Goal: Task Accomplishment & Management: Manage account settings

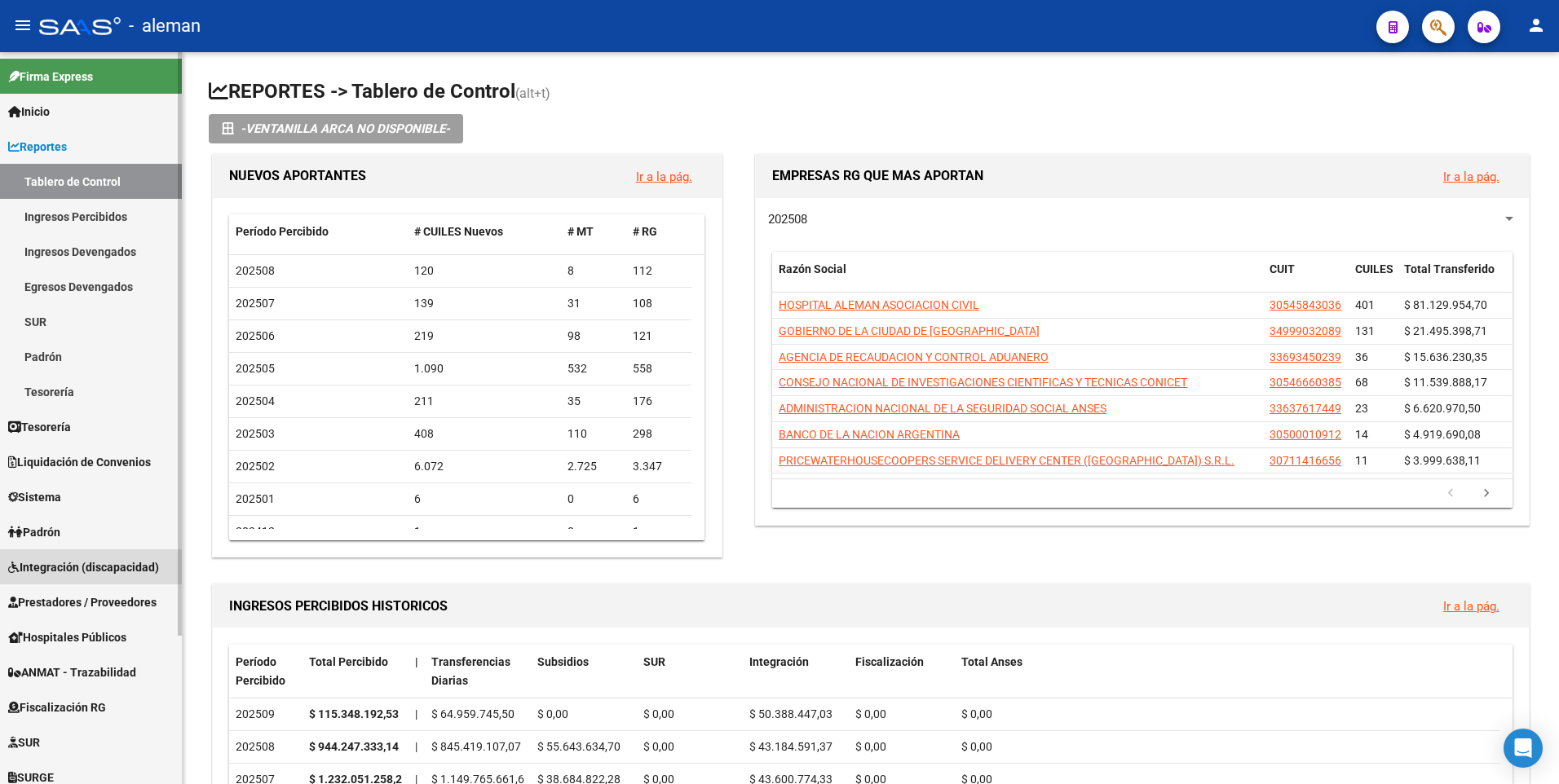
click at [50, 556] on link "Integración (discapacidad)" at bounding box center [91, 567] width 182 height 35
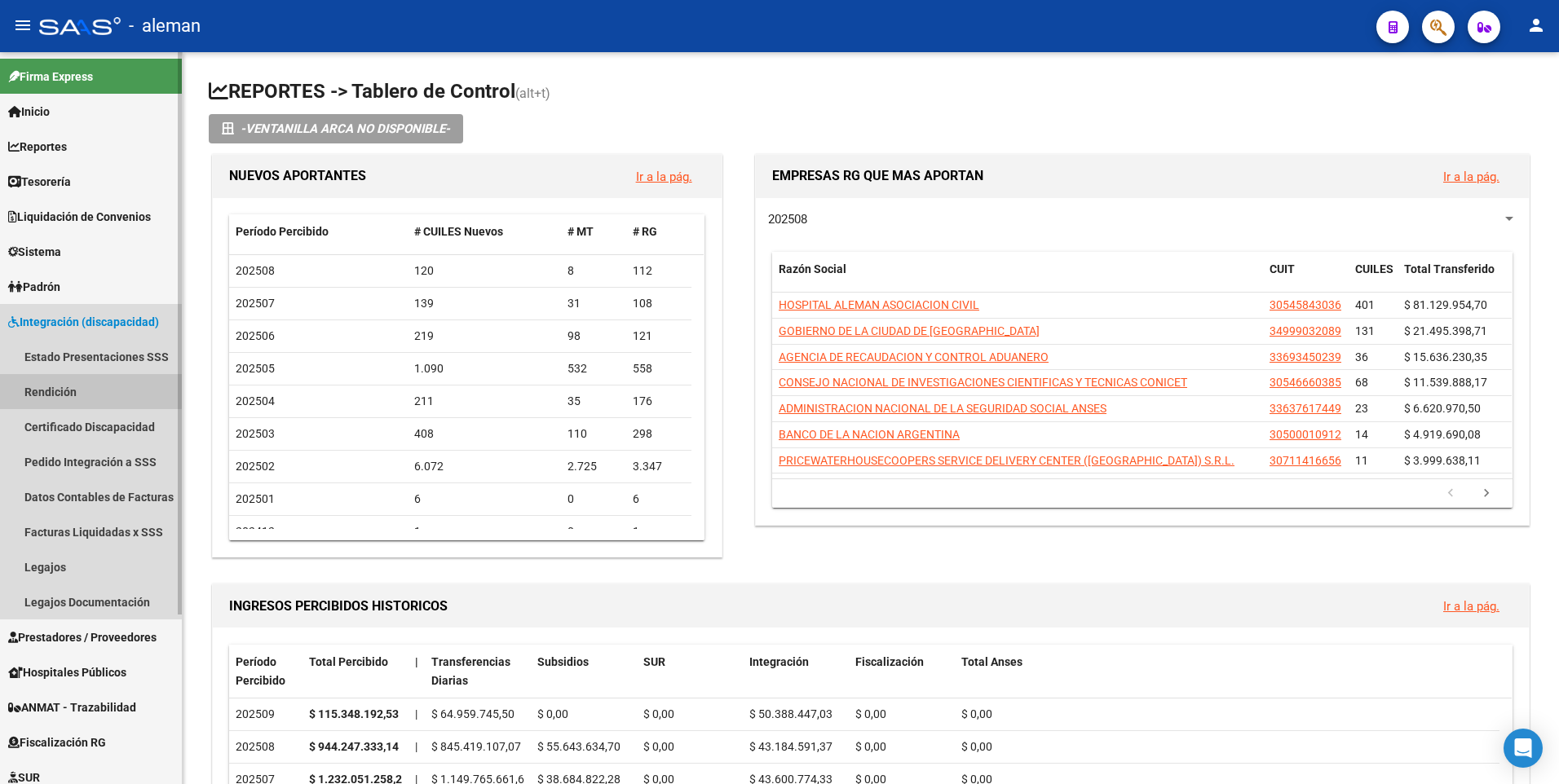
click at [62, 389] on link "Rendición" at bounding box center [91, 392] width 182 height 35
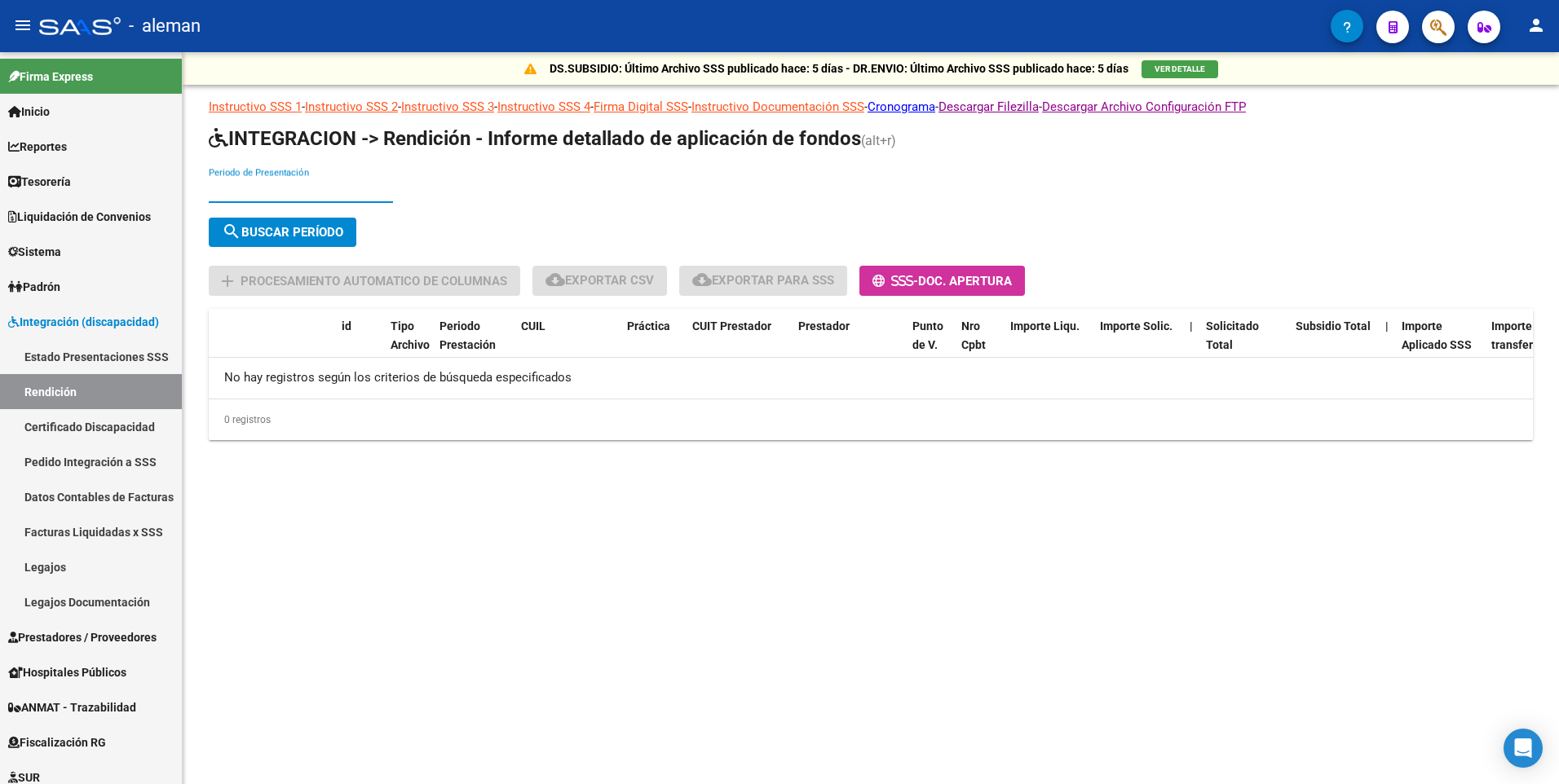
click at [230, 187] on input "Periodo de Presentación" at bounding box center [300, 189] width 184 height 14
type input "04"
type input "202504"
click at [279, 225] on span "search Buscar Período" at bounding box center [283, 231] width 122 height 14
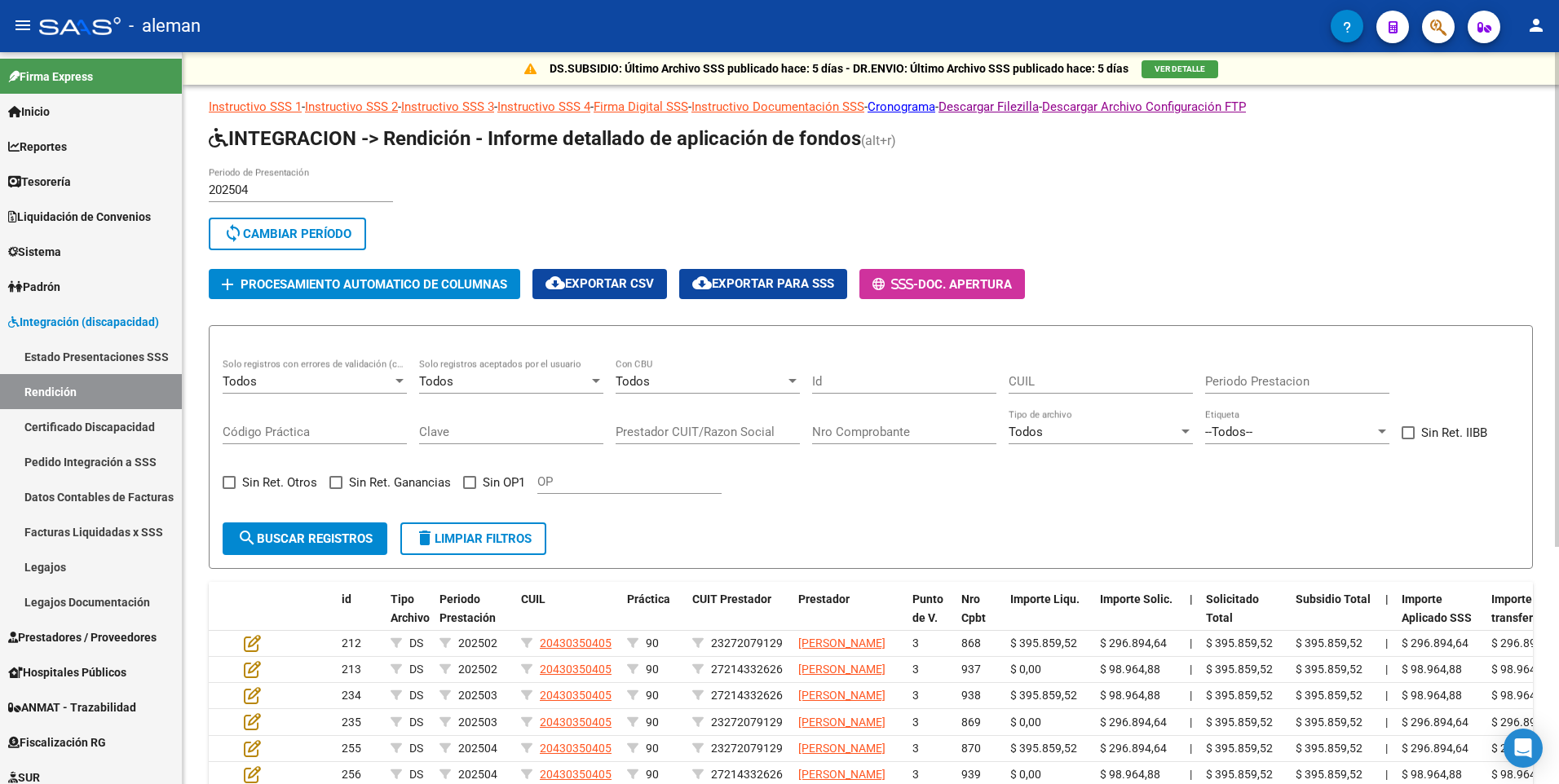
click at [623, 434] on input "Prestador CUIT/Razon Social" at bounding box center [707, 431] width 184 height 14
type input "23257457079"
click at [356, 527] on button "search Buscar registros" at bounding box center [305, 539] width 165 height 33
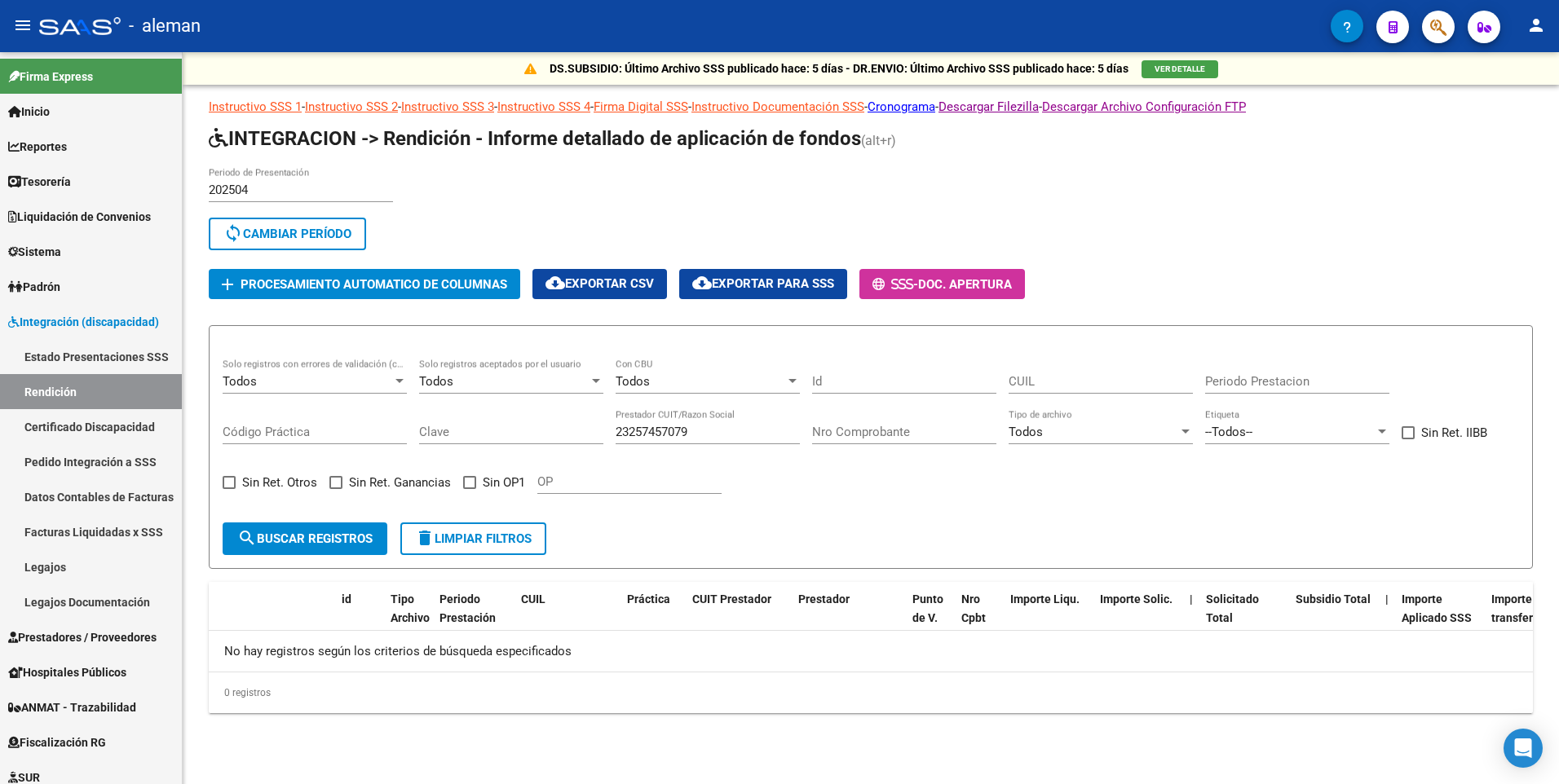
click at [250, 190] on input "202504" at bounding box center [300, 189] width 184 height 14
drag, startPoint x: 210, startPoint y: 189, endPoint x: 282, endPoint y: 188, distance: 72.0
click at [282, 188] on input "202504" at bounding box center [300, 189] width 184 height 14
click at [287, 235] on span "sync Cambiar Período" at bounding box center [287, 233] width 128 height 14
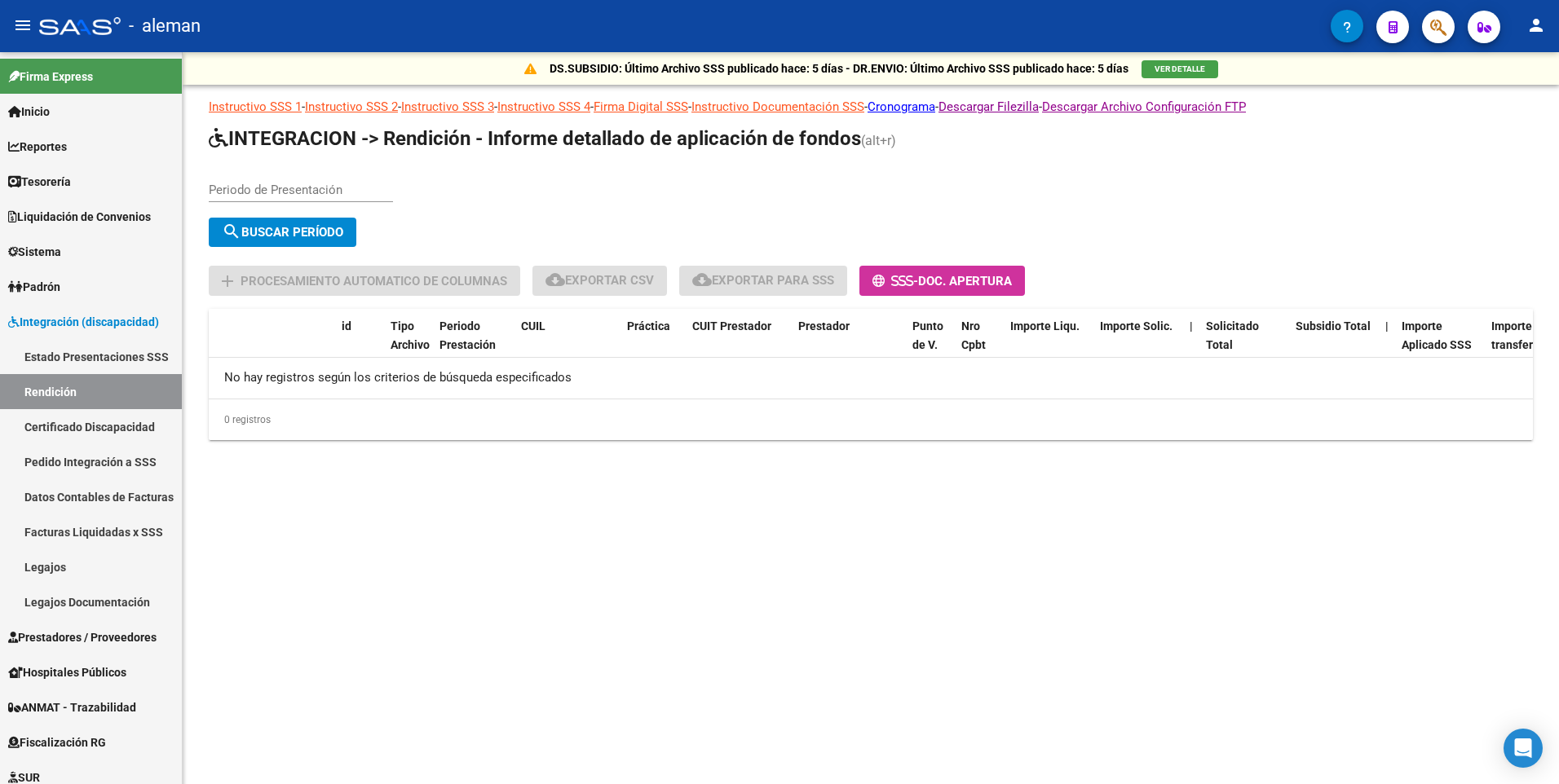
click at [230, 186] on input "Periodo de Presentación" at bounding box center [300, 189] width 184 height 14
type input "202505"
click at [245, 231] on span "search Buscar Período" at bounding box center [283, 231] width 122 height 14
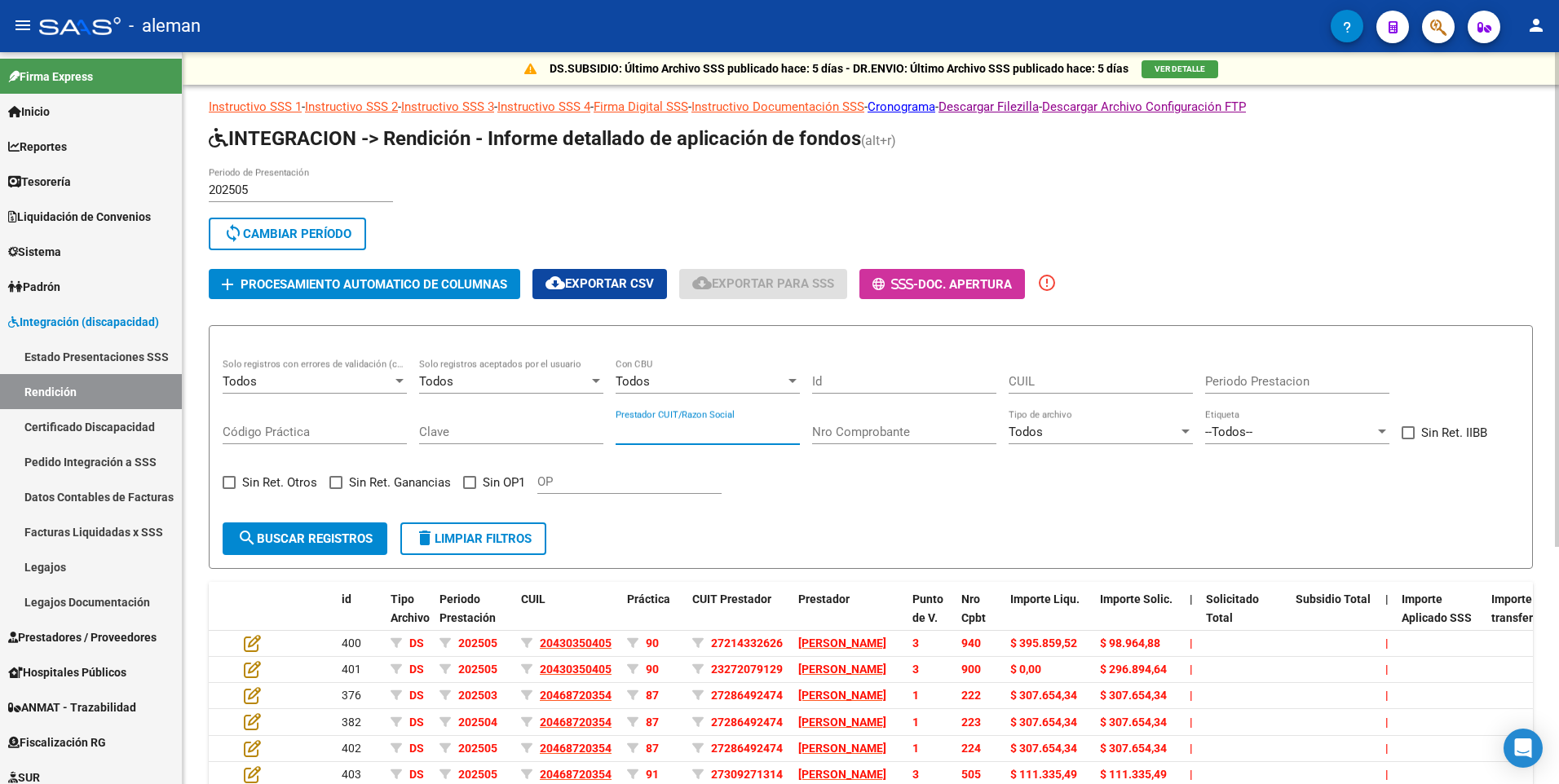
click at [625, 429] on input "Prestador CUIT/Razon Social" at bounding box center [707, 431] width 184 height 14
type input "23257457079"
click at [324, 537] on span "search Buscar registros" at bounding box center [305, 538] width 135 height 14
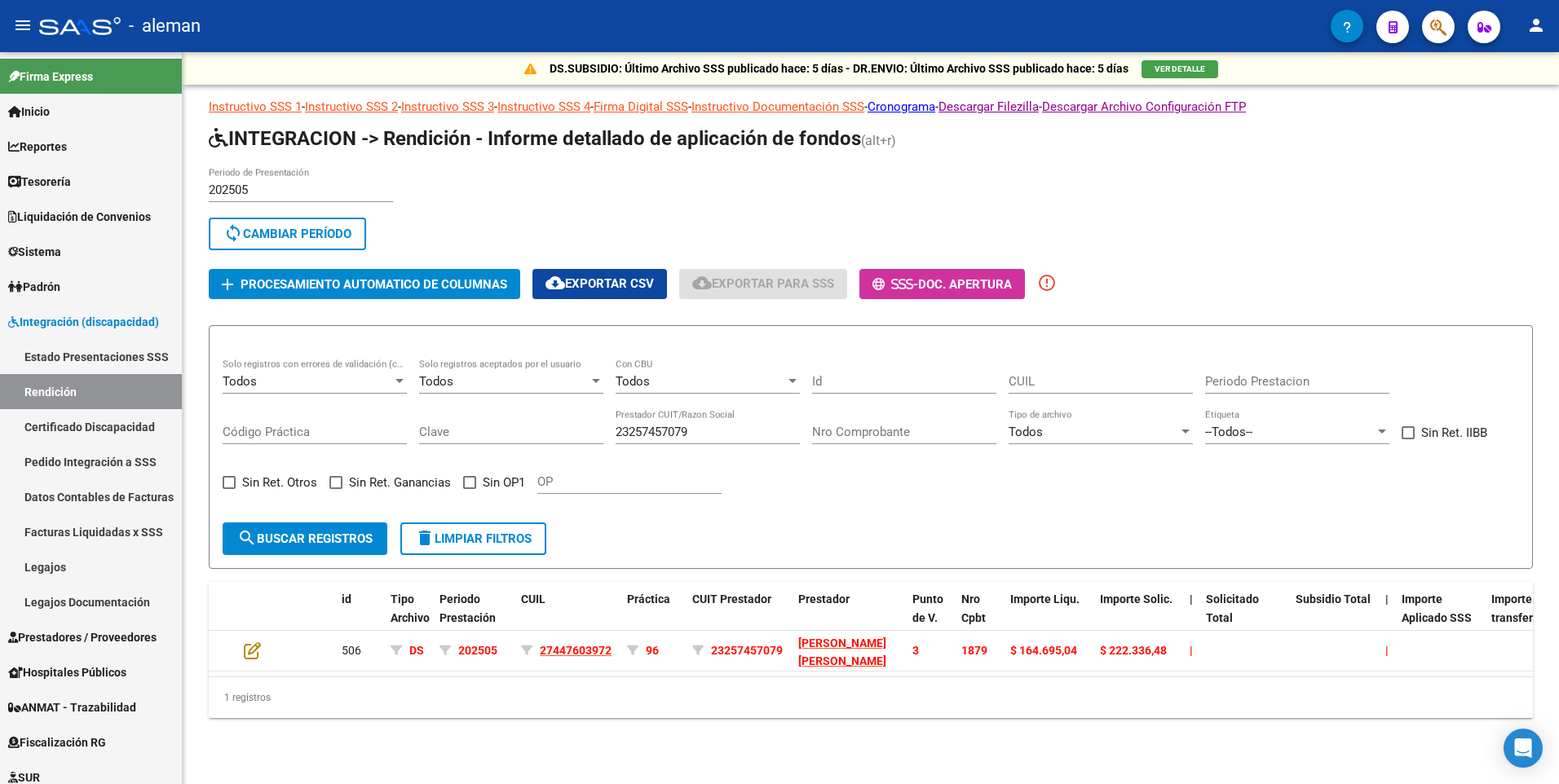
click at [620, 429] on div "Todos Solo registros con errores de validación (control 623 instructivo de rend…" at bounding box center [871, 434] width 1297 height 150
drag, startPoint x: 616, startPoint y: 430, endPoint x: 690, endPoint y: 432, distance: 74.0
click at [690, 432] on input "23257457079" at bounding box center [707, 431] width 184 height 14
click at [93, 644] on span "Prestadores / Proveedores" at bounding box center [82, 637] width 149 height 18
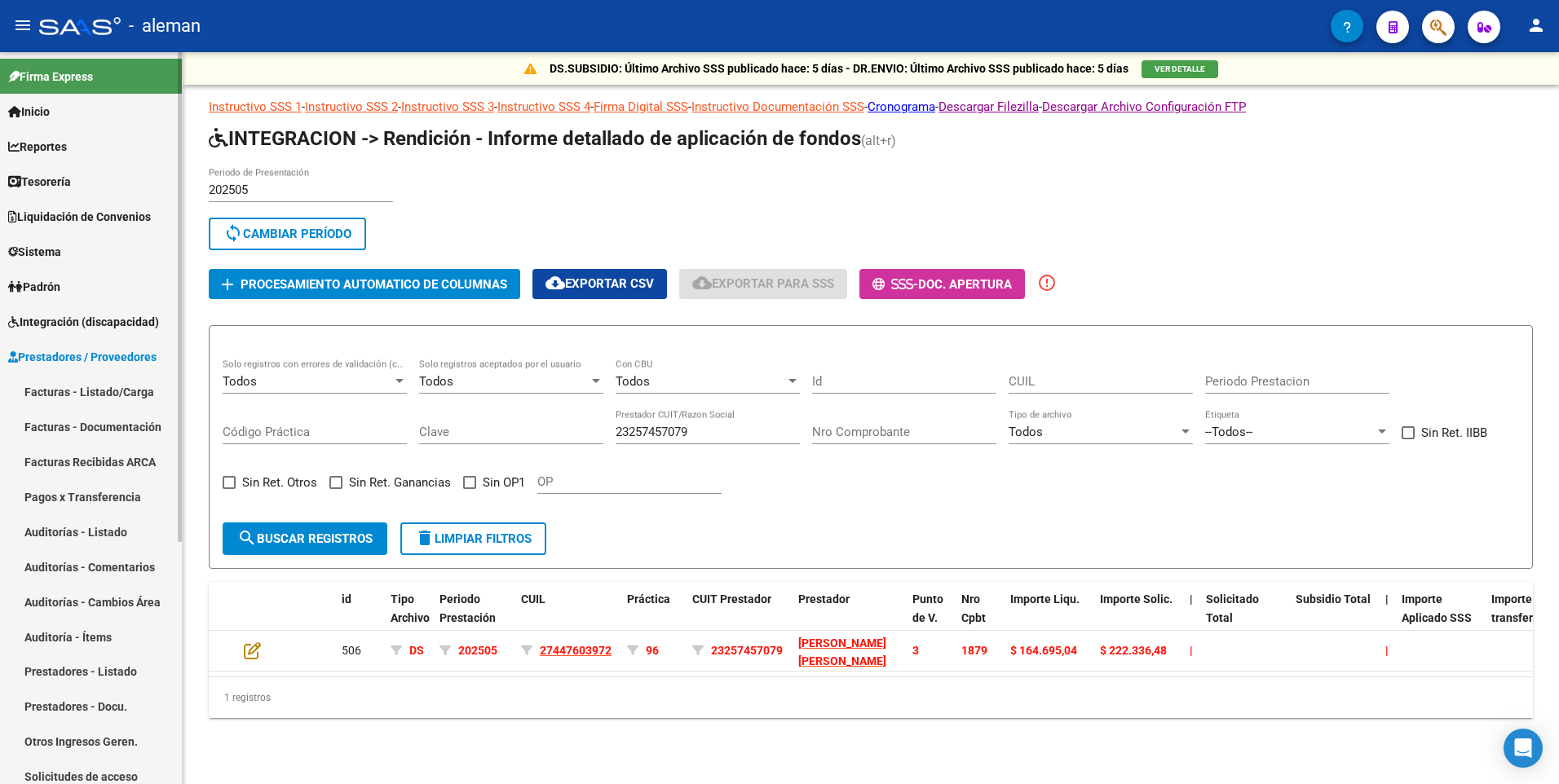
click at [75, 390] on link "Facturas - Listado/Carga" at bounding box center [91, 392] width 182 height 35
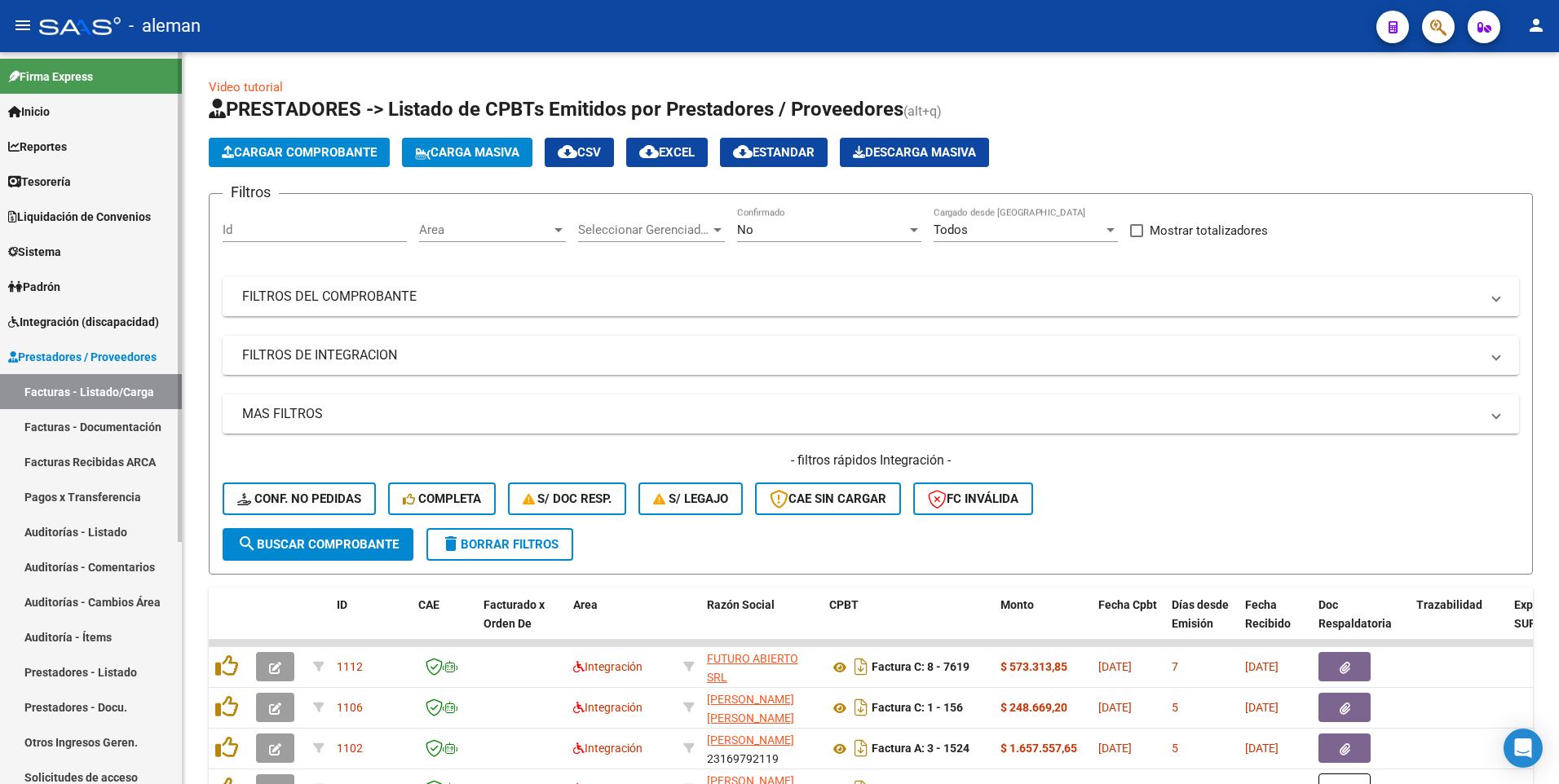
click at [60, 354] on span "Prestadores / Proveedores" at bounding box center [82, 357] width 149 height 18
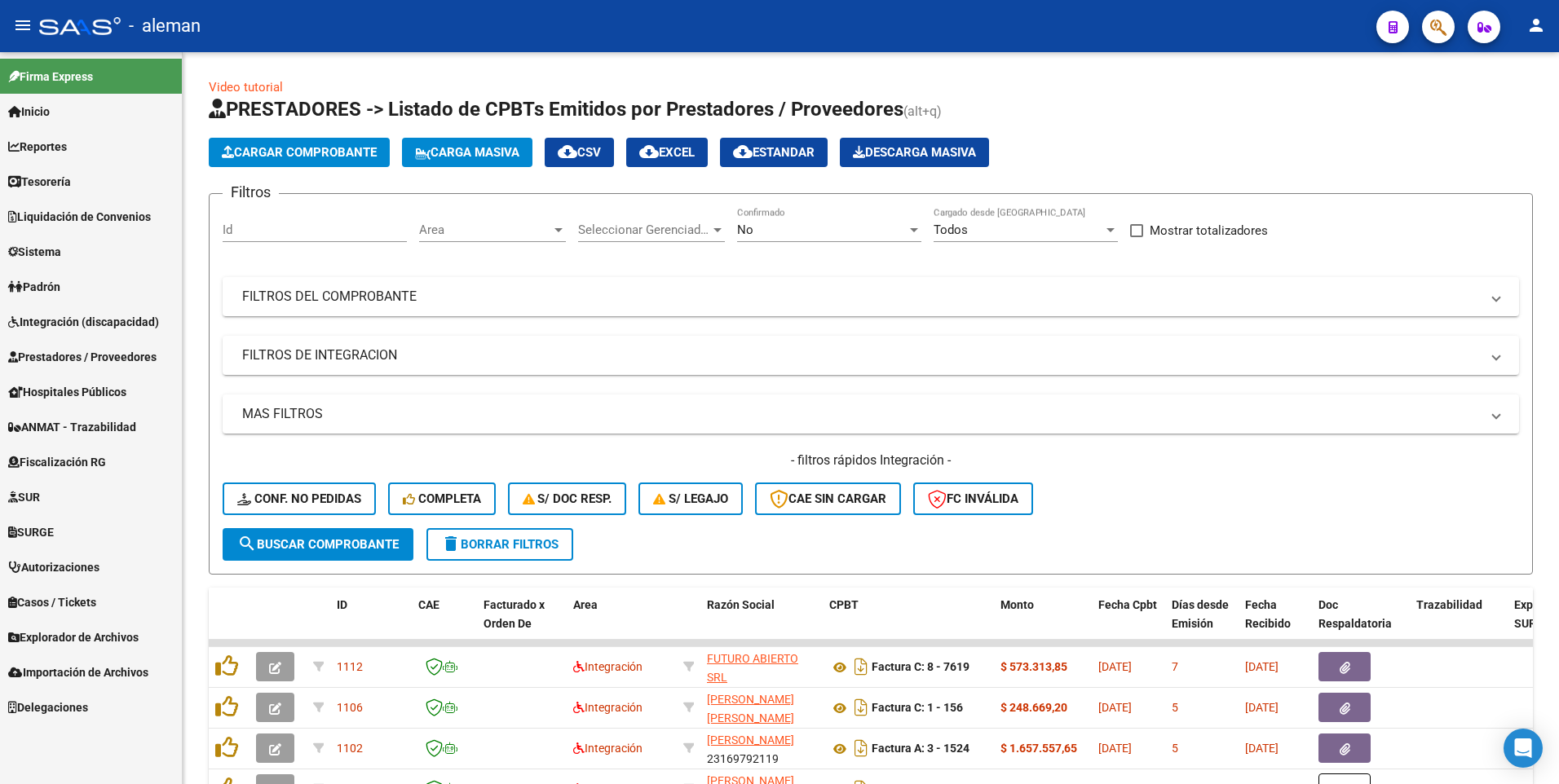
click at [52, 325] on span "Integración (discapacidad)" at bounding box center [83, 322] width 150 height 18
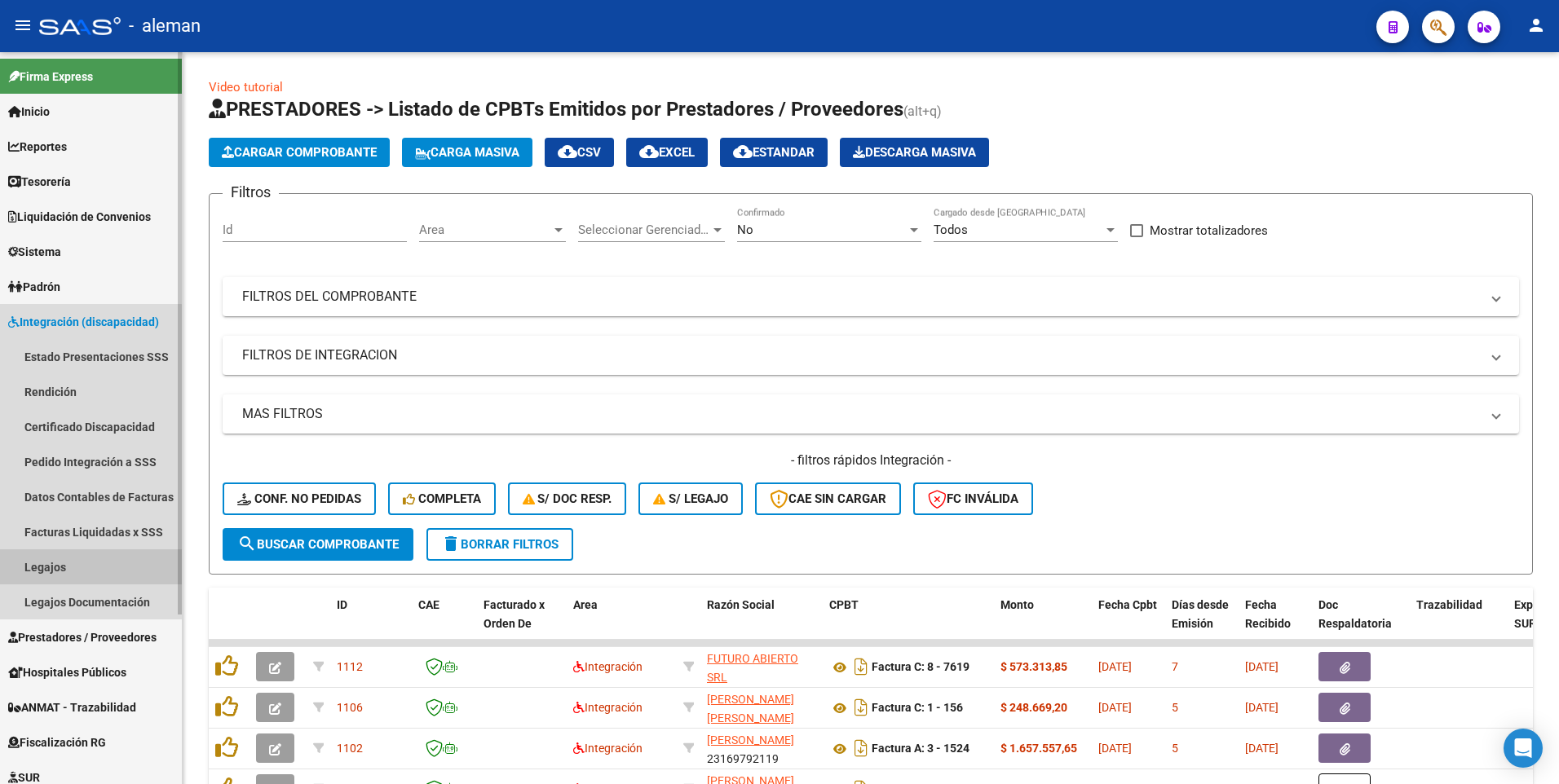
click at [52, 565] on link "Legajos" at bounding box center [91, 567] width 182 height 35
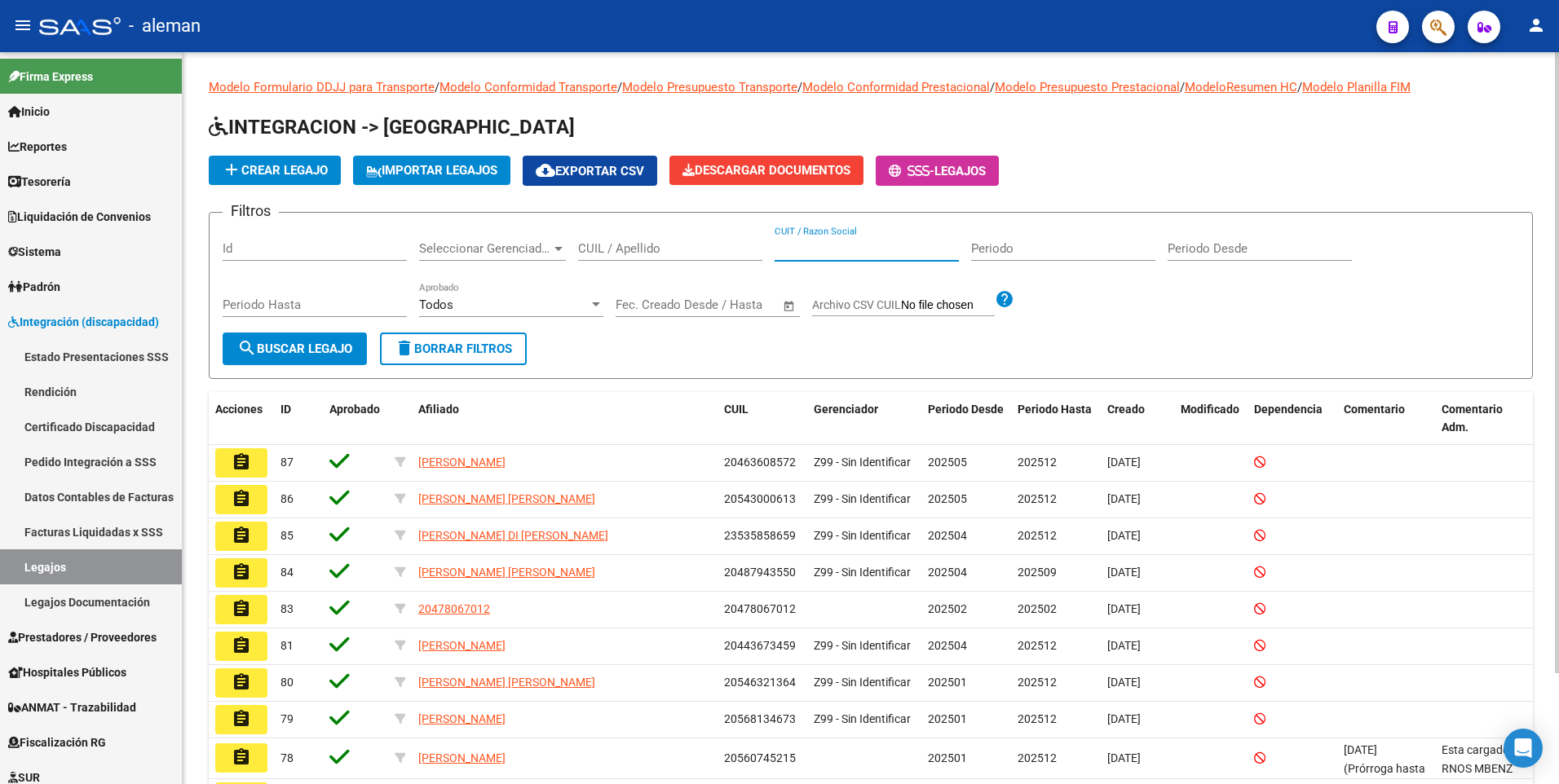
click at [785, 245] on input "CUIT / Razon Social" at bounding box center [866, 248] width 184 height 14
paste input "23257457079"
type input "23257457079"
click at [294, 345] on span "search Buscar Legajo" at bounding box center [294, 348] width 115 height 14
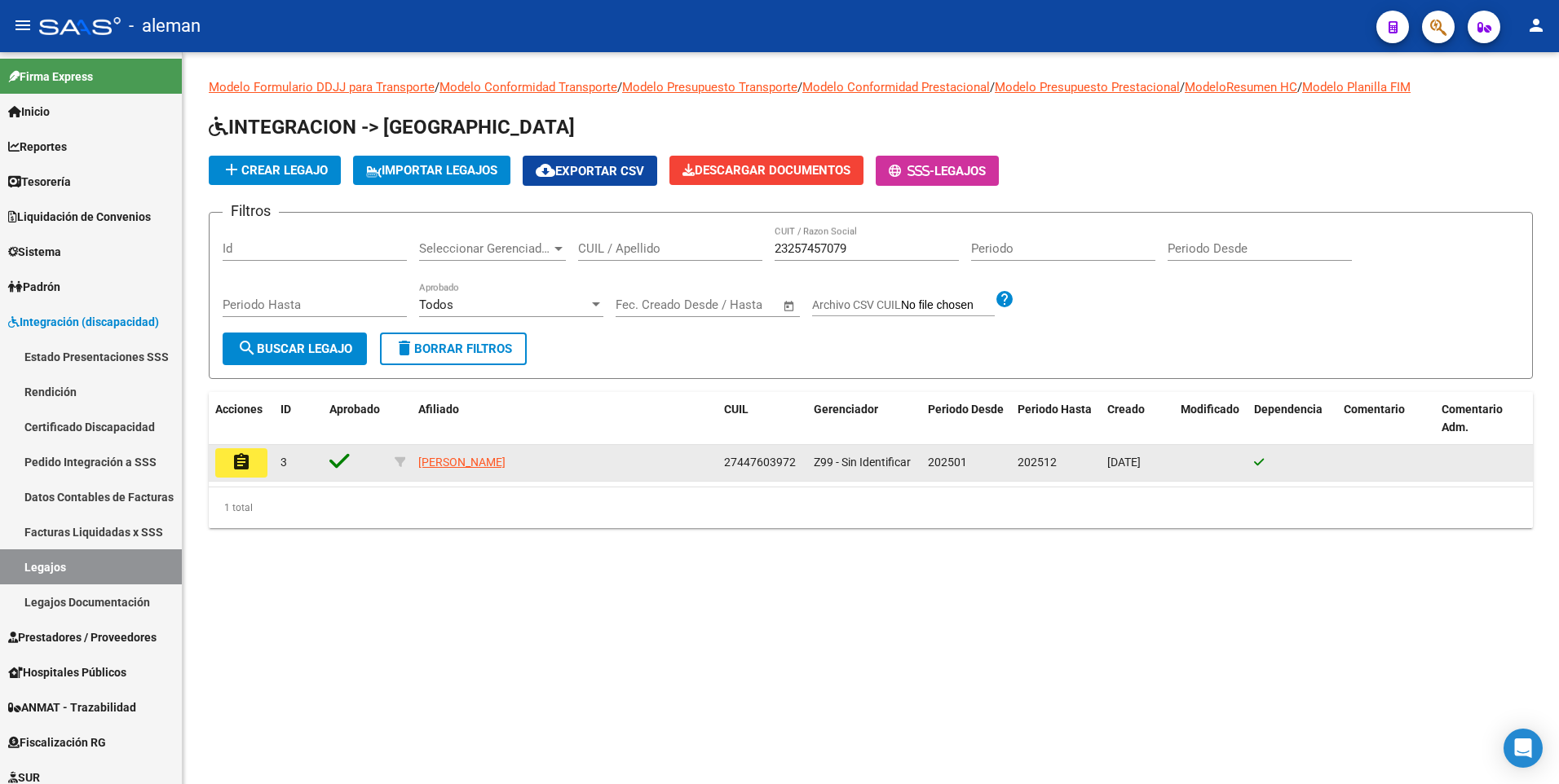
click at [240, 460] on mat-icon "assignment" at bounding box center [241, 462] width 19 height 19
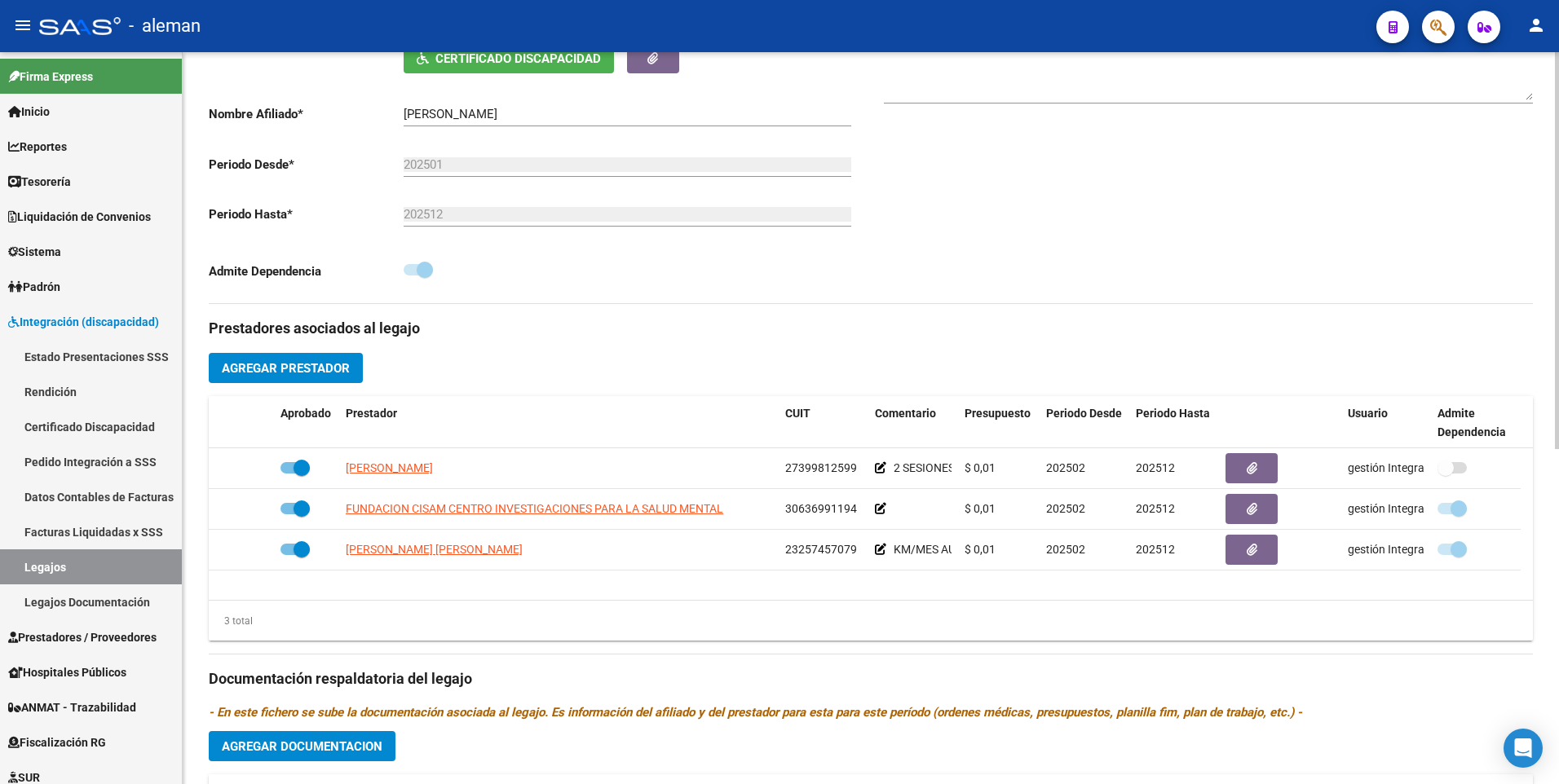
scroll to position [332, 0]
click at [1554, 362] on div "arrow_back Editar 3 save Guardar cambios Legajo de Integración Modelo Formulari…" at bounding box center [872, 394] width 1381 height 1349
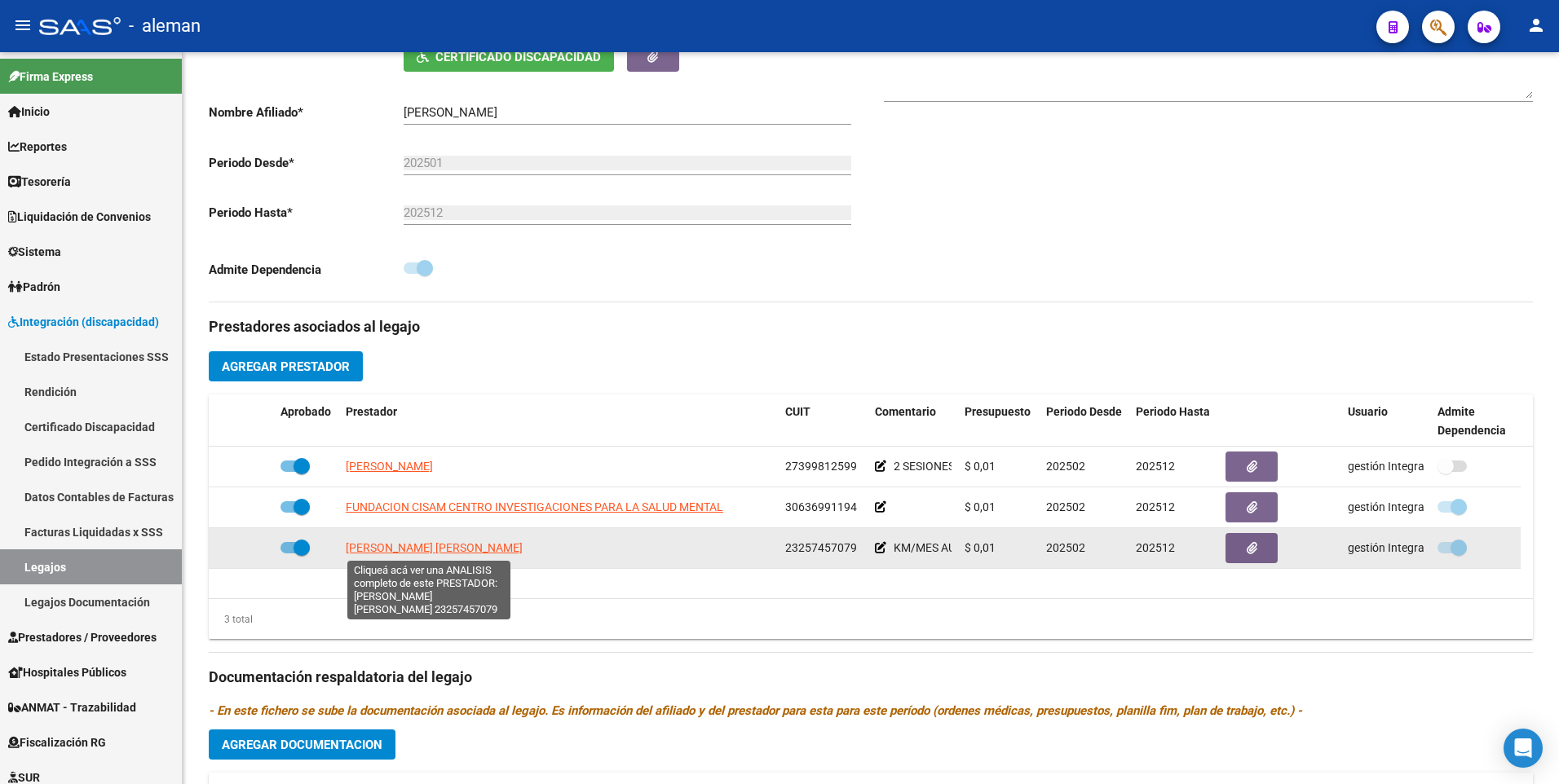
click at [394, 546] on span "[PERSON_NAME] [PERSON_NAME]" at bounding box center [433, 548] width 177 height 14
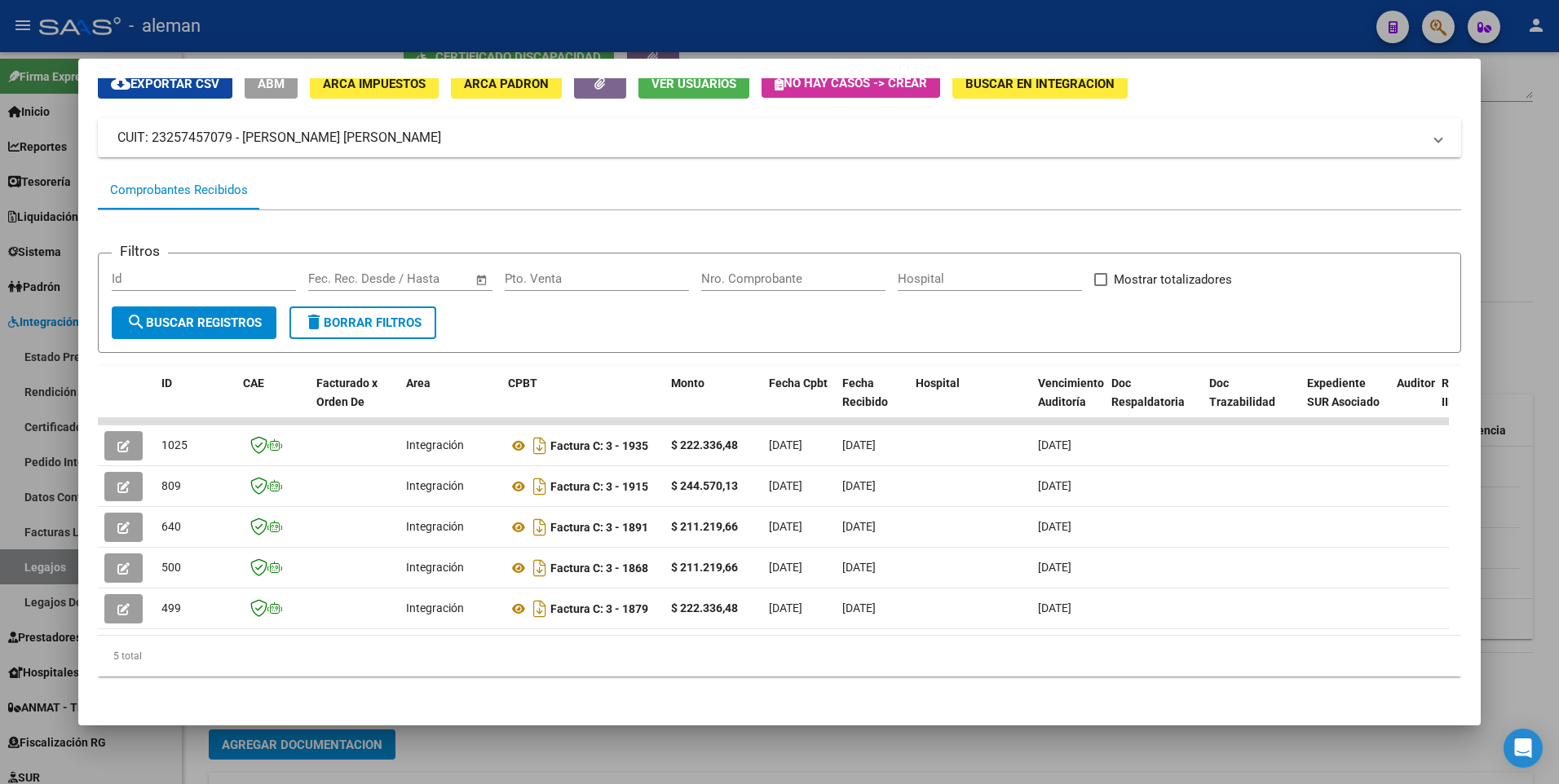
scroll to position [68, 0]
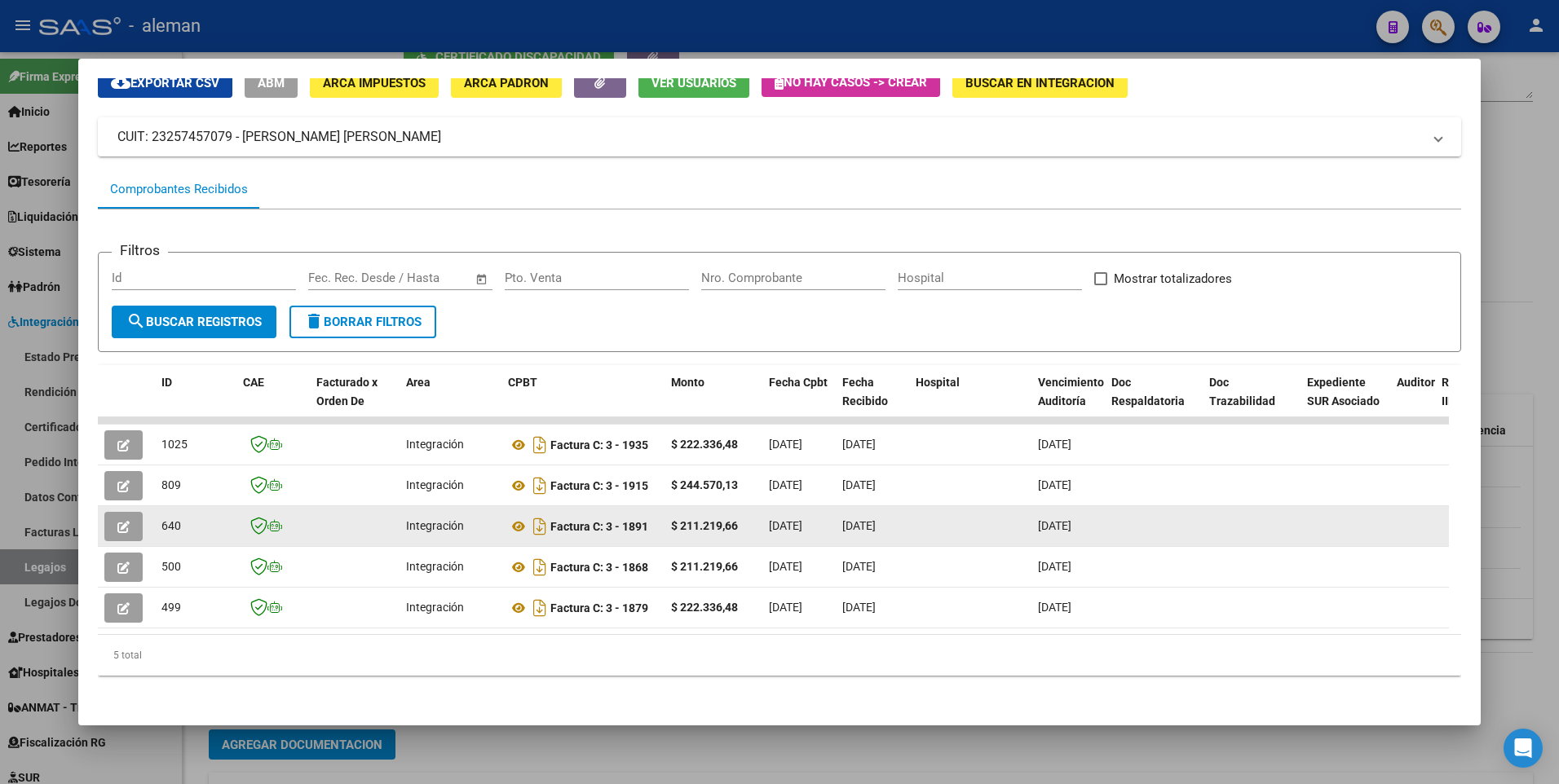
click at [1075, 512] on datatable-body-cell "[DATE]" at bounding box center [1068, 526] width 73 height 40
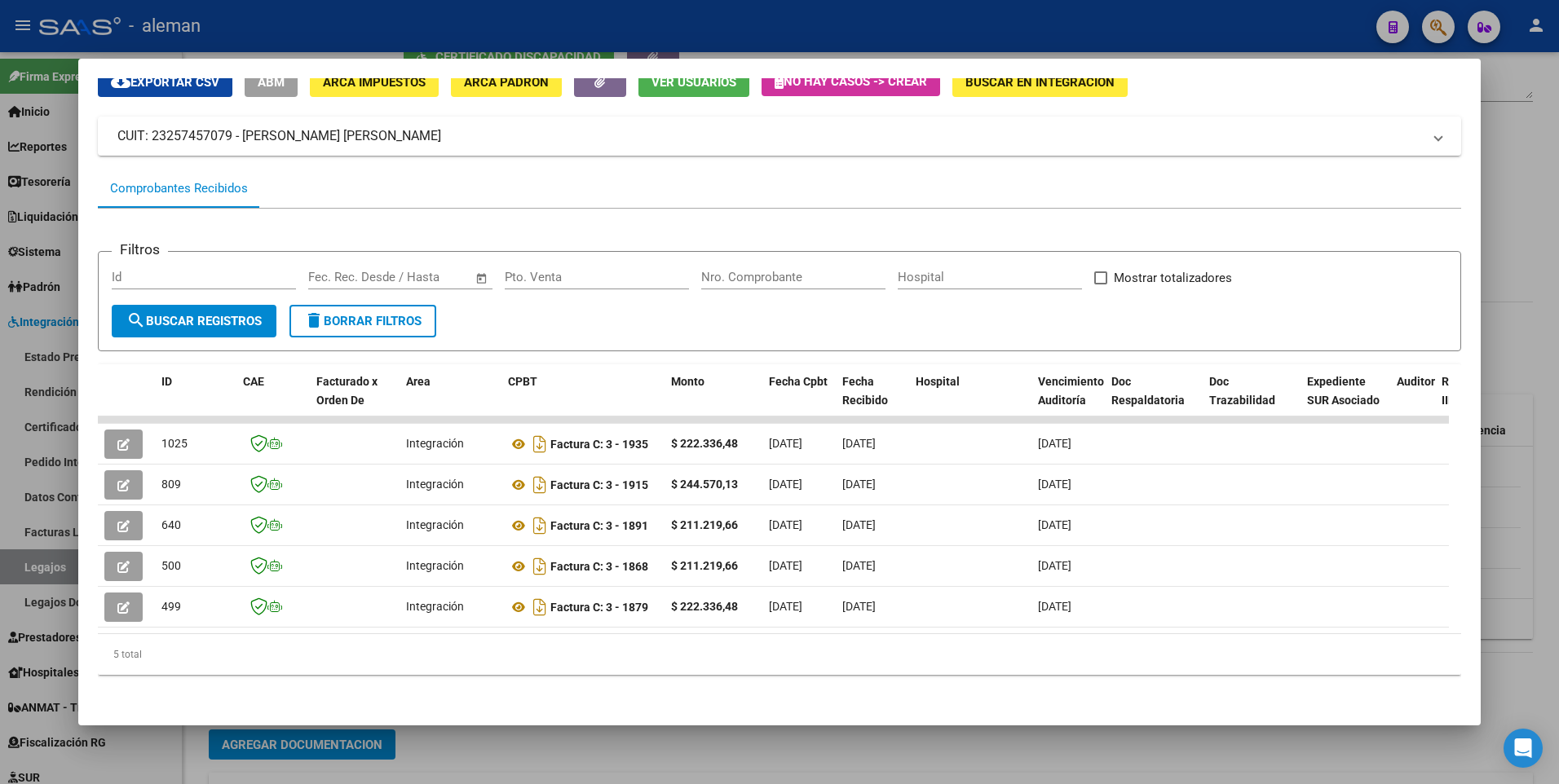
scroll to position [0, 0]
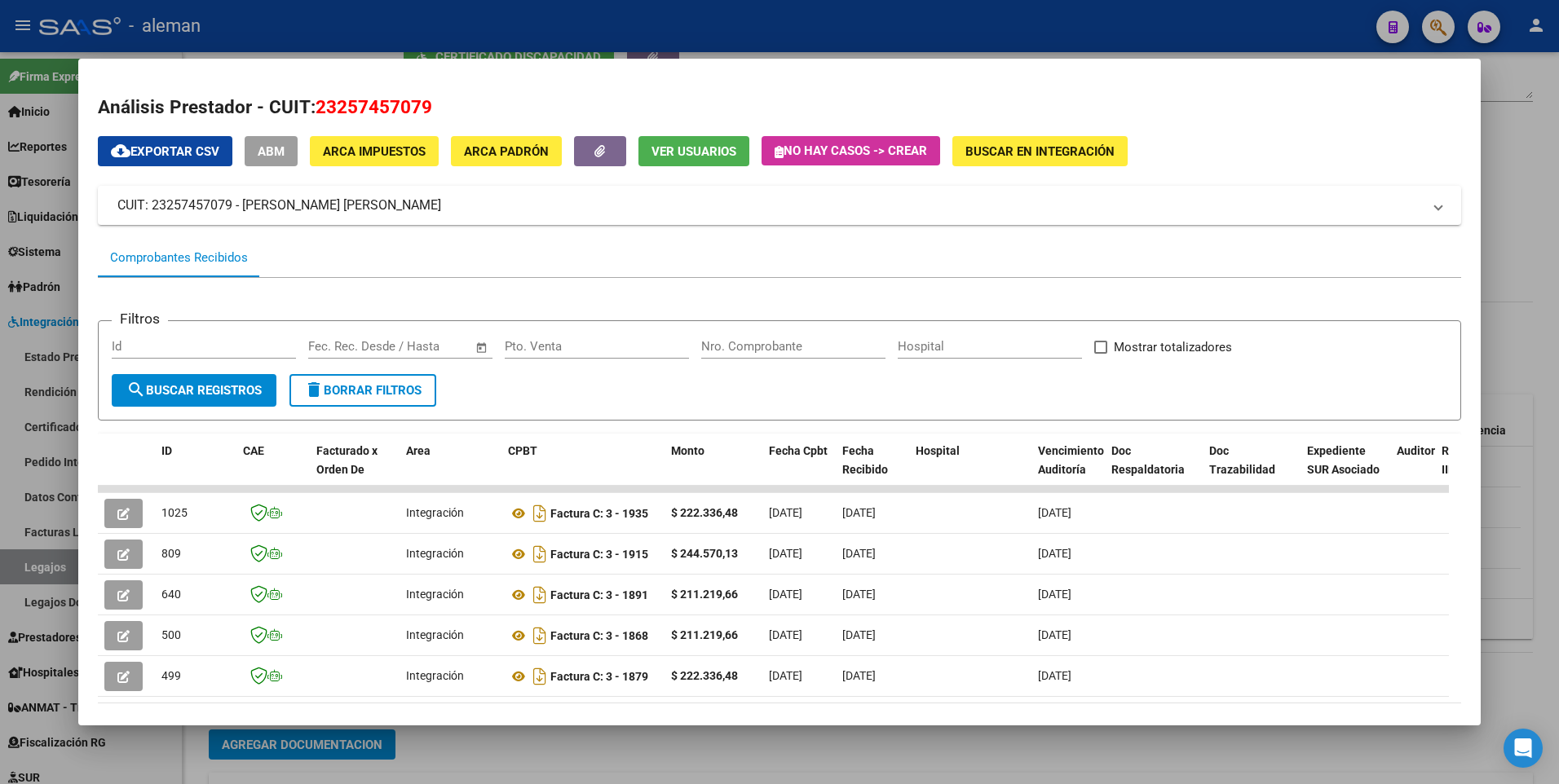
click at [1533, 217] on div at bounding box center [780, 392] width 1559 height 784
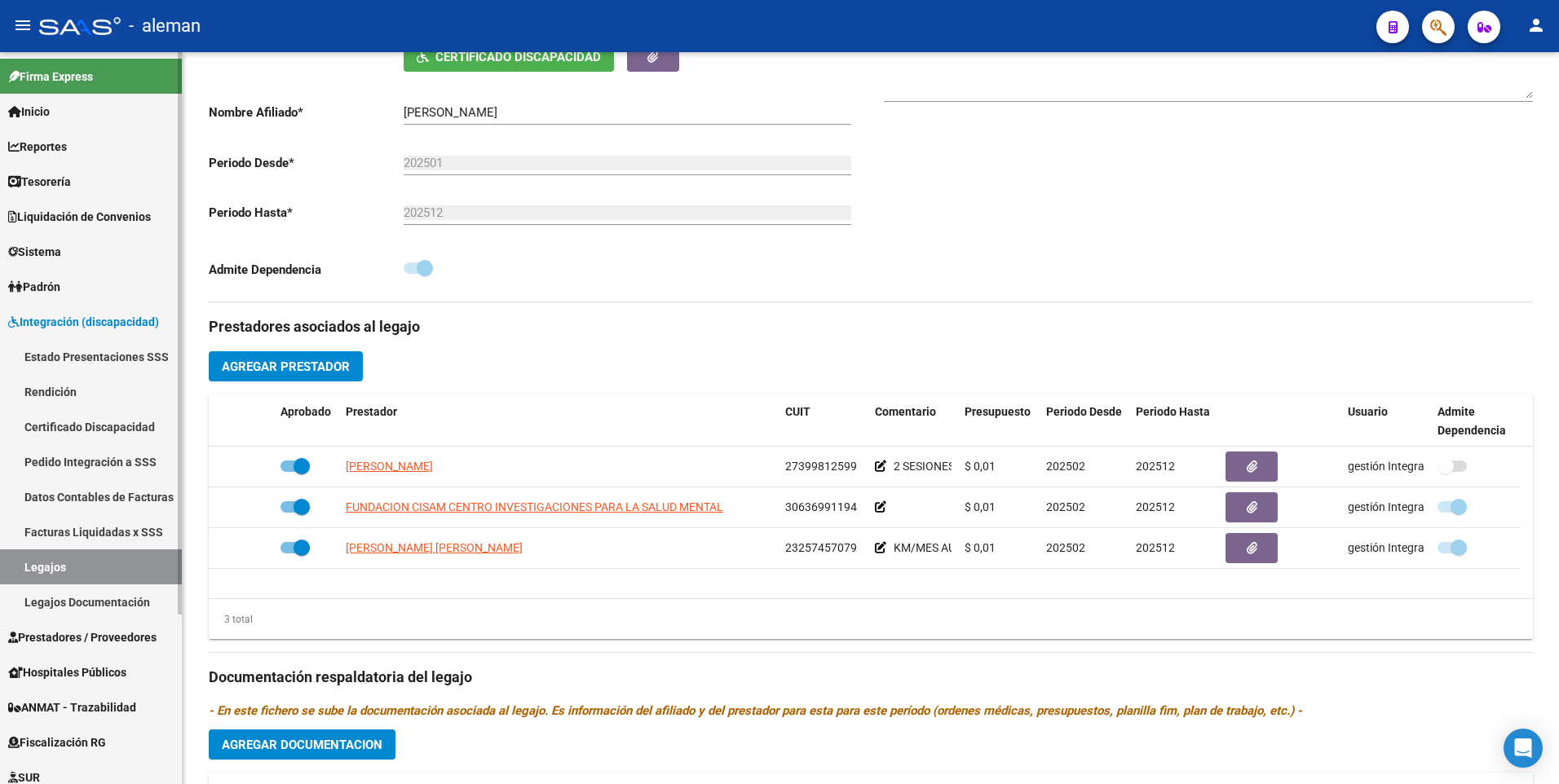
click at [35, 635] on span "Prestadores / Proveedores" at bounding box center [82, 637] width 149 height 18
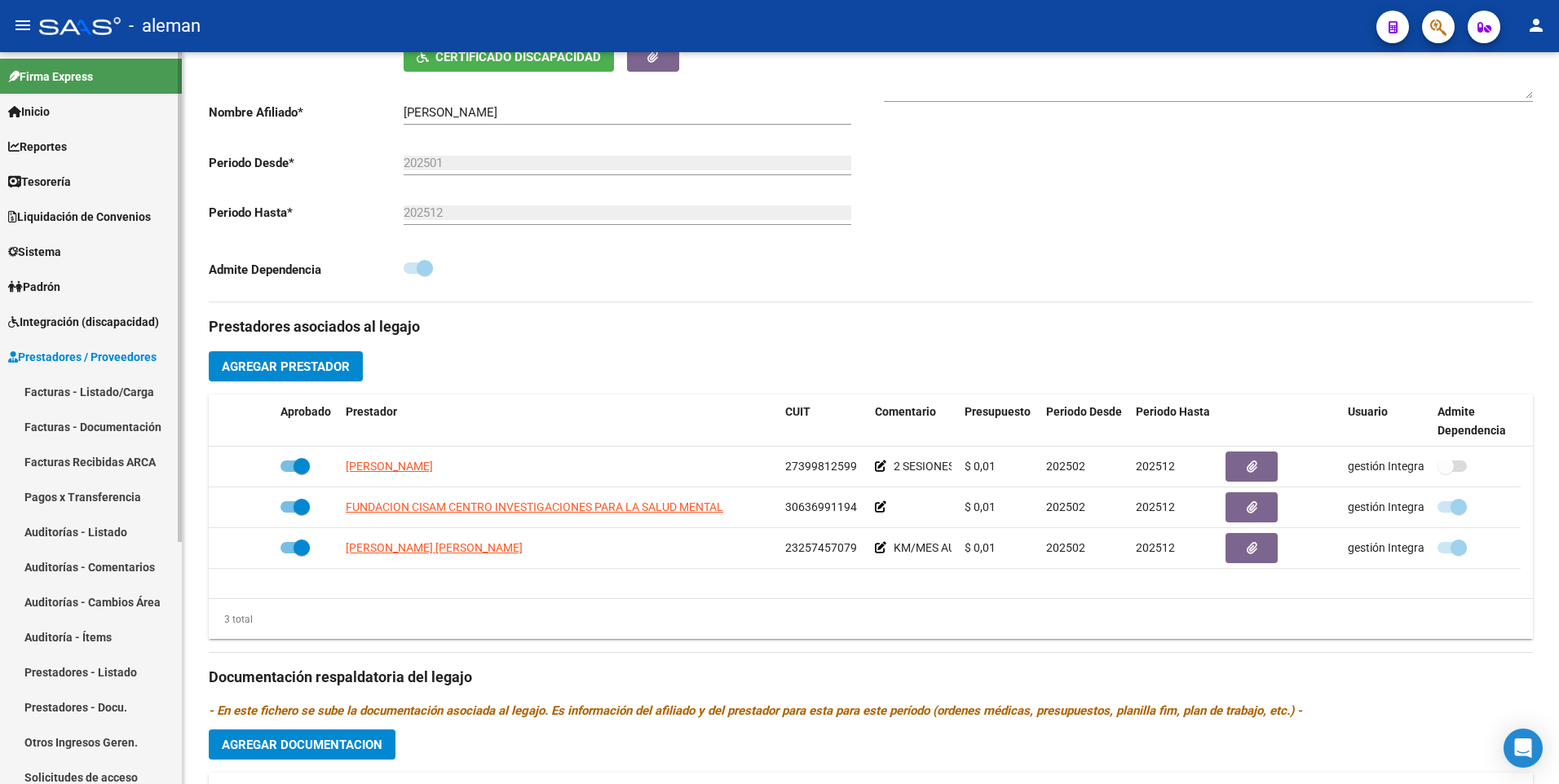
click at [63, 384] on link "Facturas - Listado/Carga" at bounding box center [91, 392] width 182 height 35
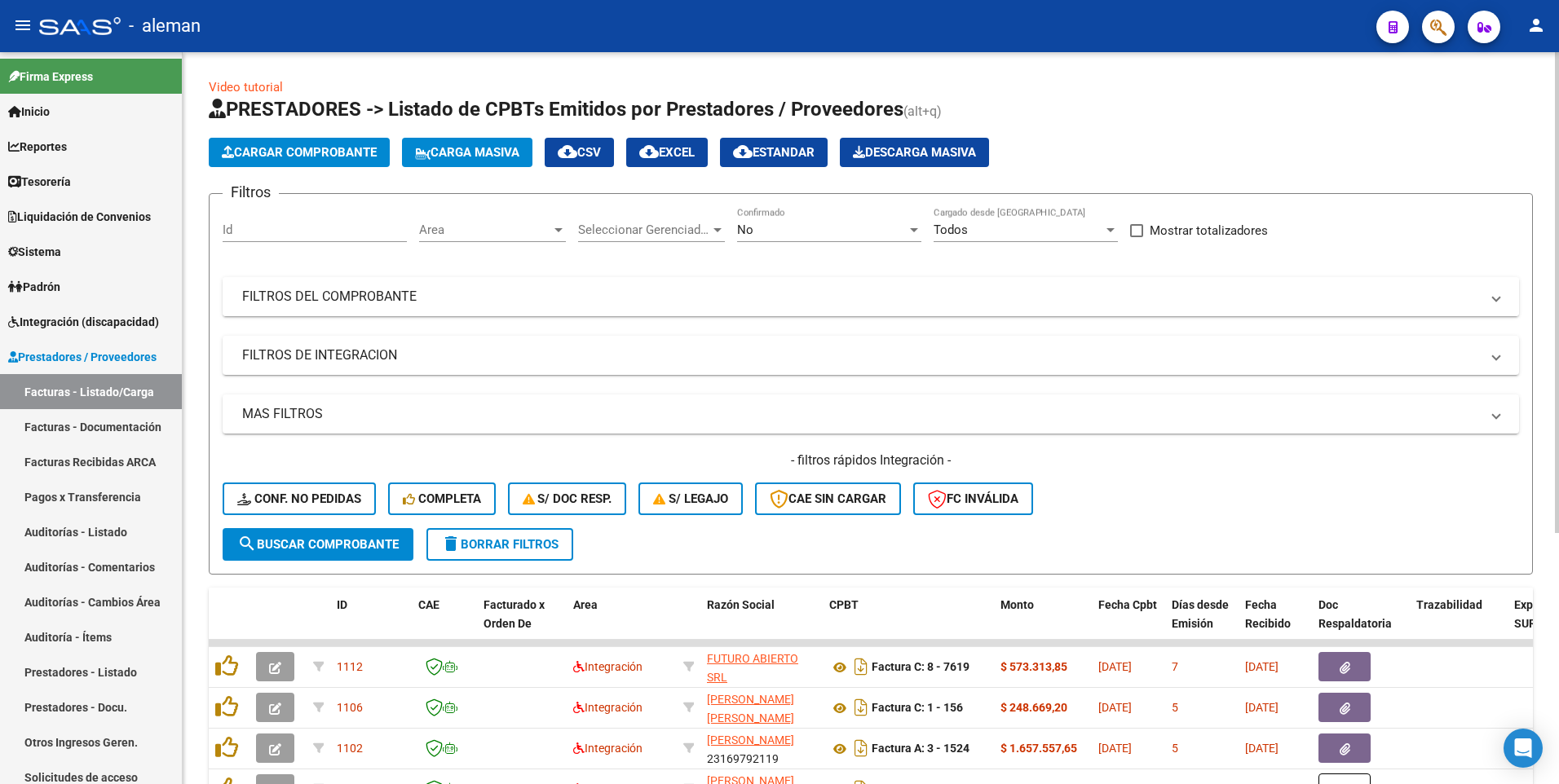
click at [1496, 293] on span at bounding box center [1496, 296] width 7 height 18
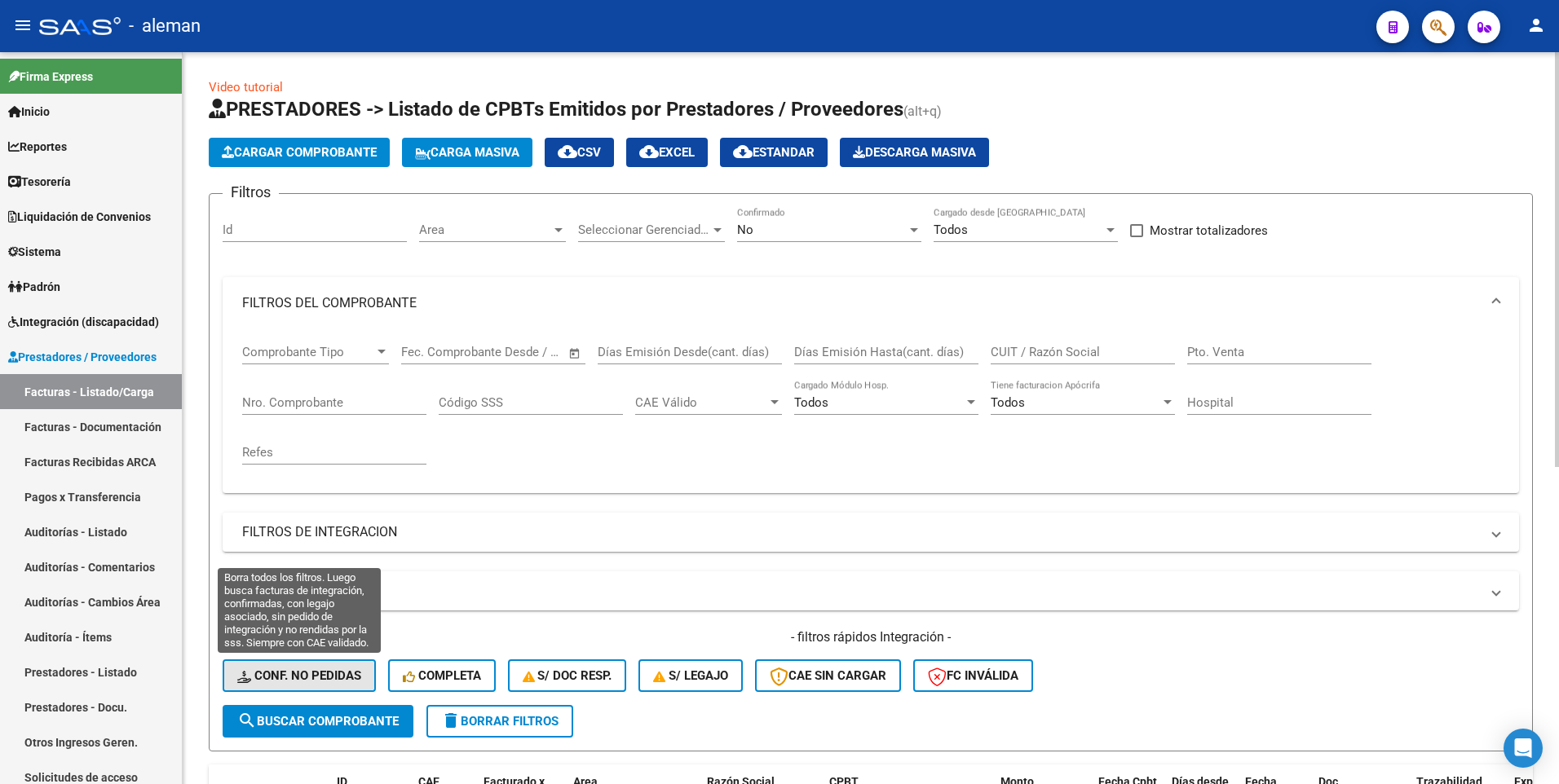
click at [287, 682] on span "Conf. no pedidas" at bounding box center [299, 675] width 124 height 14
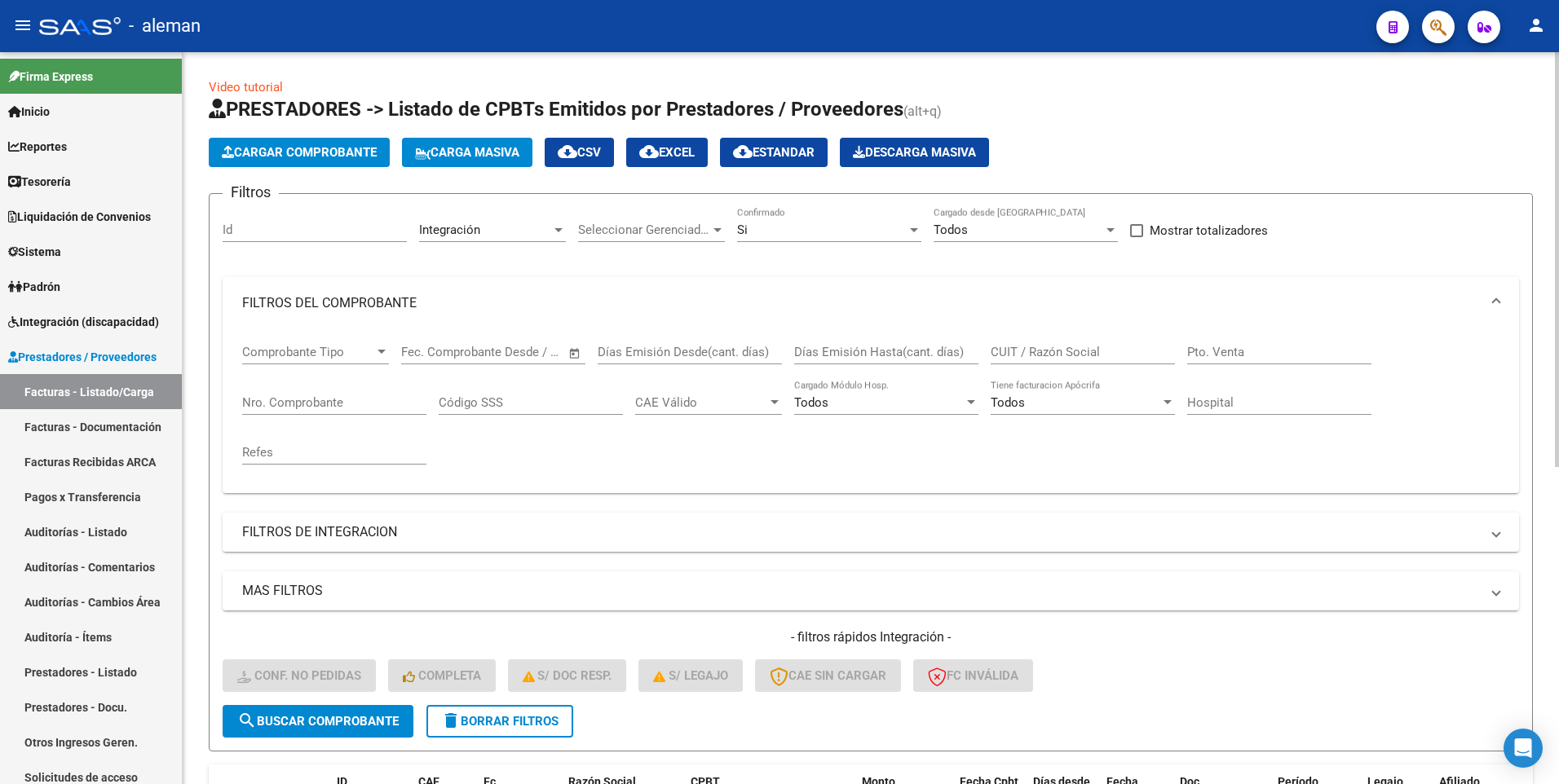
click at [997, 349] on input "CUIT / Razón Social" at bounding box center [1082, 352] width 184 height 14
paste input "23257457079"
type input "23257457079"
click at [322, 714] on button "search Buscar Comprobante" at bounding box center [318, 721] width 191 height 33
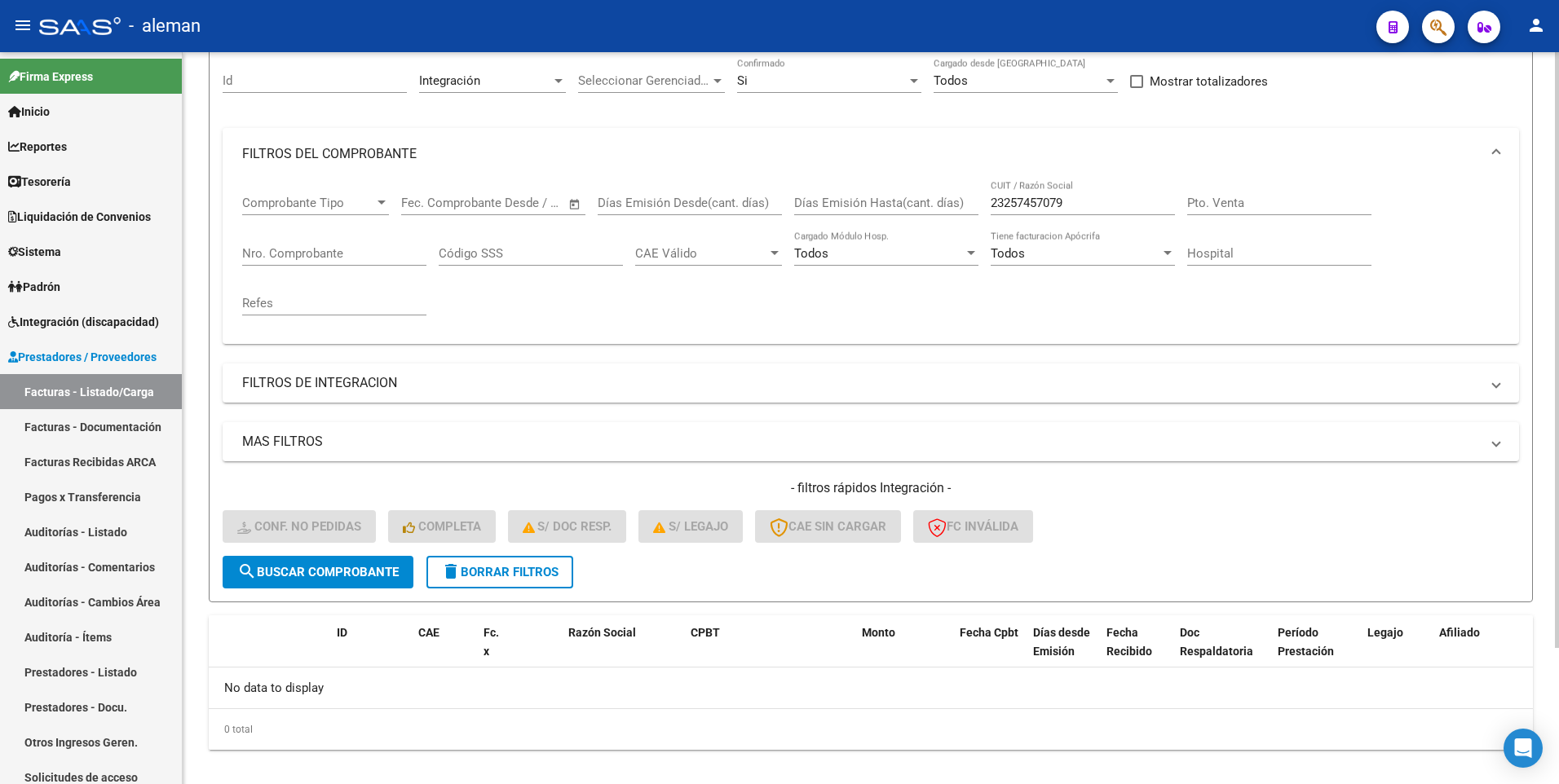
scroll to position [167, 0]
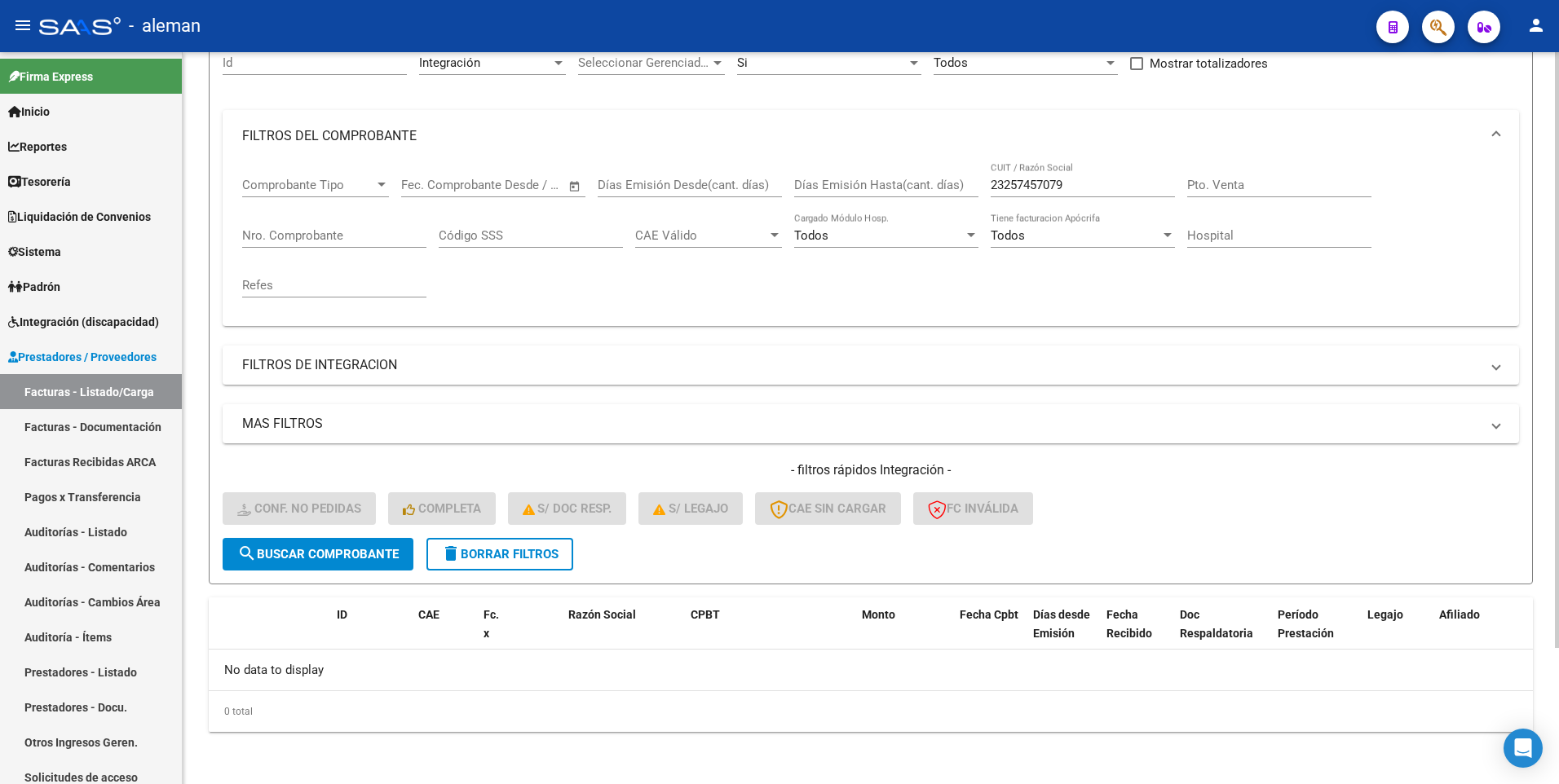
click at [1538, 523] on div "Video tutorial PRESTADORES -> Listado de CPBTs Emitidos por Prestadores / Prove…" at bounding box center [872, 335] width 1381 height 900
click at [295, 554] on span "search Buscar Comprobante" at bounding box center [317, 554] width 161 height 14
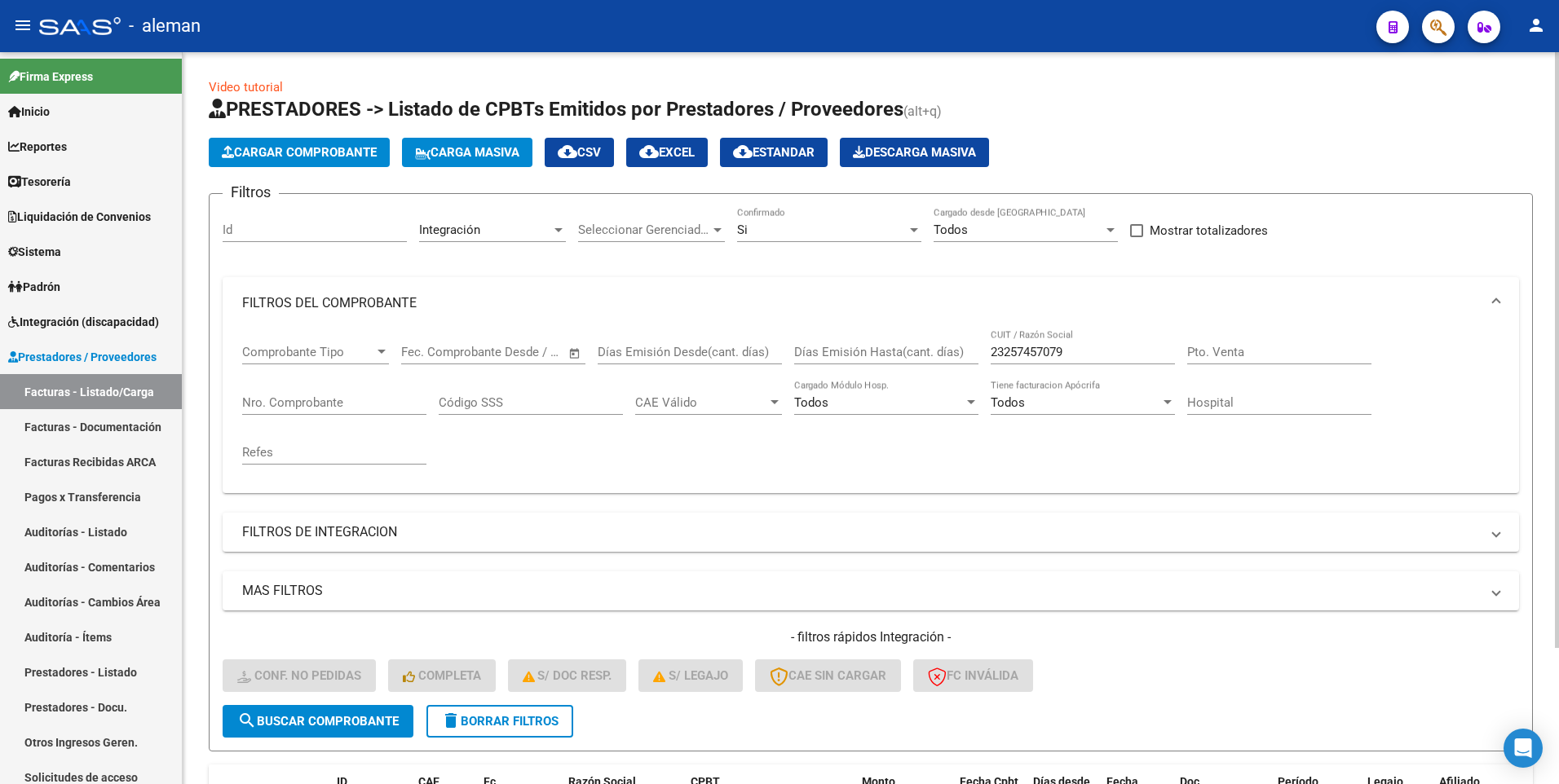
click at [1559, 114] on html "menu - aleman person Firma Express Inicio Instructivos Contacto OS Reportes Tab…" at bounding box center [780, 392] width 1559 height 784
click at [1087, 348] on input "23257457079" at bounding box center [1082, 352] width 184 height 14
click at [331, 724] on span "search Buscar Comprobante" at bounding box center [317, 721] width 161 height 14
click at [66, 322] on span "Integración (discapacidad)" at bounding box center [83, 322] width 150 height 18
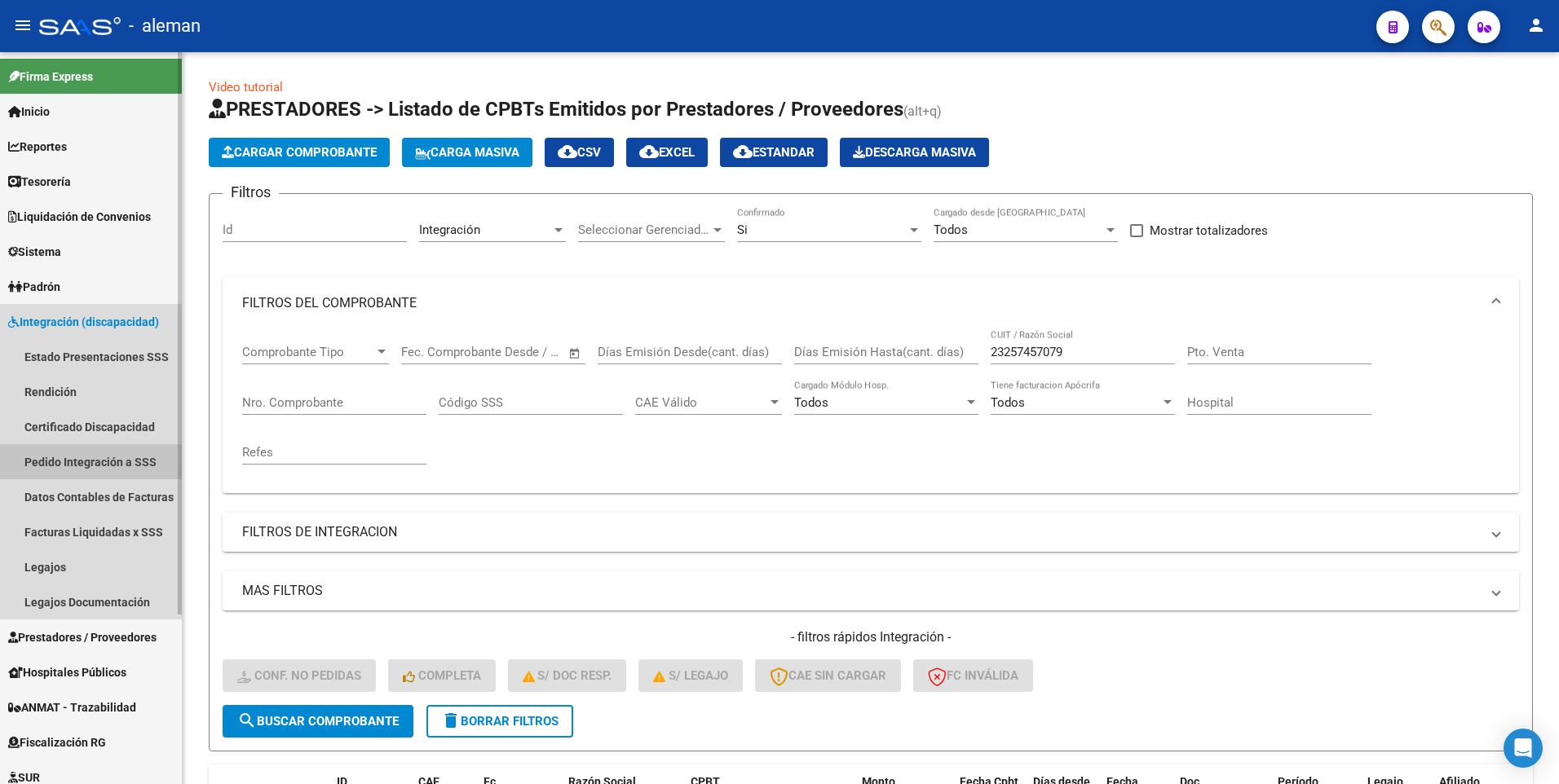
click at [58, 467] on link "Pedido Integración a SSS" at bounding box center [91, 462] width 182 height 35
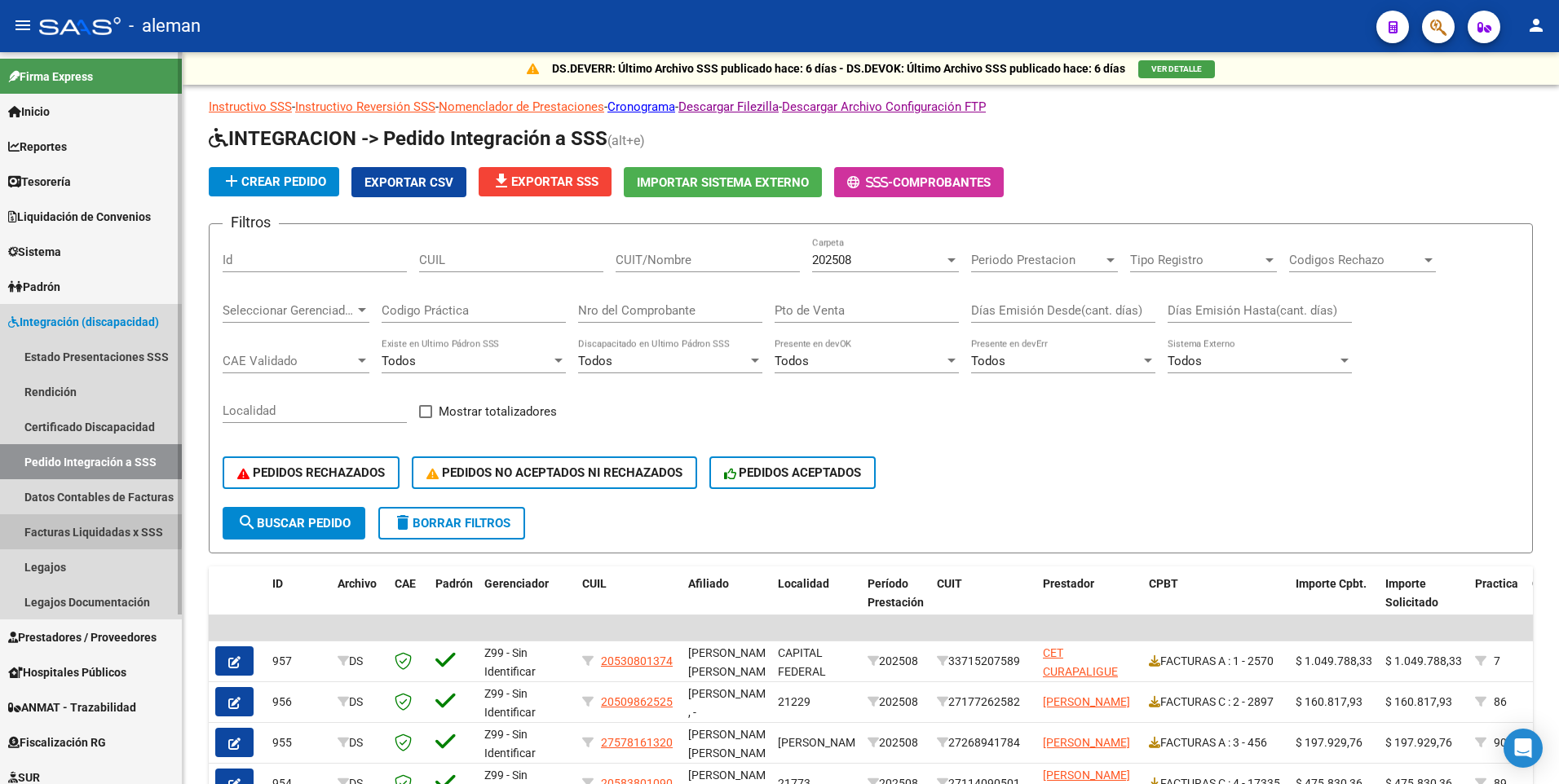
click at [66, 528] on link "Facturas Liquidadas x SSS" at bounding box center [91, 531] width 182 height 35
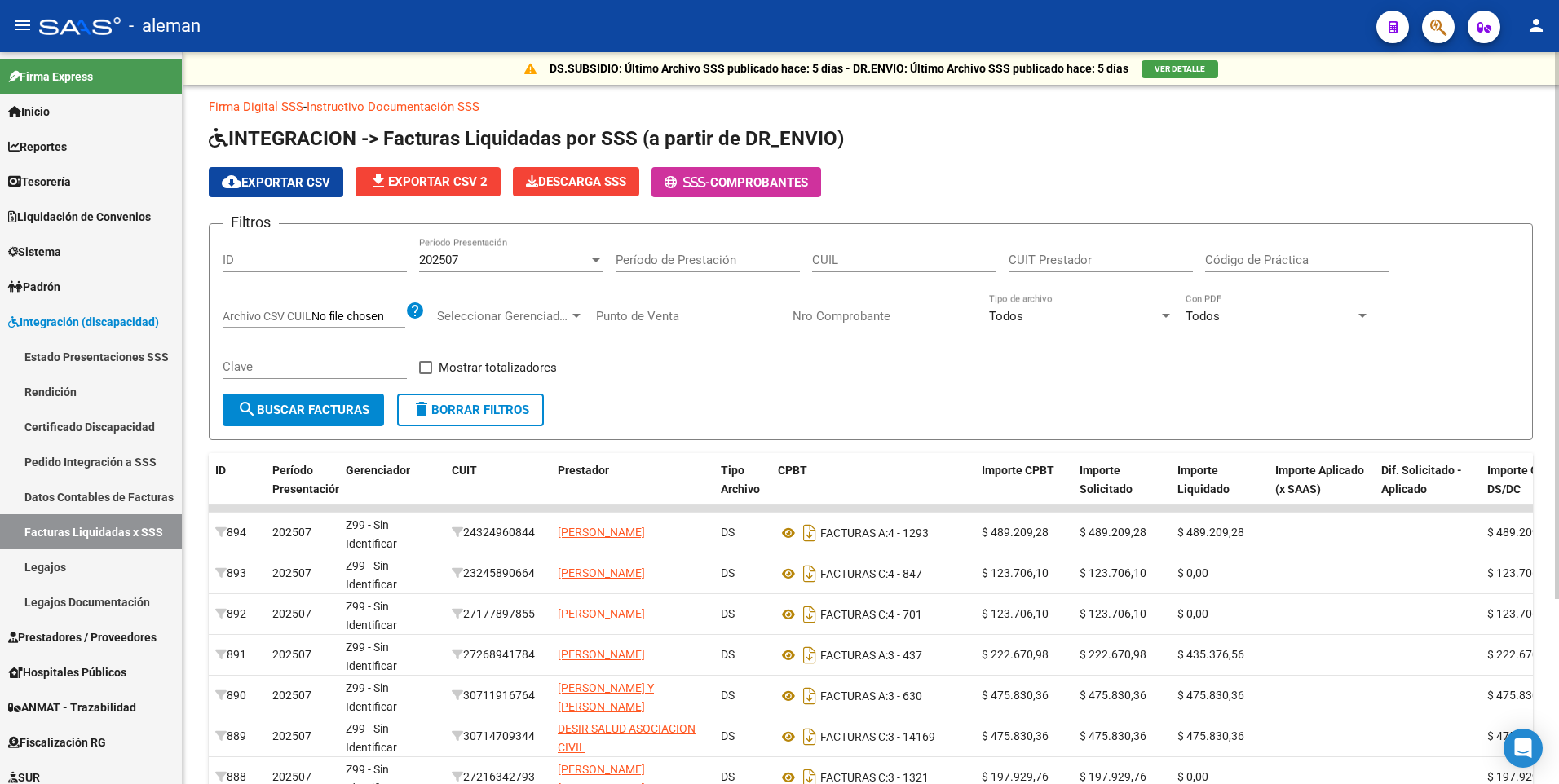
click at [1022, 259] on input "CUIT Prestador" at bounding box center [1101, 259] width 184 height 14
paste input "23-25745707-9"
type input "23-25745707-9"
click at [310, 409] on span "search Buscar Facturas" at bounding box center [303, 410] width 132 height 14
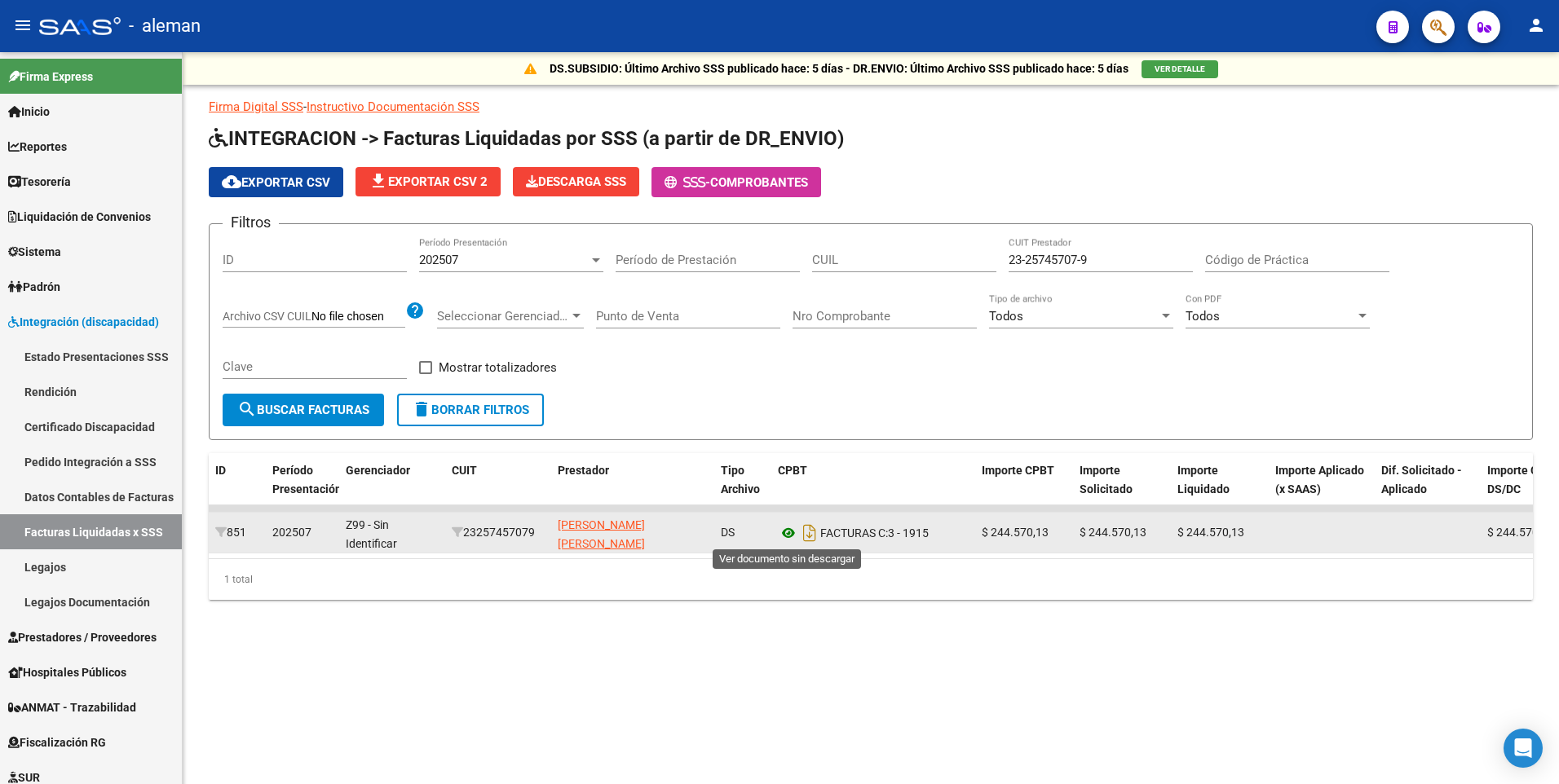
click at [788, 535] on icon at bounding box center [789, 533] width 21 height 19
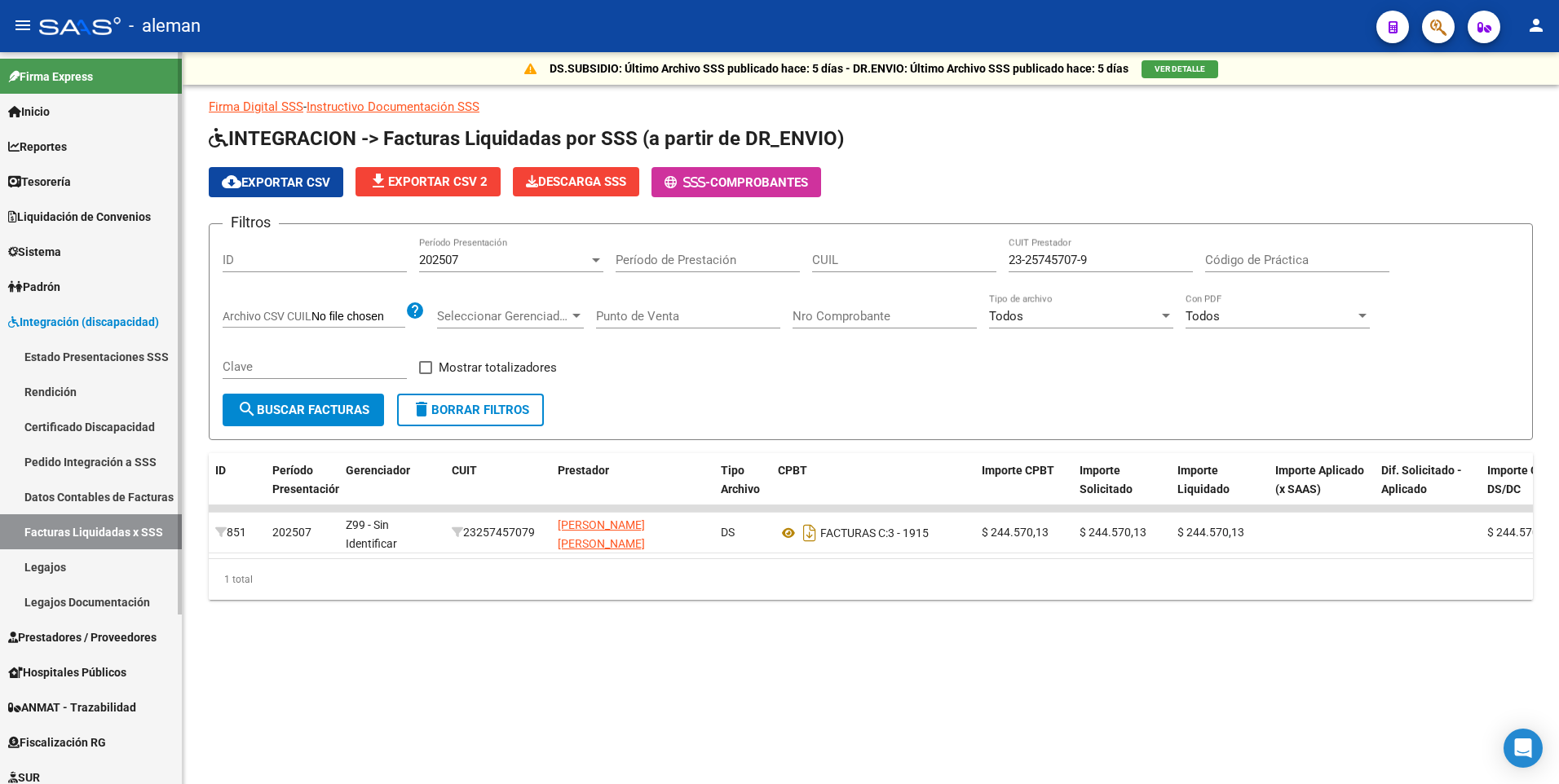
click at [66, 459] on link "Pedido Integración a SSS" at bounding box center [91, 462] width 182 height 35
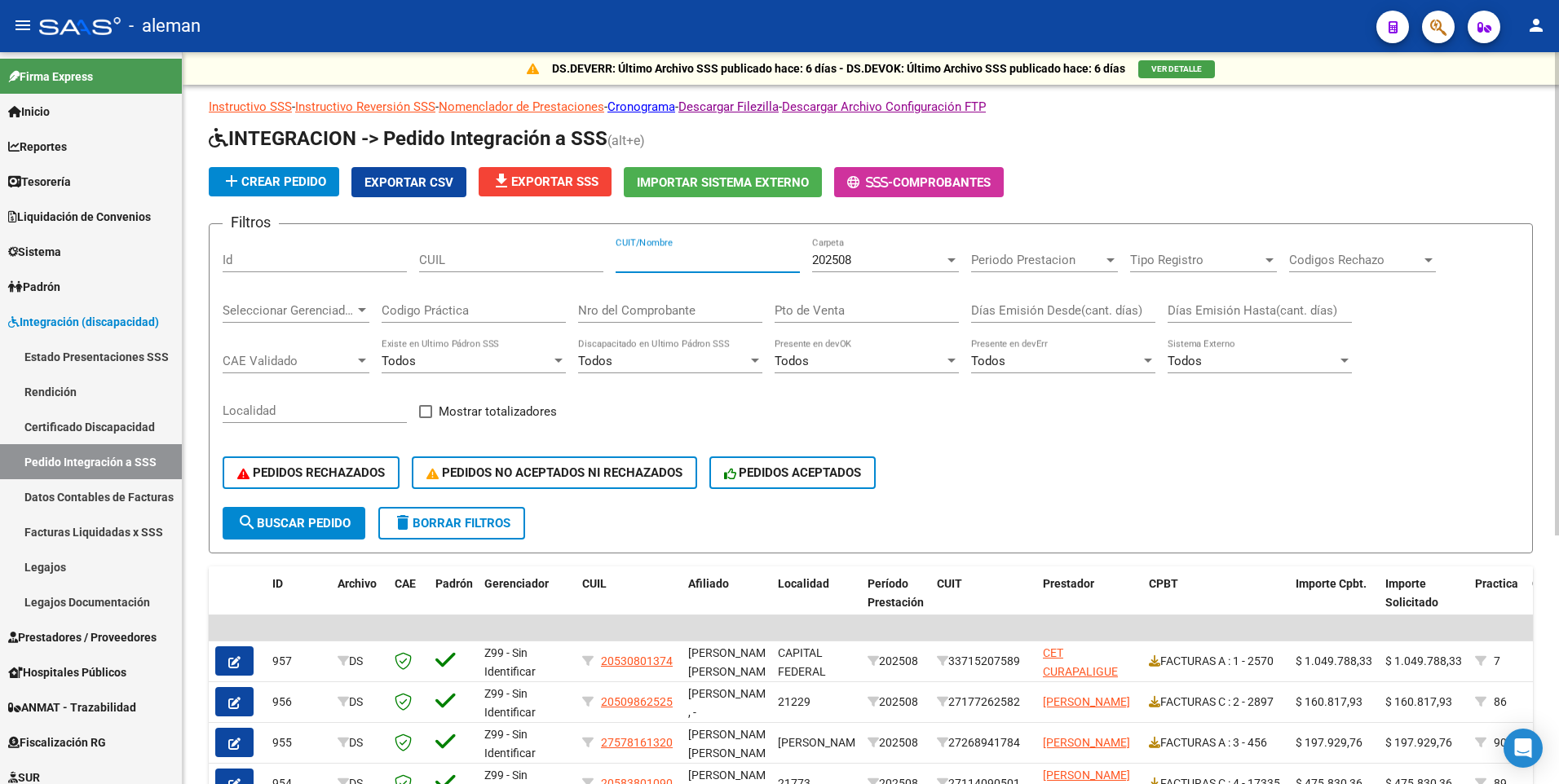
click at [631, 257] on input "CUIT/Nombre" at bounding box center [707, 259] width 184 height 14
paste input "23257457079"
type input "23257457079"
click at [294, 525] on span "search Buscar Pedido" at bounding box center [294, 523] width 114 height 14
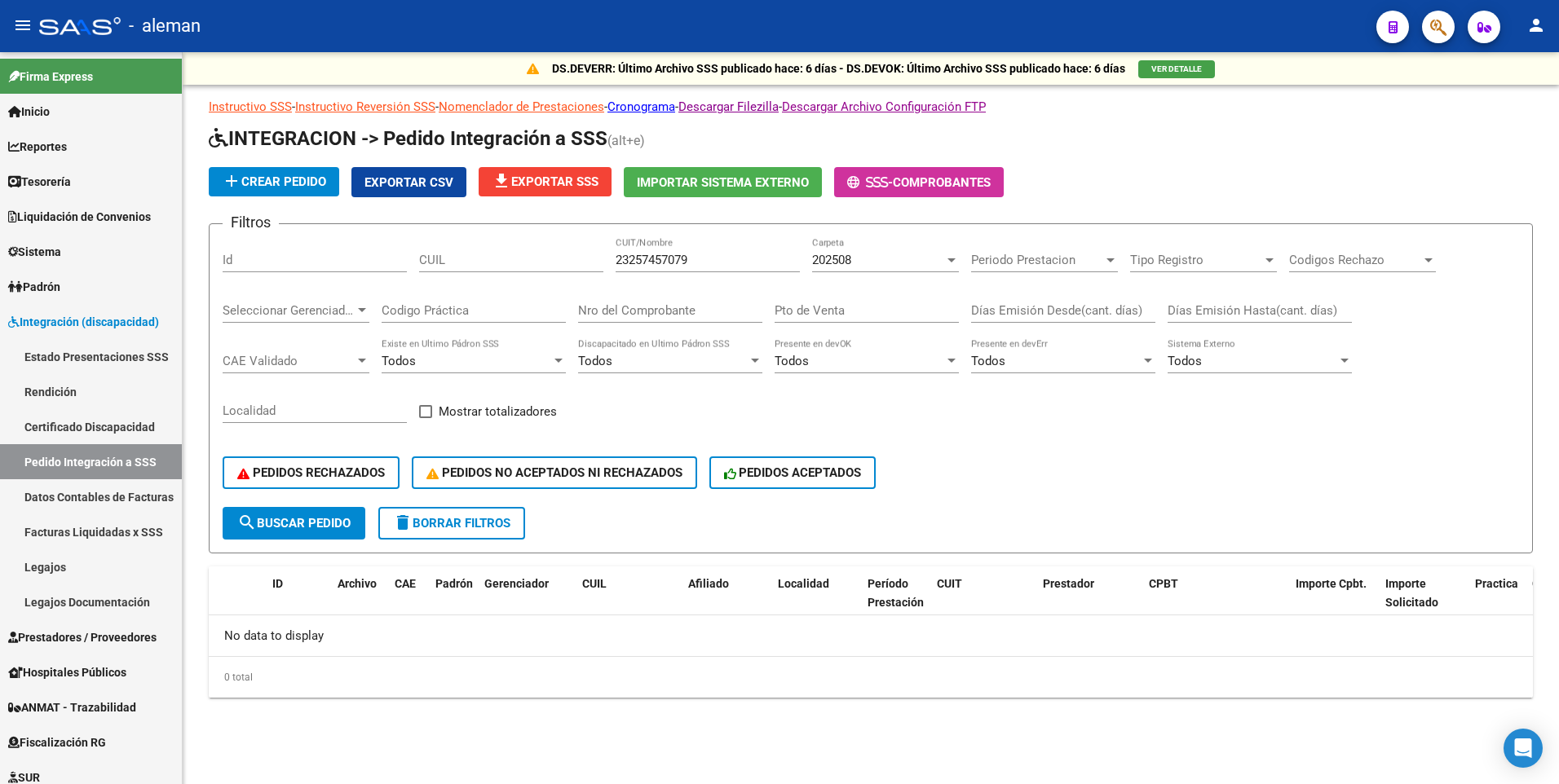
click at [953, 258] on div at bounding box center [951, 260] width 8 height 4
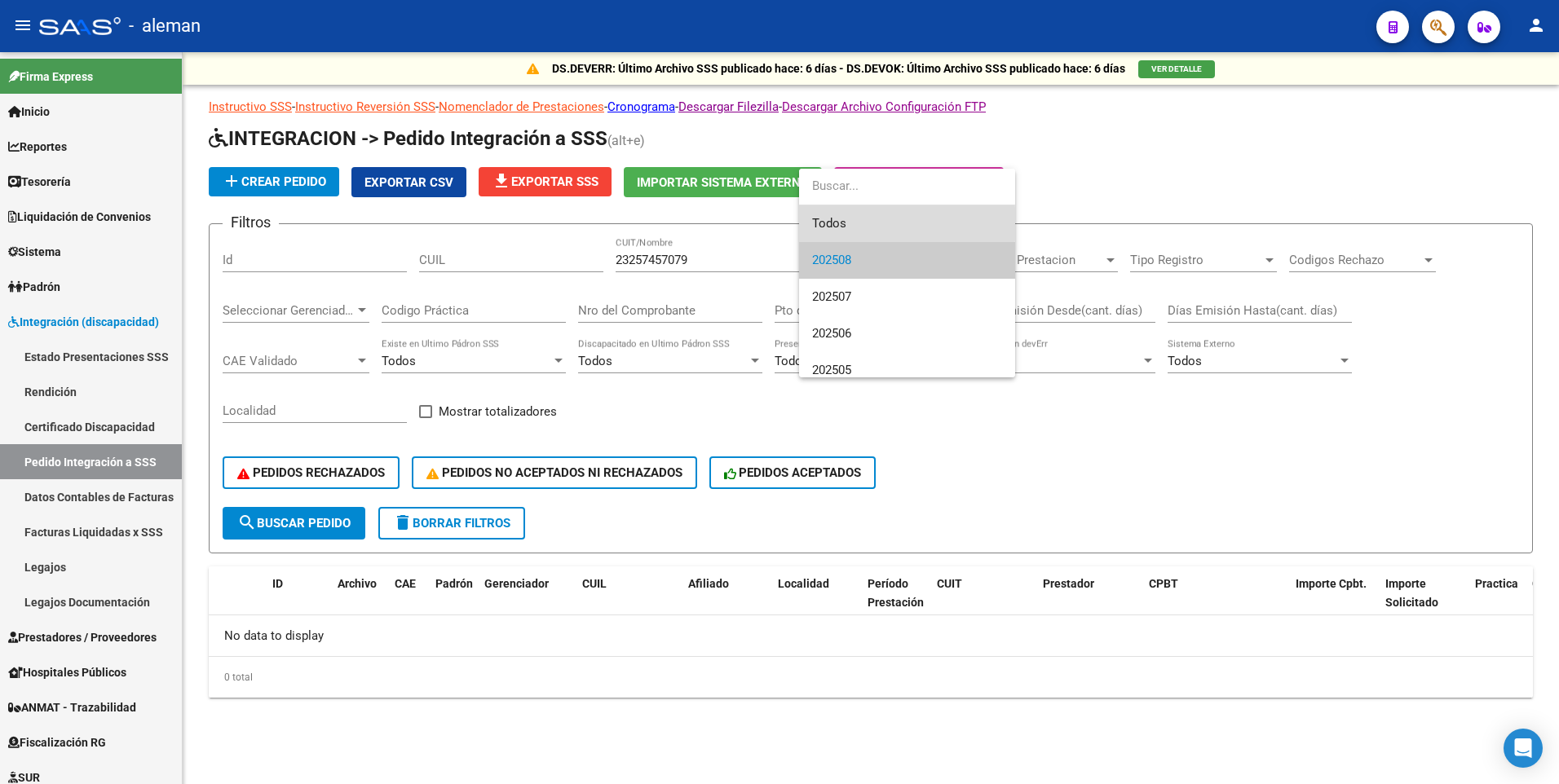
click at [848, 224] on span "Todos" at bounding box center [907, 224] width 190 height 37
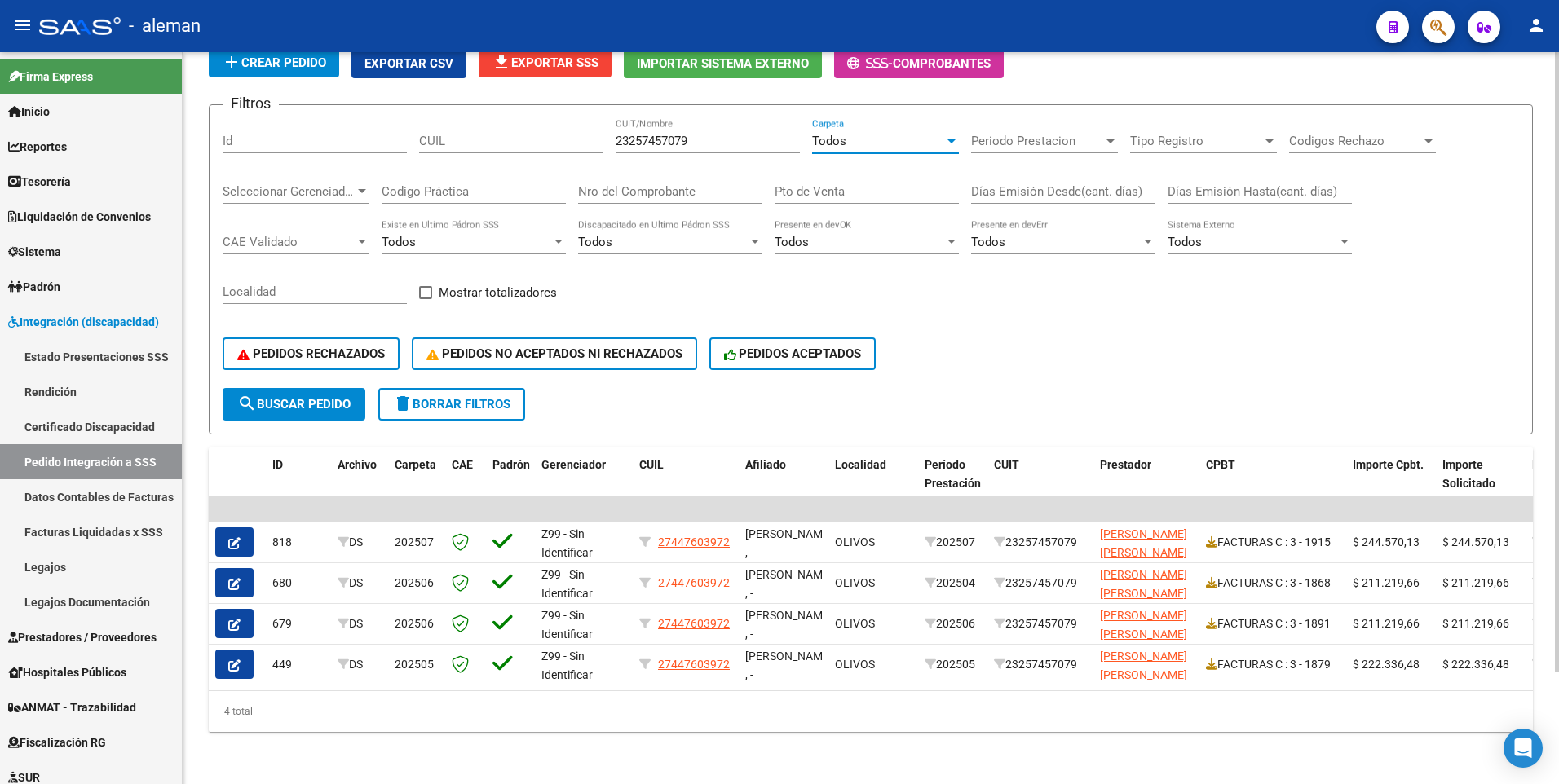
scroll to position [131, 0]
click at [1555, 445] on div at bounding box center [1557, 473] width 4 height 620
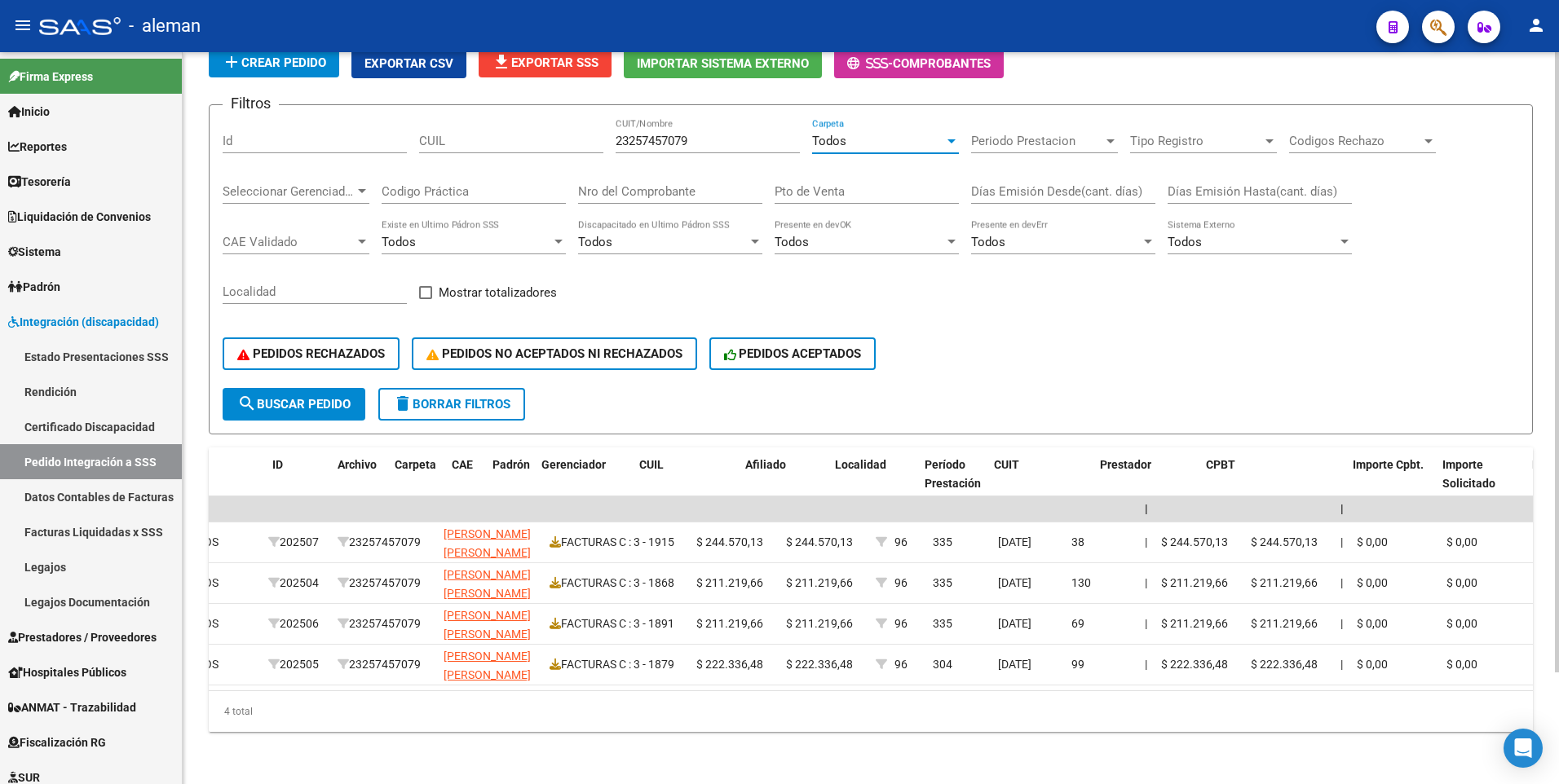
scroll to position [0, 0]
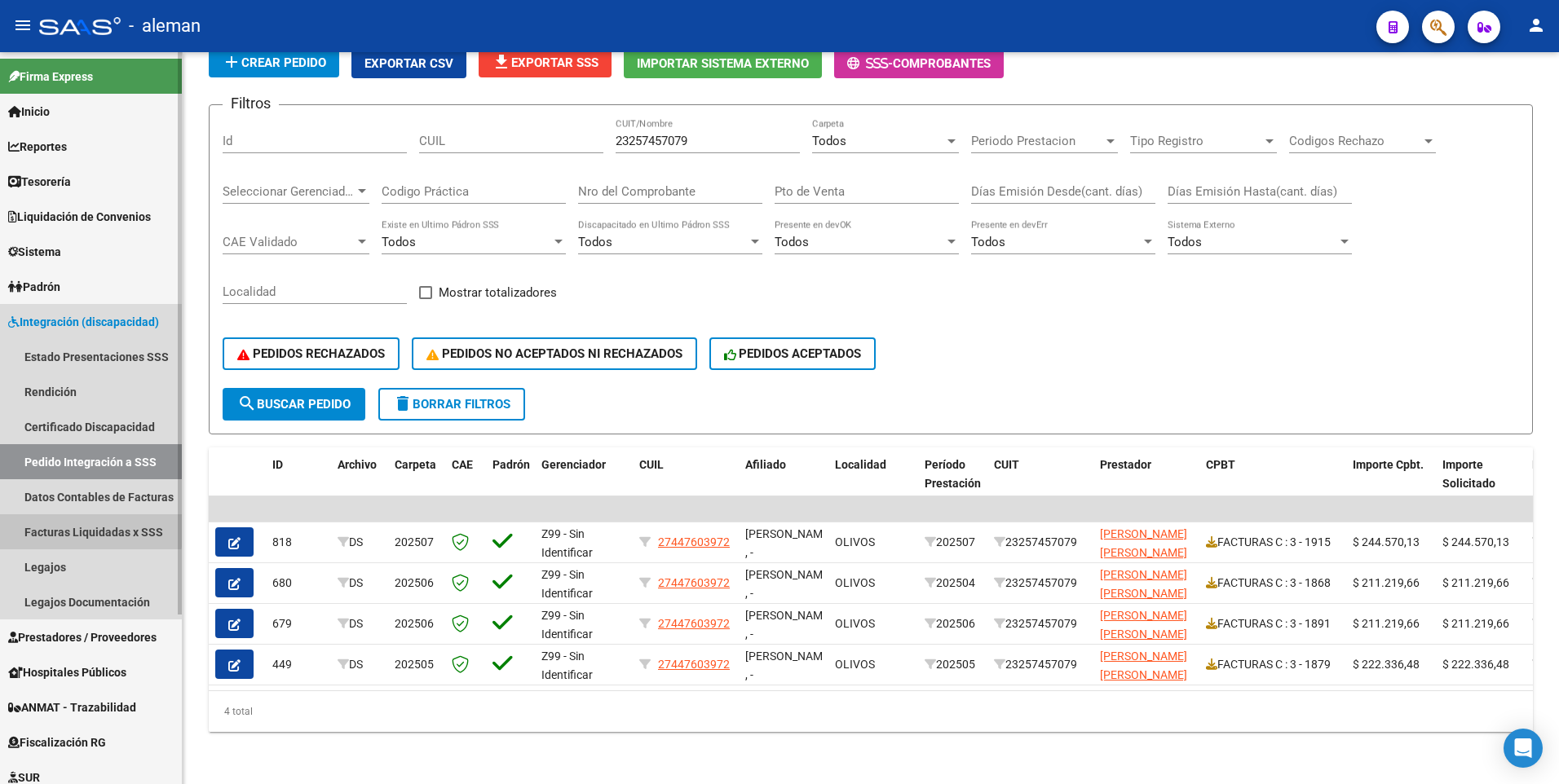
click at [88, 530] on link "Facturas Liquidadas x SSS" at bounding box center [91, 531] width 182 height 35
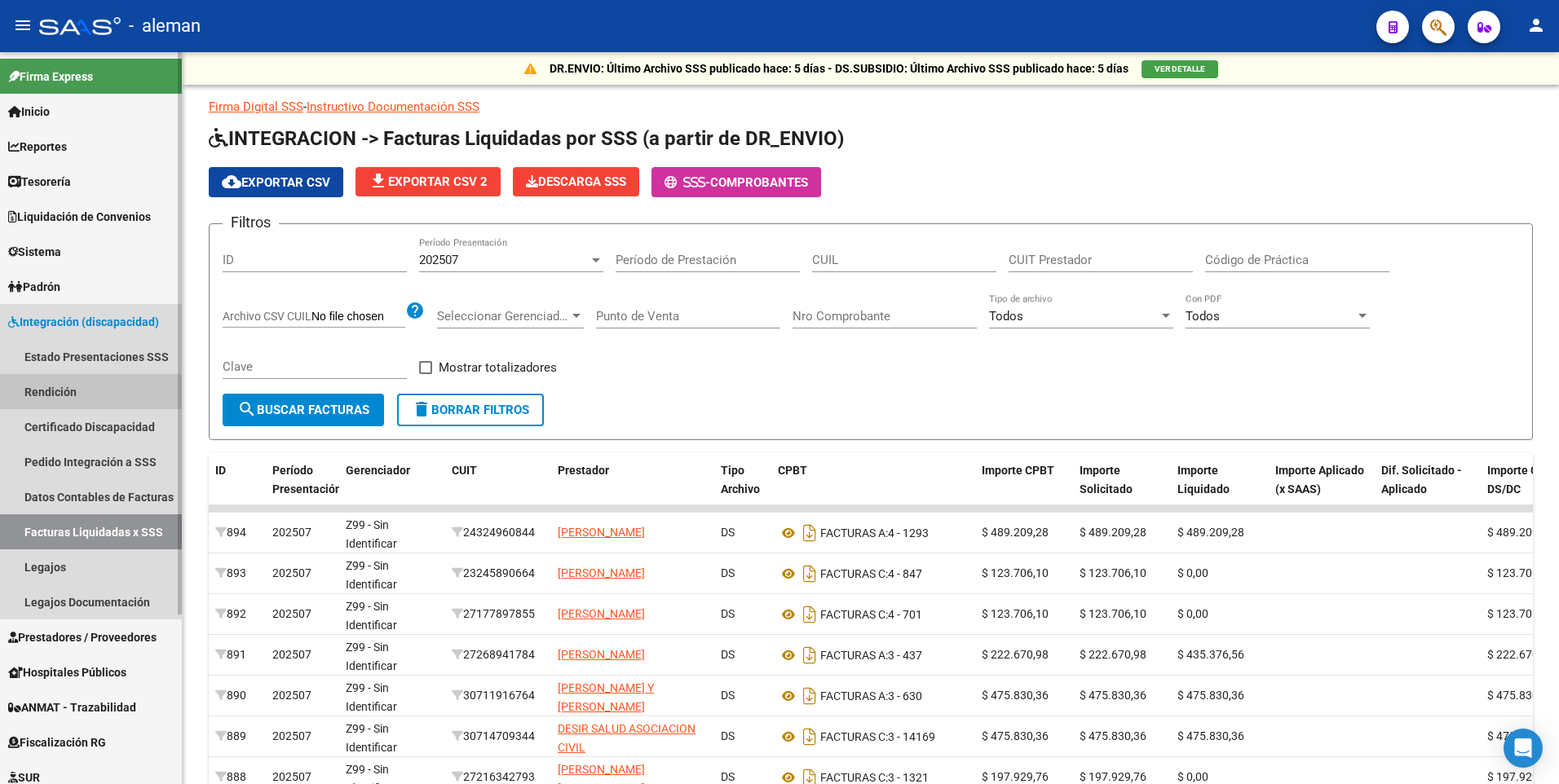
click at [56, 390] on link "Rendición" at bounding box center [91, 392] width 182 height 35
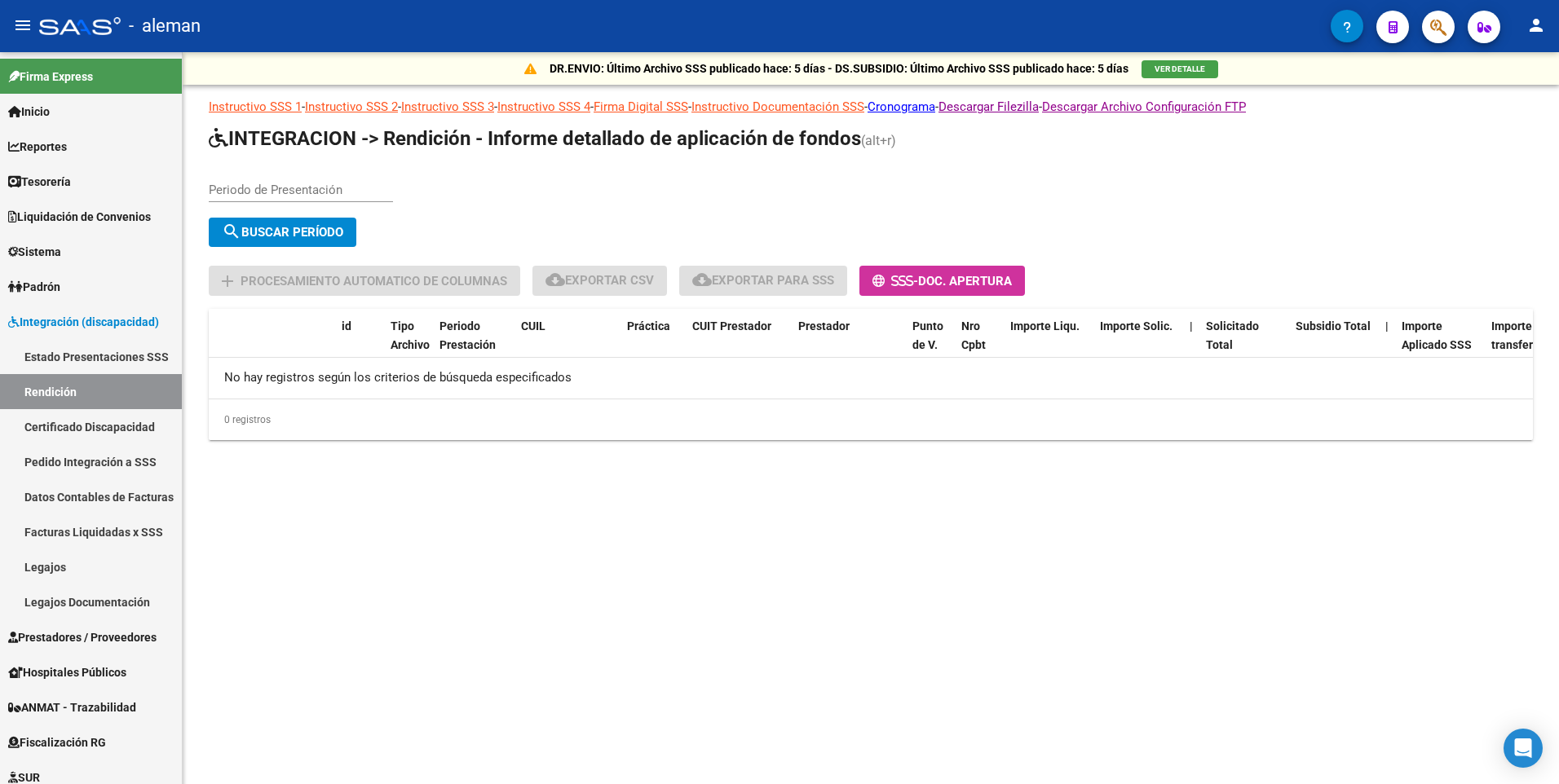
click at [218, 194] on input "Periodo de Presentación" at bounding box center [300, 189] width 184 height 14
type input "202505"
click at [305, 232] on span "search Buscar Período" at bounding box center [283, 231] width 122 height 14
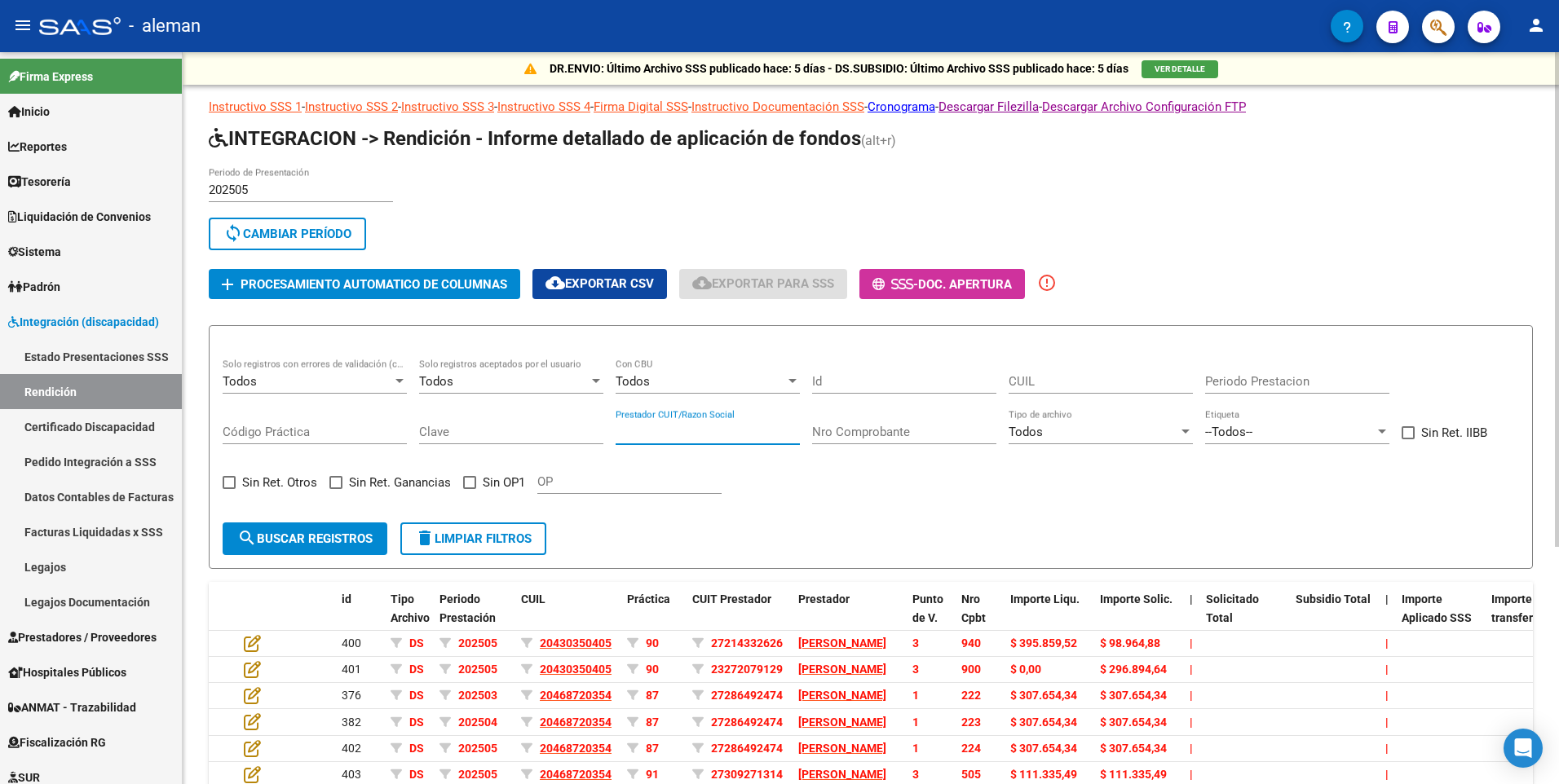
click at [630, 430] on input "Prestador CUIT/Razon Social" at bounding box center [707, 431] width 184 height 14
paste input "23257457079"
type input "23257457079"
click at [347, 539] on span "search Buscar registros" at bounding box center [305, 538] width 135 height 14
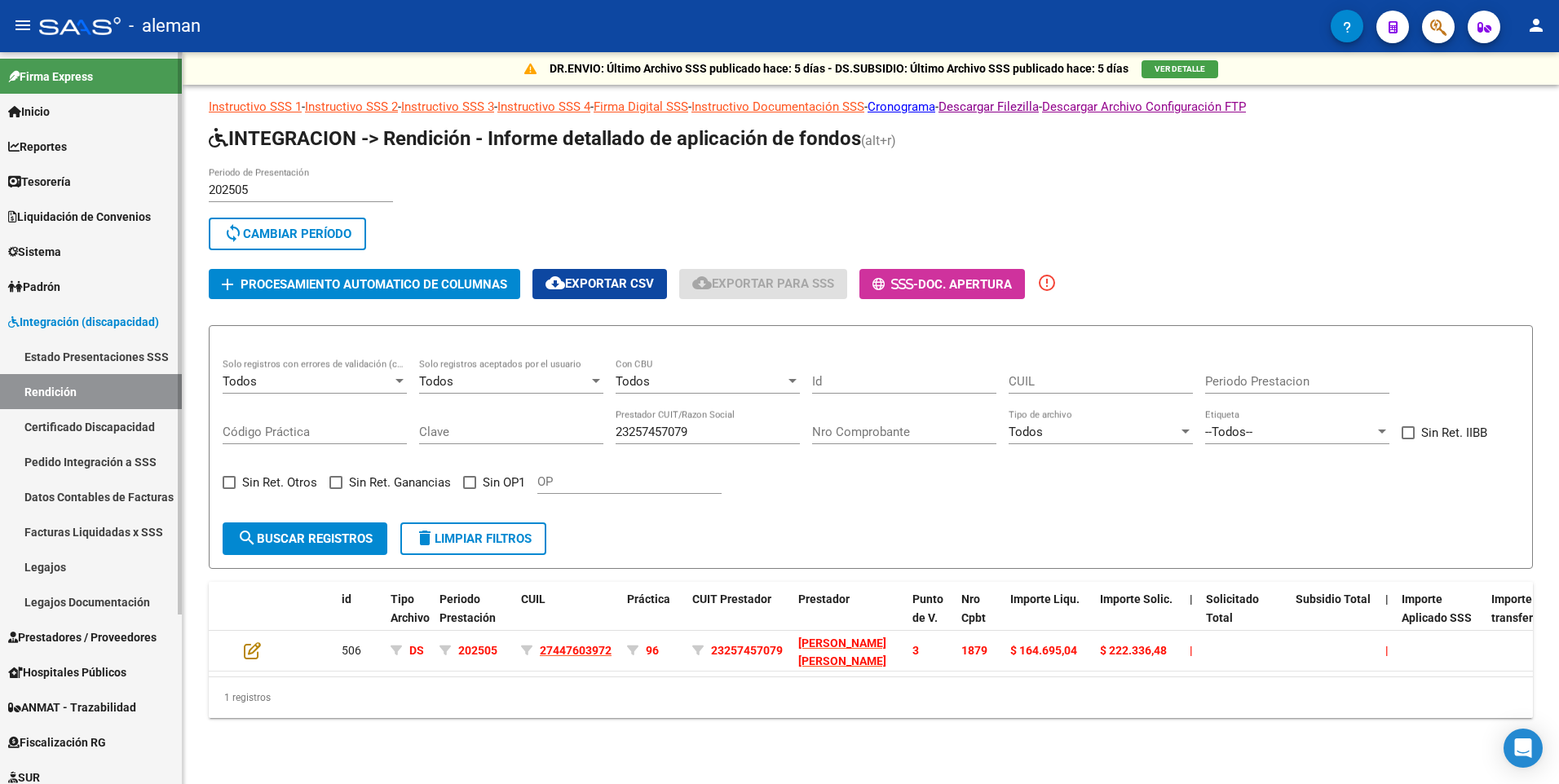
click at [53, 639] on span "Prestadores / Proveedores" at bounding box center [82, 637] width 149 height 18
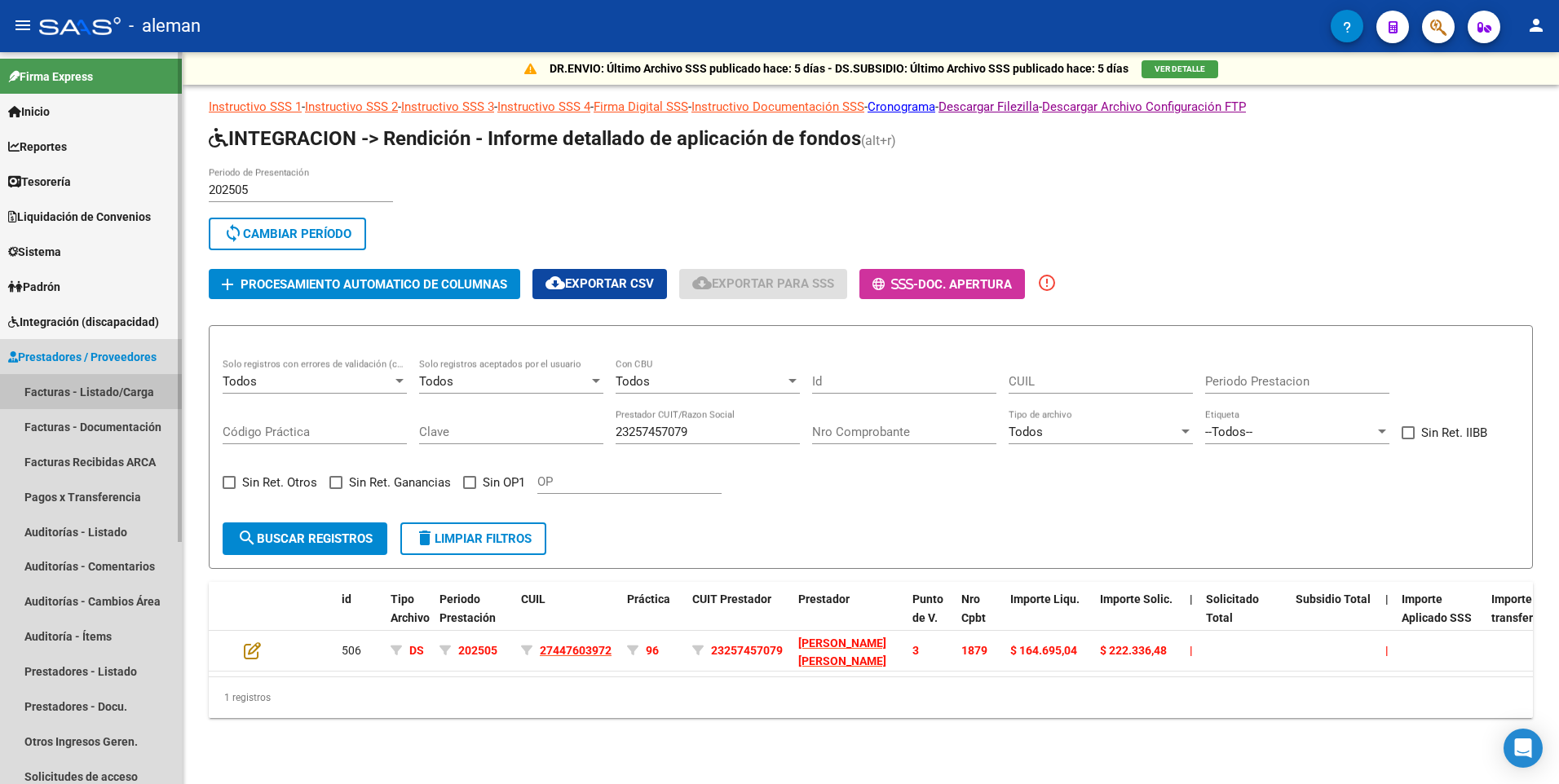
click at [70, 391] on link "Facturas - Listado/Carga" at bounding box center [91, 392] width 182 height 35
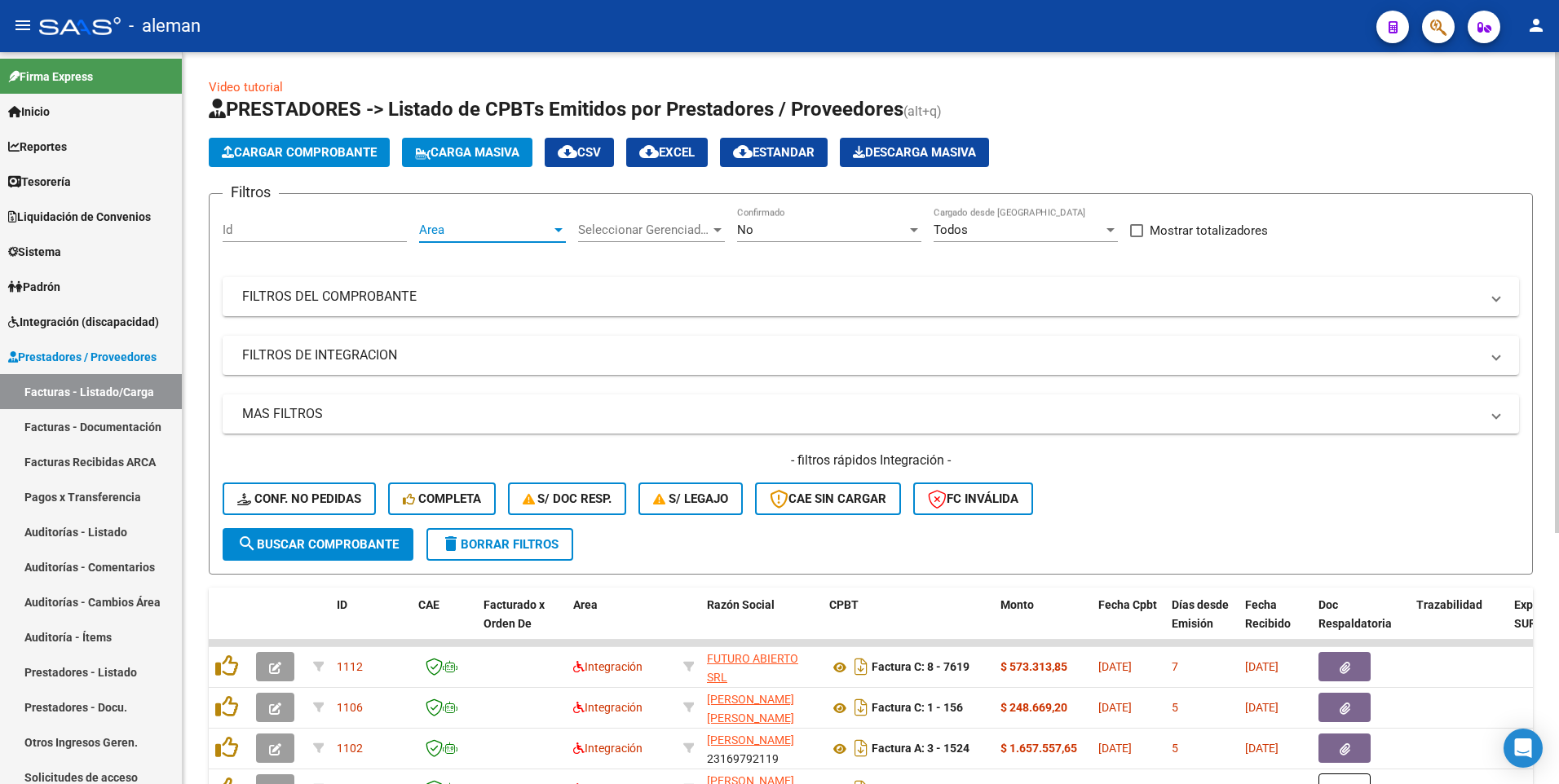
click at [559, 231] on div at bounding box center [559, 230] width 8 height 4
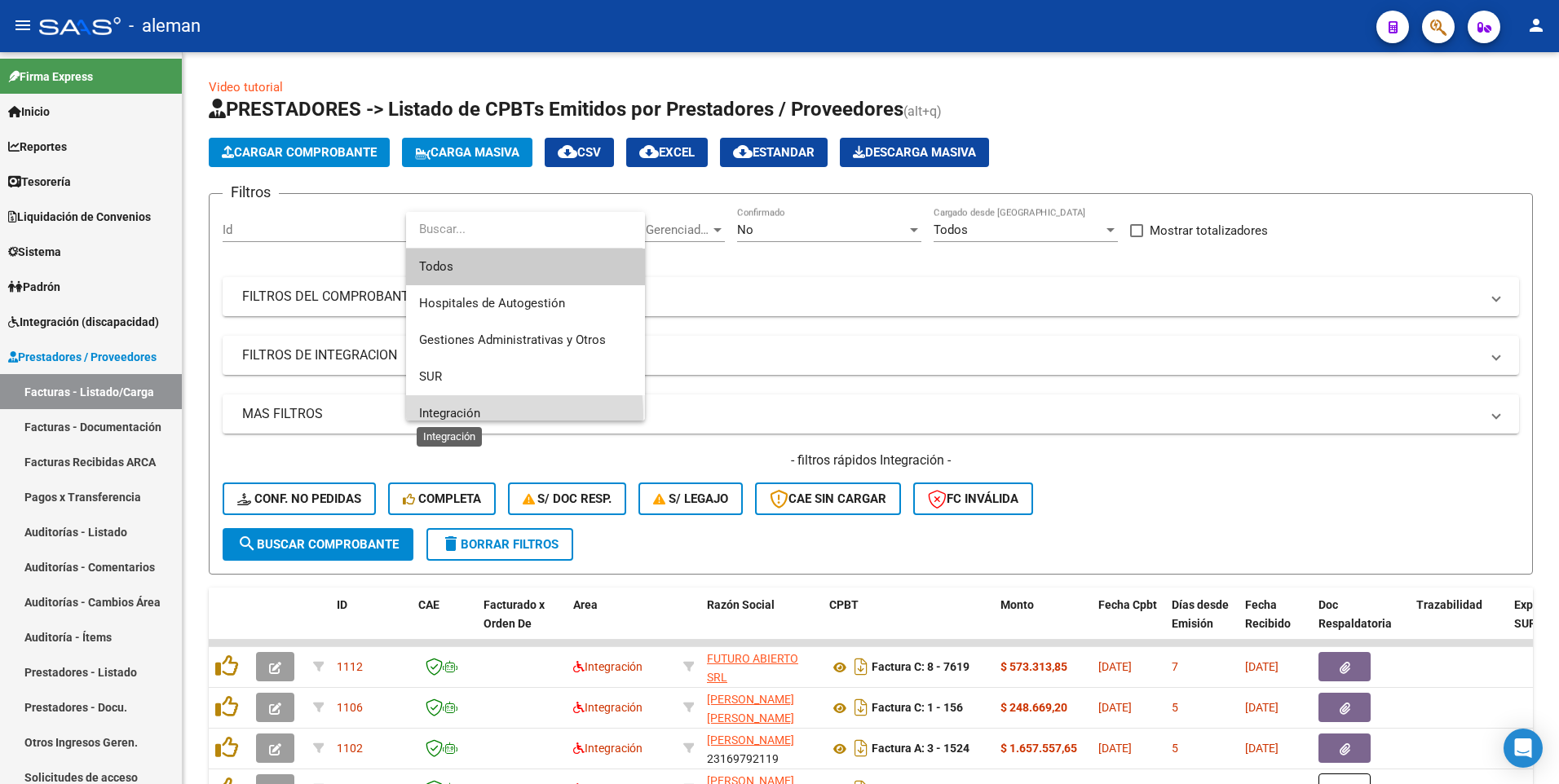
click at [459, 415] on span "Integración" at bounding box center [450, 413] width 61 height 14
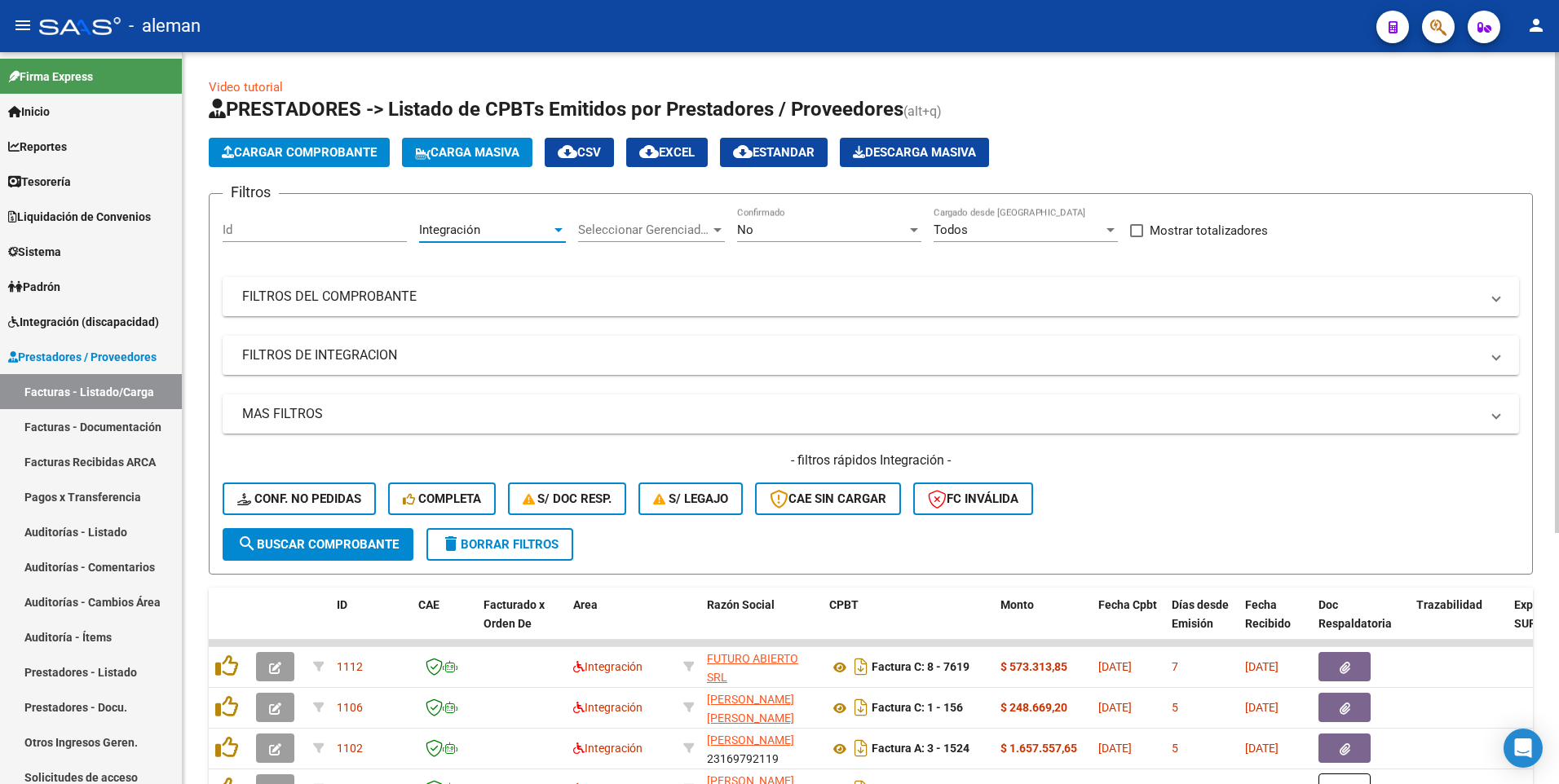
click at [325, 545] on span "search Buscar Comprobante" at bounding box center [317, 544] width 161 height 14
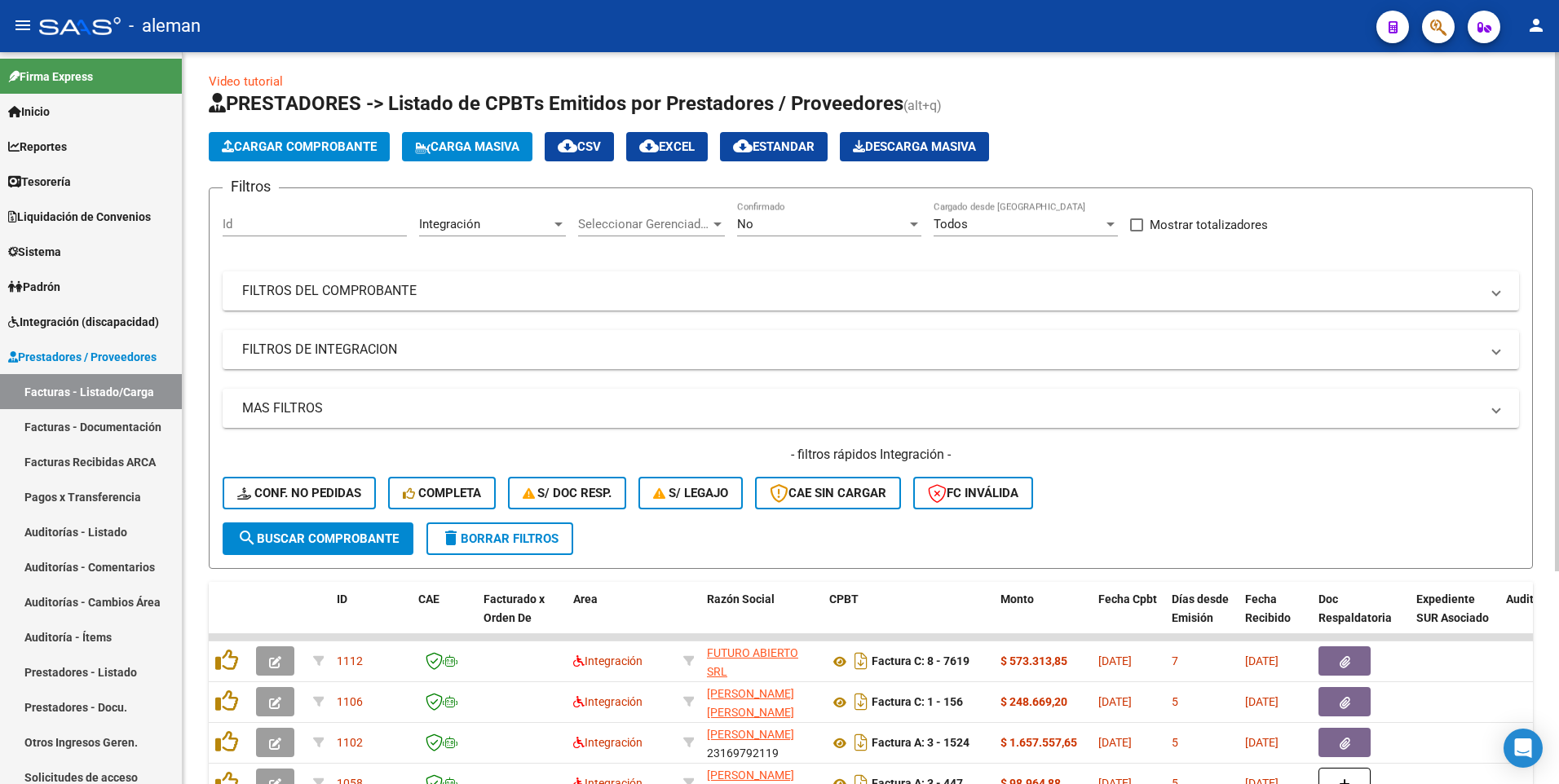
scroll to position [0, 0]
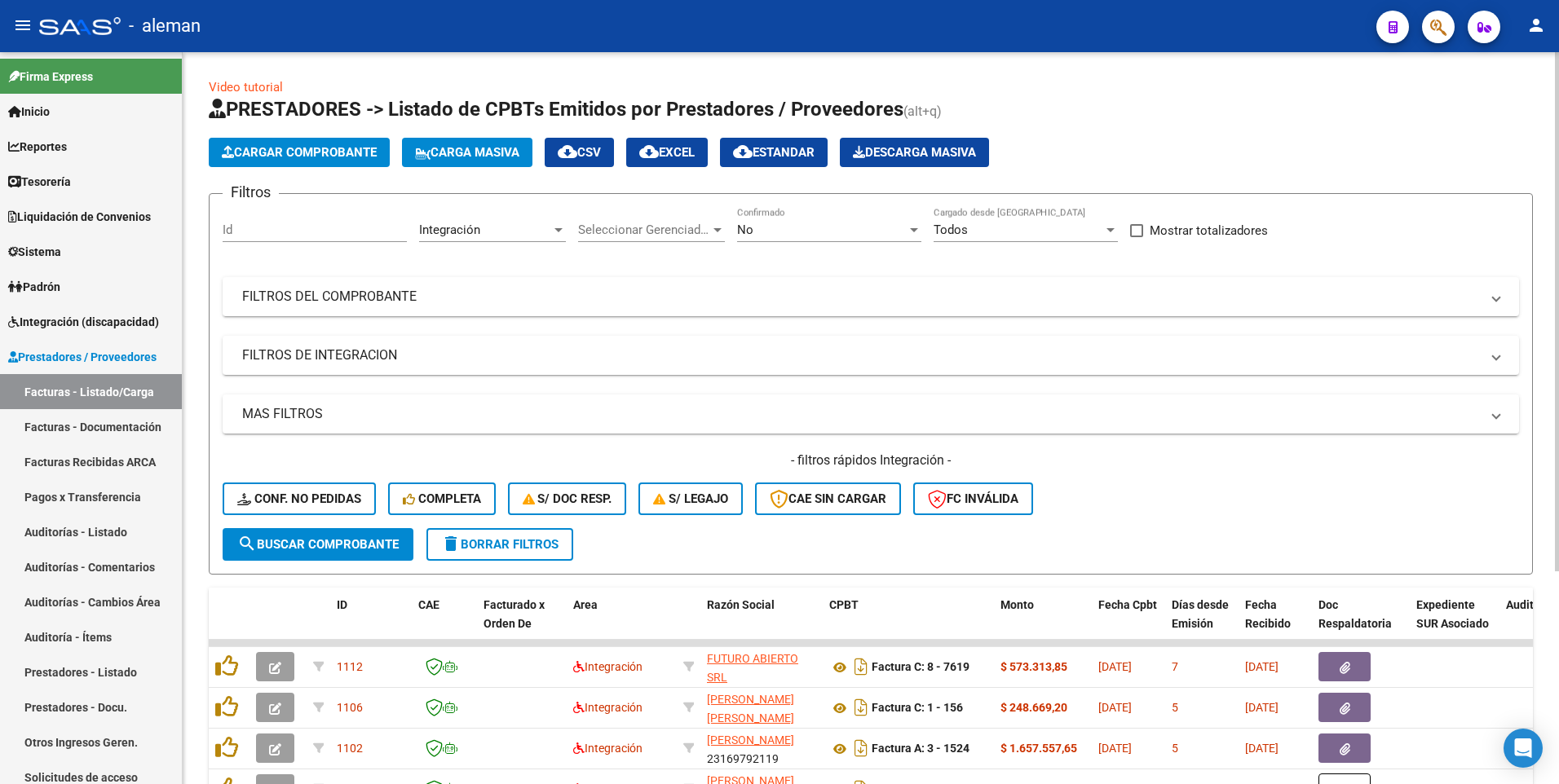
click at [1554, 355] on div "Video tutorial PRESTADORES -> Listado de CPBTs Emitidos por Prestadores / Prove…" at bounding box center [872, 562] width 1381 height 1020
click at [226, 230] on input "Id" at bounding box center [315, 230] width 184 height 14
type input "1025"
click at [337, 546] on span "search Buscar Comprobante" at bounding box center [317, 544] width 161 height 14
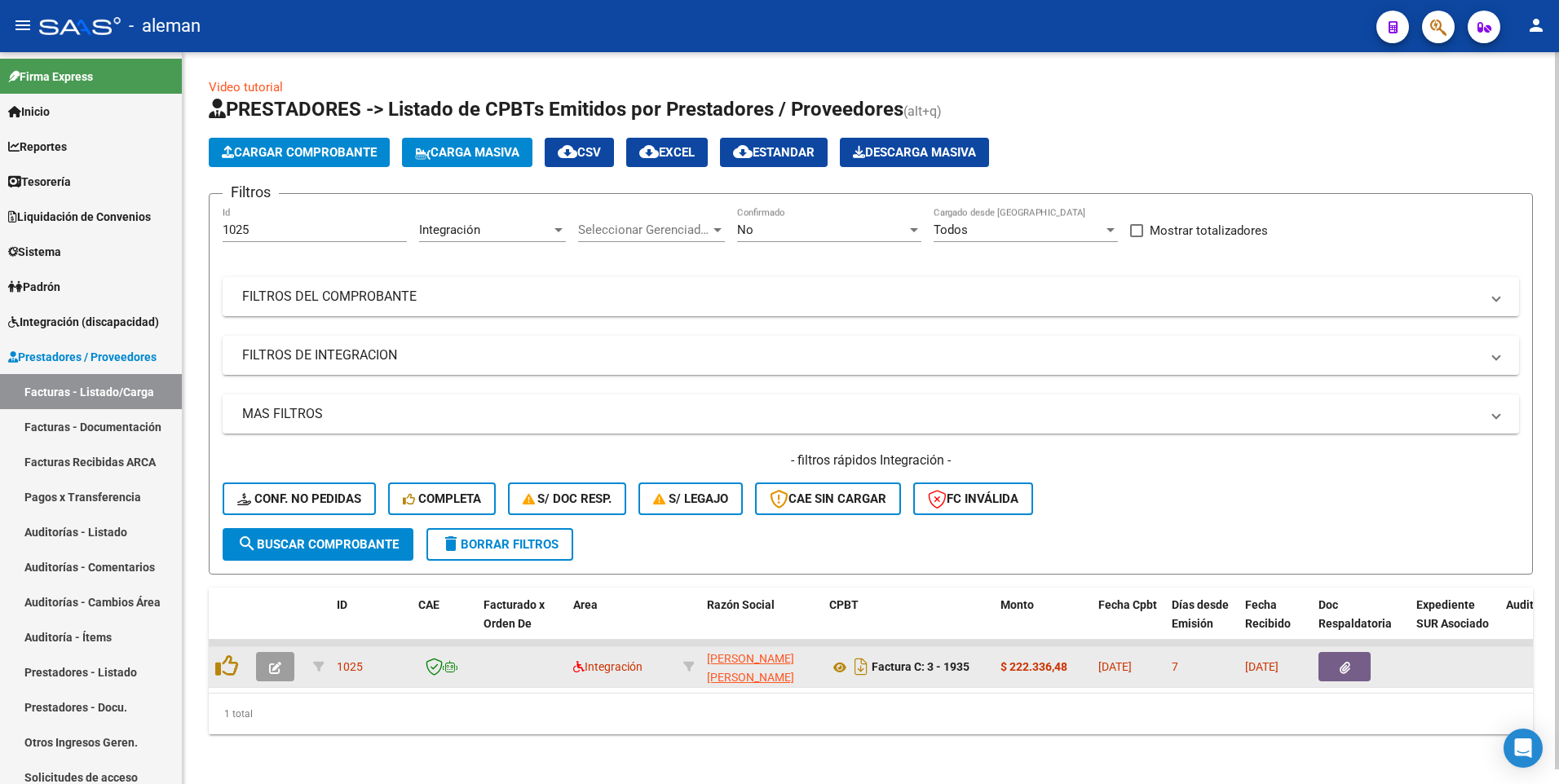
click at [277, 666] on icon "button" at bounding box center [275, 667] width 13 height 13
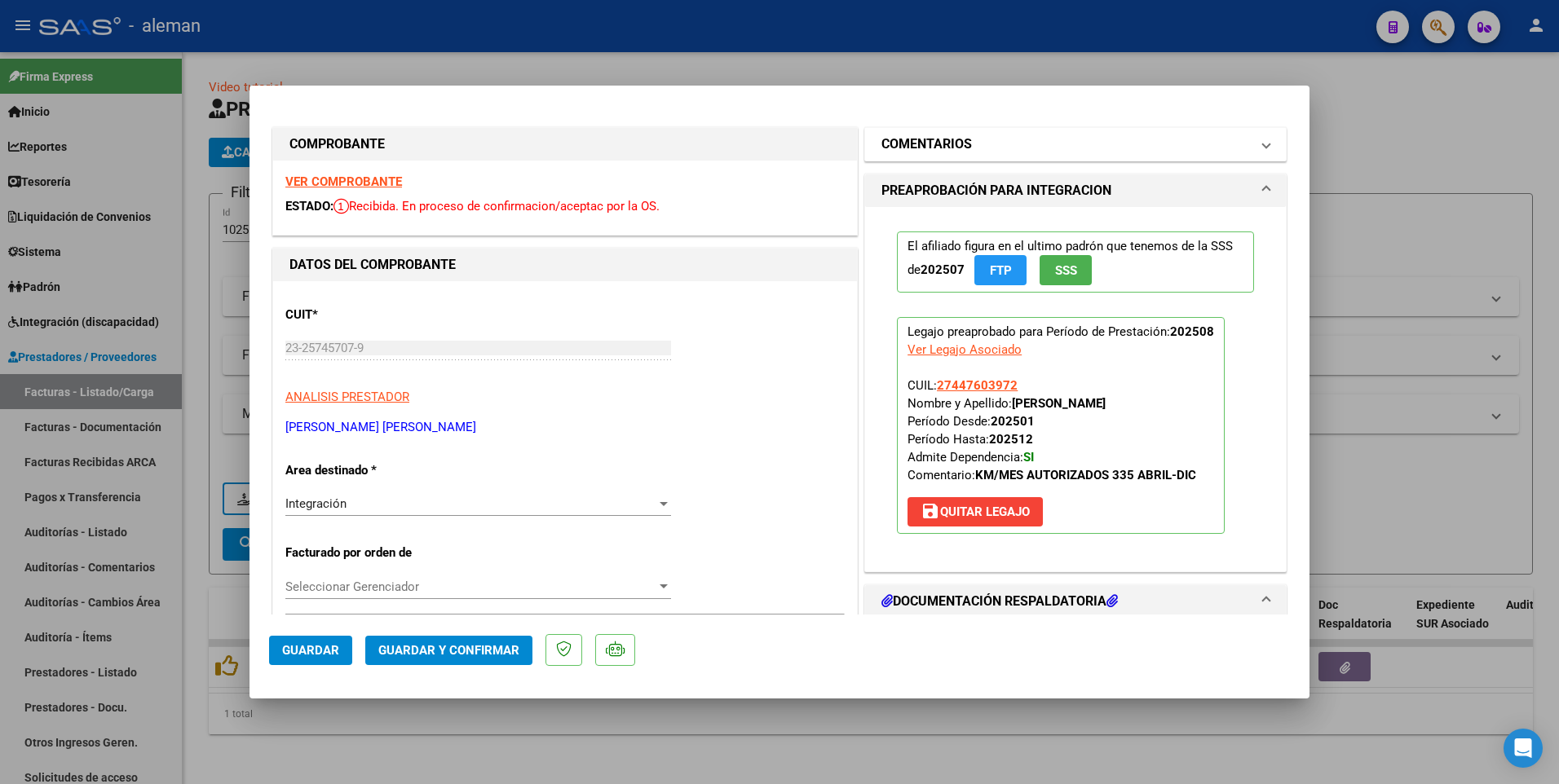
click at [1258, 138] on mat-expansion-panel-header "COMENTARIOS" at bounding box center [1076, 145] width 421 height 33
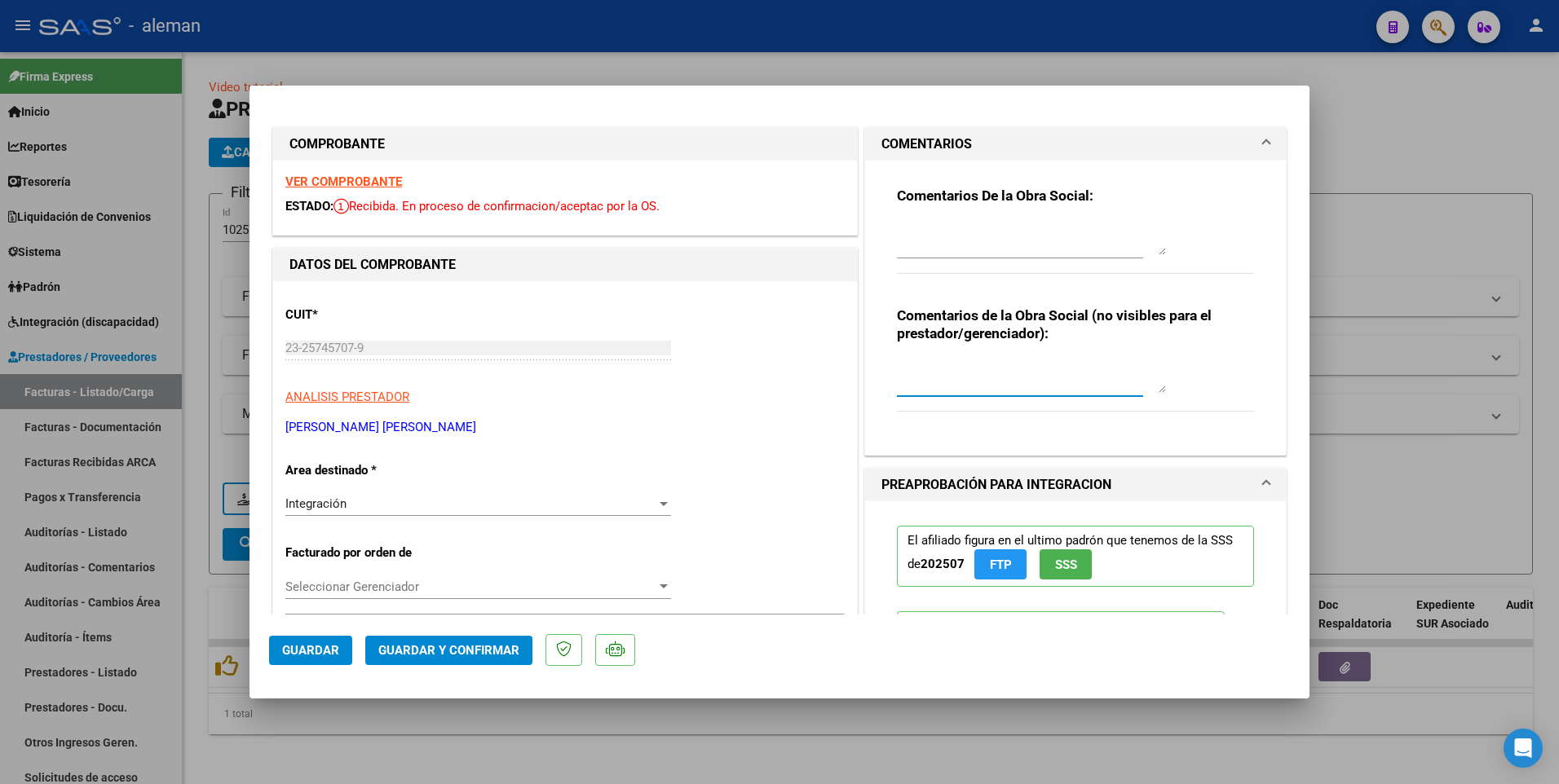
click at [904, 379] on textarea at bounding box center [1031, 377] width 269 height 33
type textarea "e"
type textarea "Esta factura no tiene autorizada la dependencia, por lo cual el importe subsidi…"
click at [301, 655] on span "Guardar" at bounding box center [311, 650] width 57 height 14
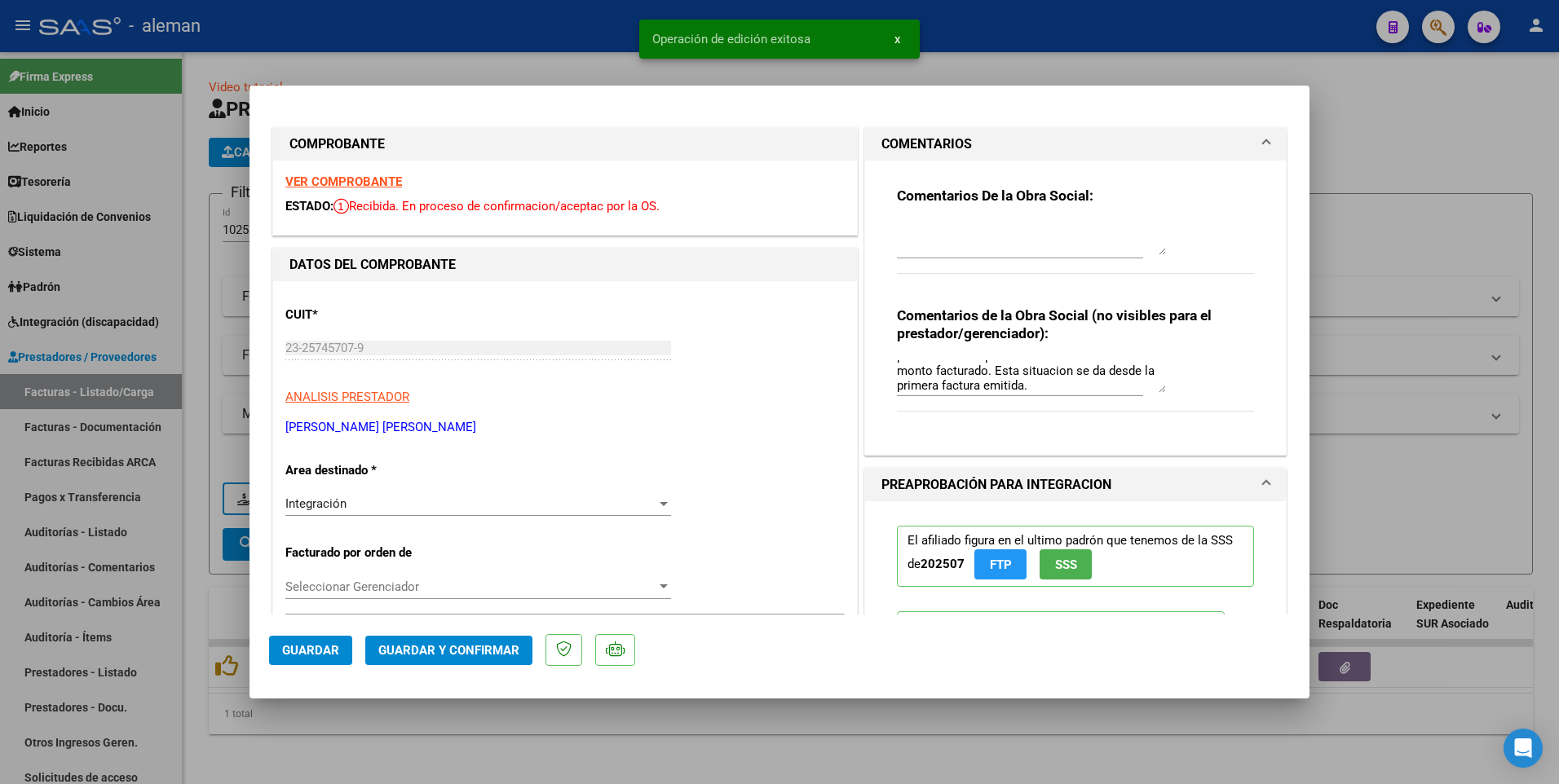
click at [1367, 119] on div at bounding box center [780, 392] width 1559 height 784
type input "$ 0,00"
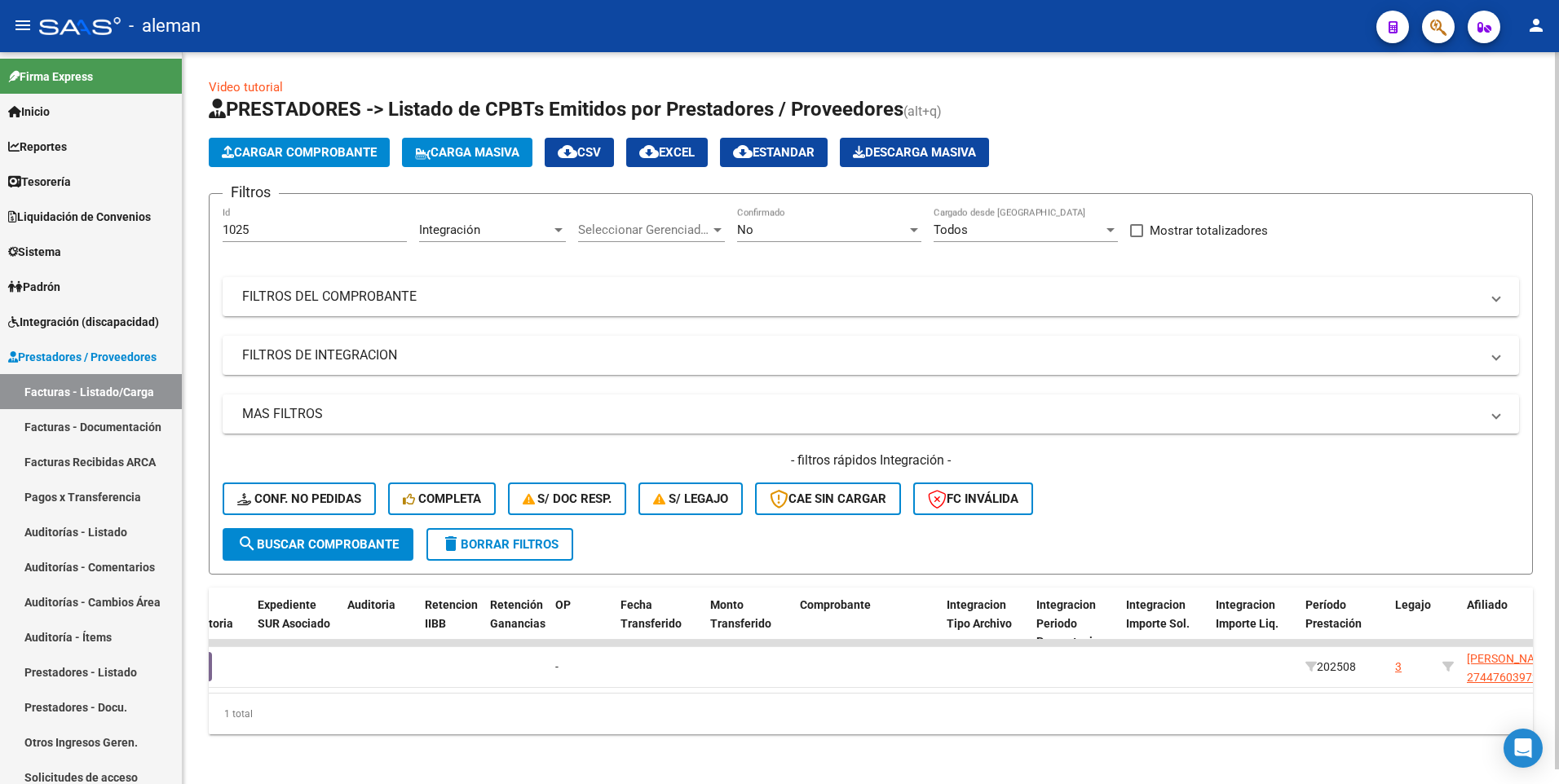
scroll to position [0, 2473]
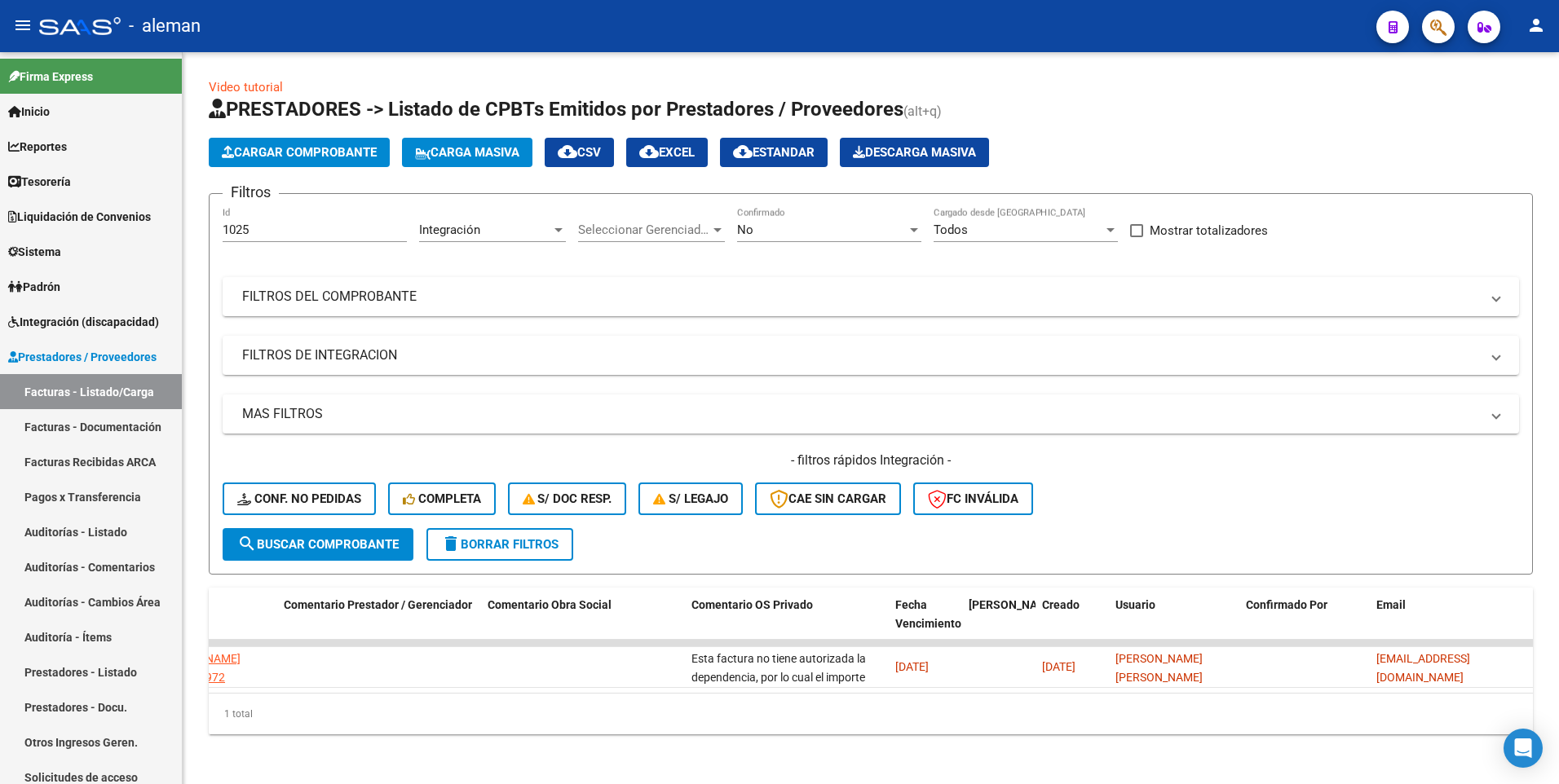
click at [1534, 21] on mat-icon "person" at bounding box center [1537, 25] width 19 height 19
click at [1515, 108] on button "exit_to_app Salir" at bounding box center [1503, 107] width 99 height 40
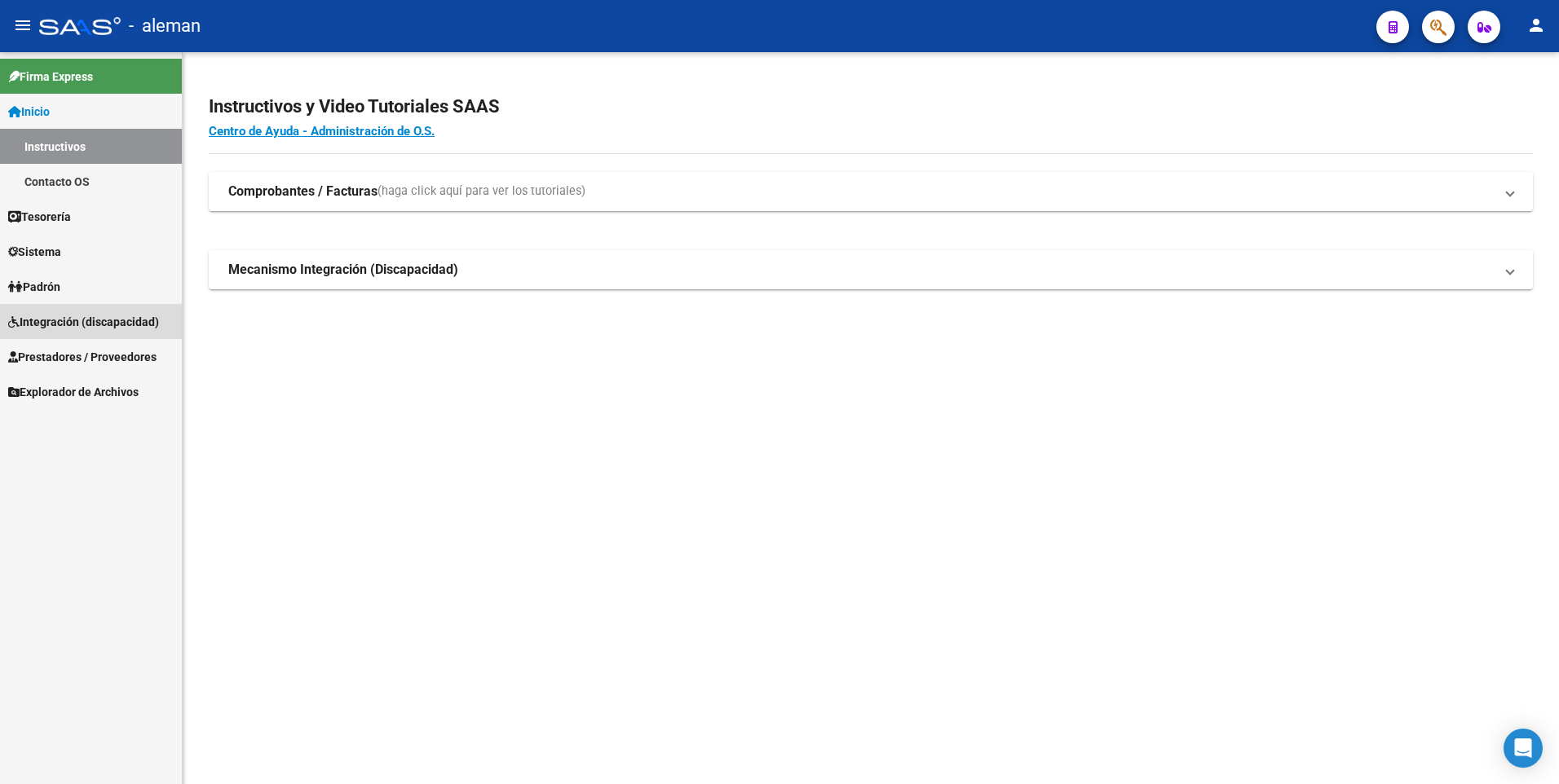
click at [76, 319] on span "Integración (discapacidad)" at bounding box center [83, 322] width 150 height 18
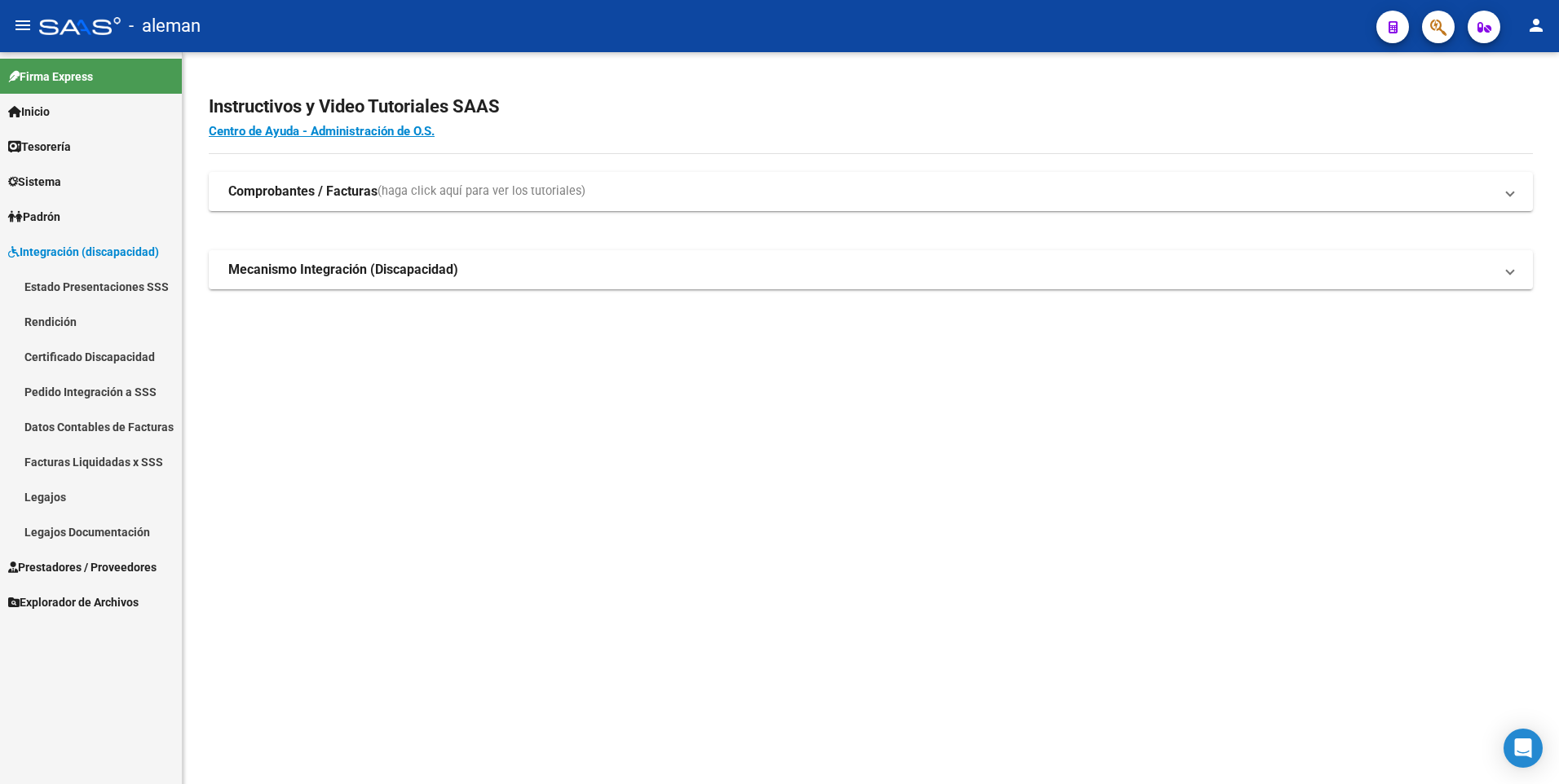
click at [1513, 115] on h2 "Instructivos y Video Tutoriales SAAS" at bounding box center [870, 107] width 1325 height 31
click at [1030, 374] on mat-sidenav-content "Instructivos y Video Tutoriales SAAS Centro de Ayuda - Administración de O.S. C…" at bounding box center [870, 418] width 1377 height 732
click at [1538, 17] on mat-icon "person" at bounding box center [1537, 25] width 19 height 19
click at [1506, 108] on button "exit_to_app Salir" at bounding box center [1503, 107] width 99 height 40
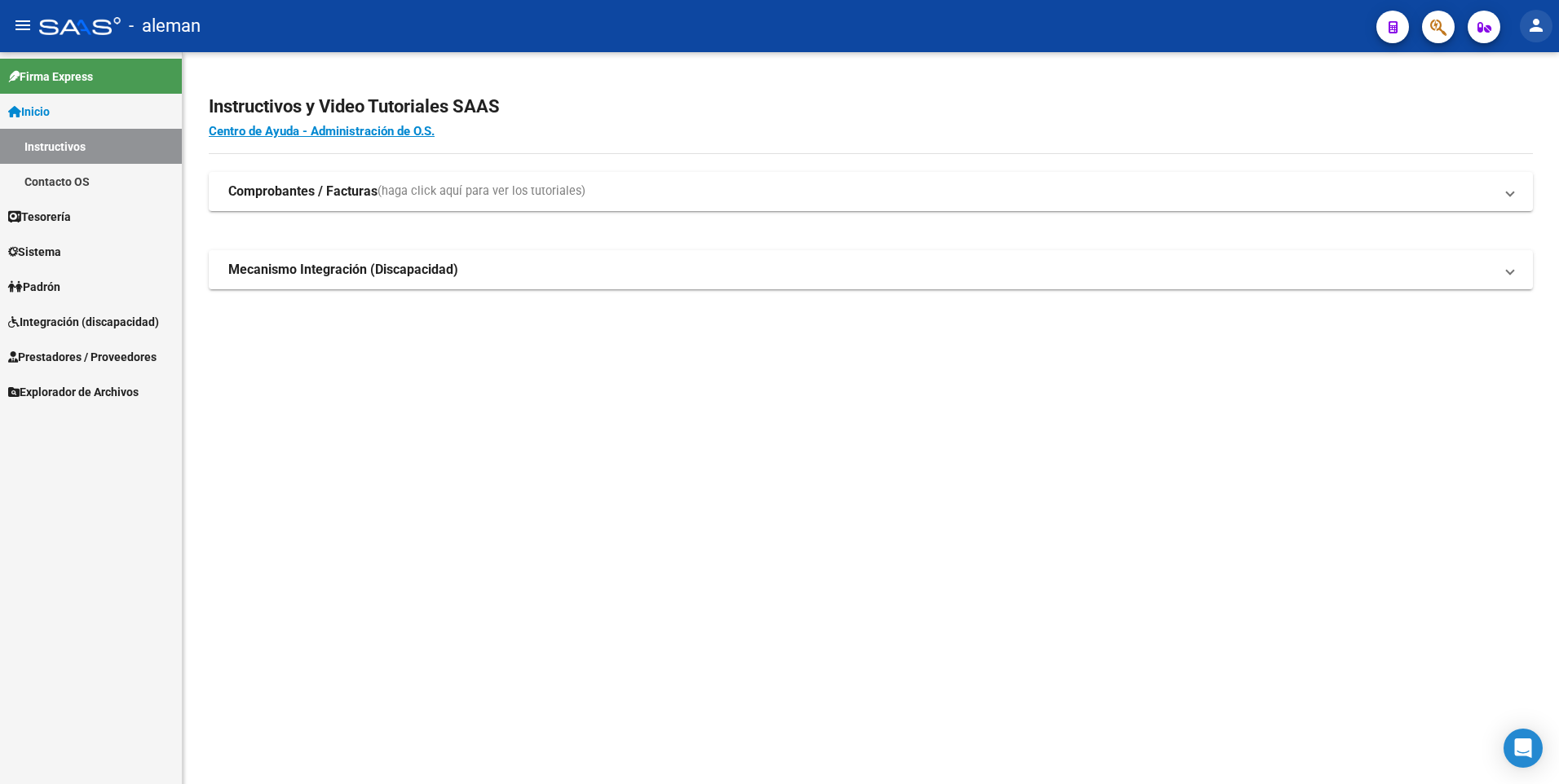
click at [1532, 16] on mat-icon "person" at bounding box center [1537, 25] width 19 height 19
click at [1531, 66] on button "person Mi Perfil" at bounding box center [1503, 68] width 99 height 40
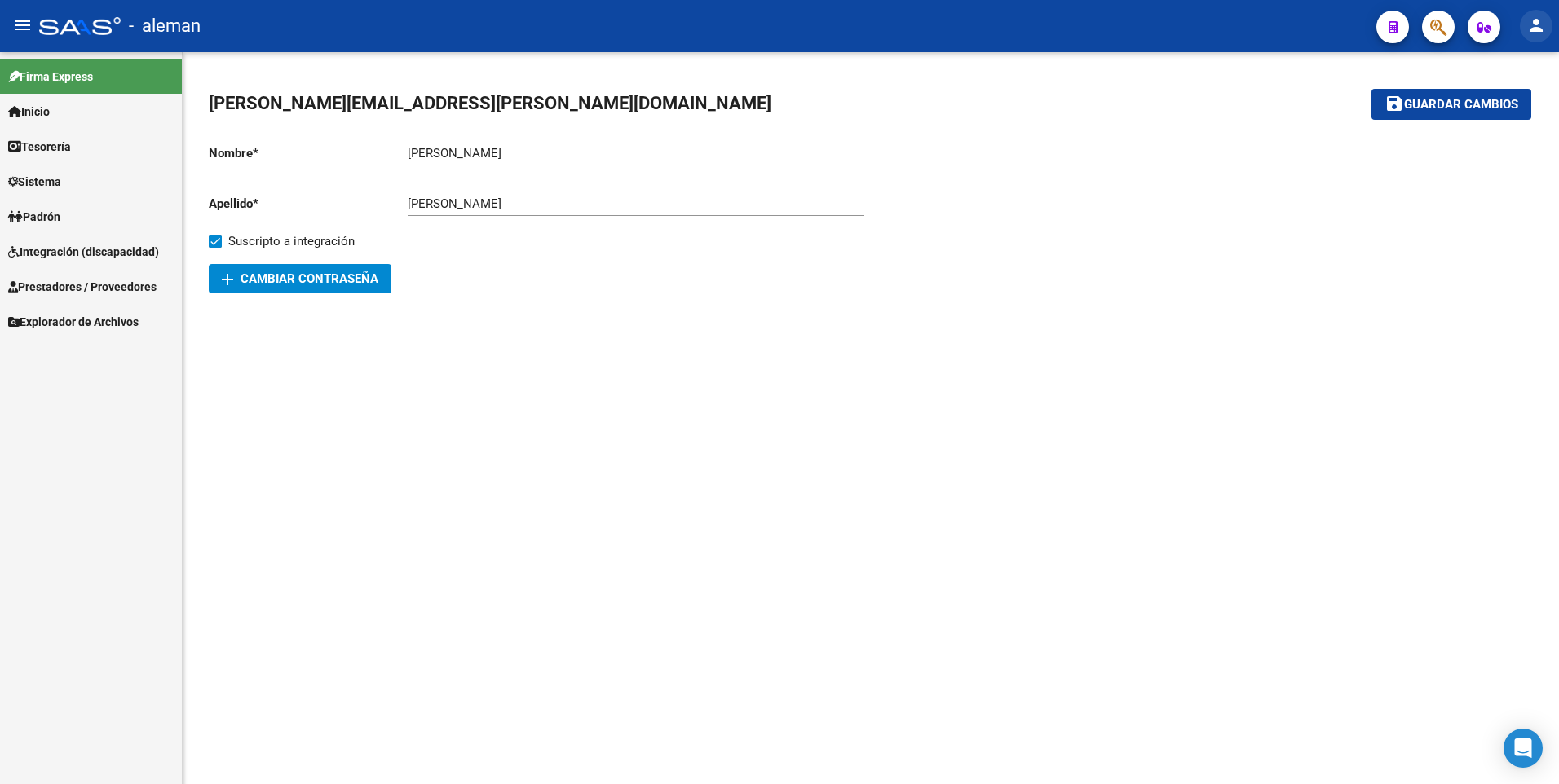
click at [1535, 27] on mat-icon "person" at bounding box center [1537, 25] width 19 height 19
click at [1506, 95] on button "exit_to_app Salir" at bounding box center [1503, 107] width 99 height 40
